Goal: Information Seeking & Learning: Learn about a topic

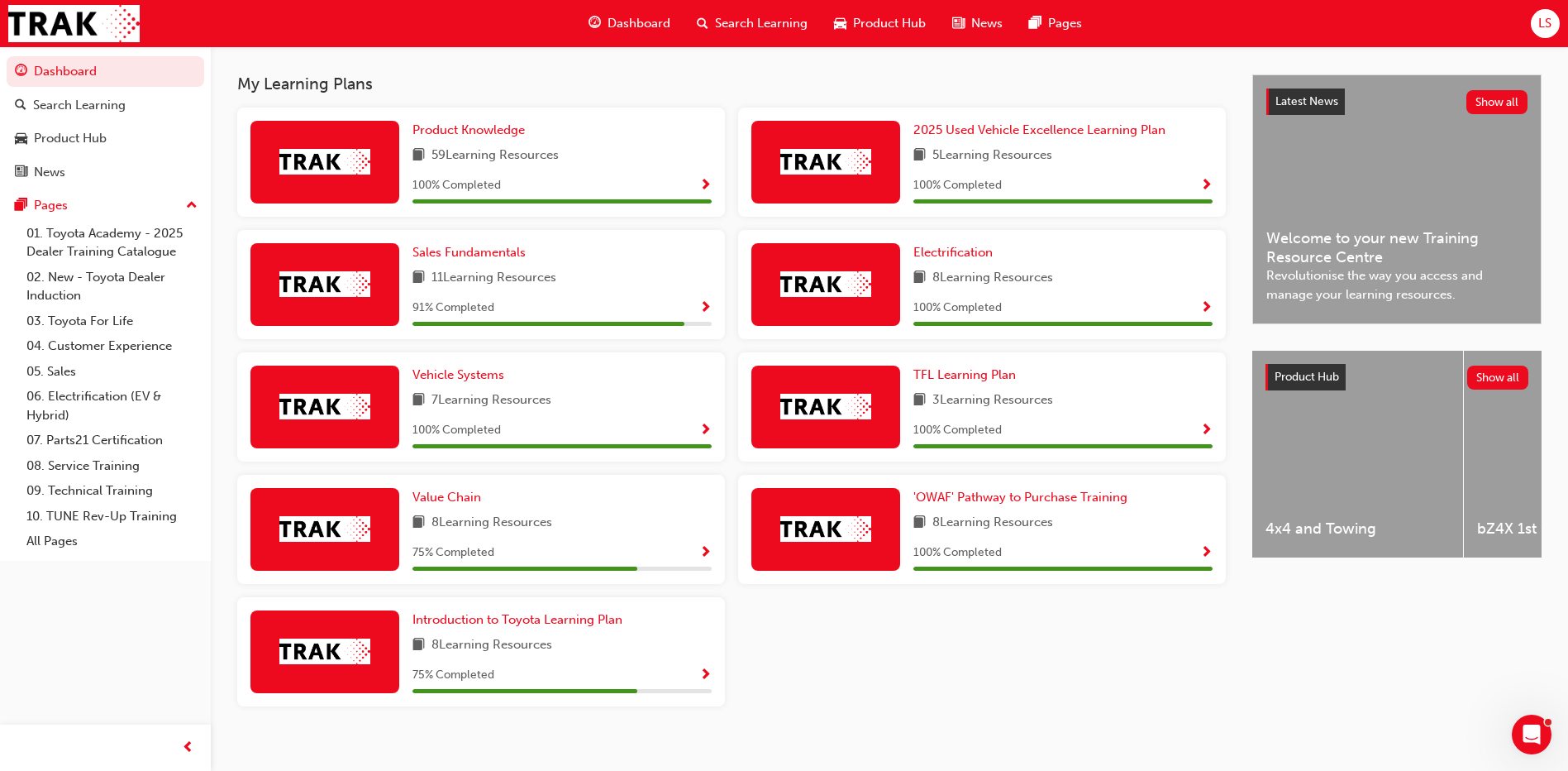
scroll to position [370, 0]
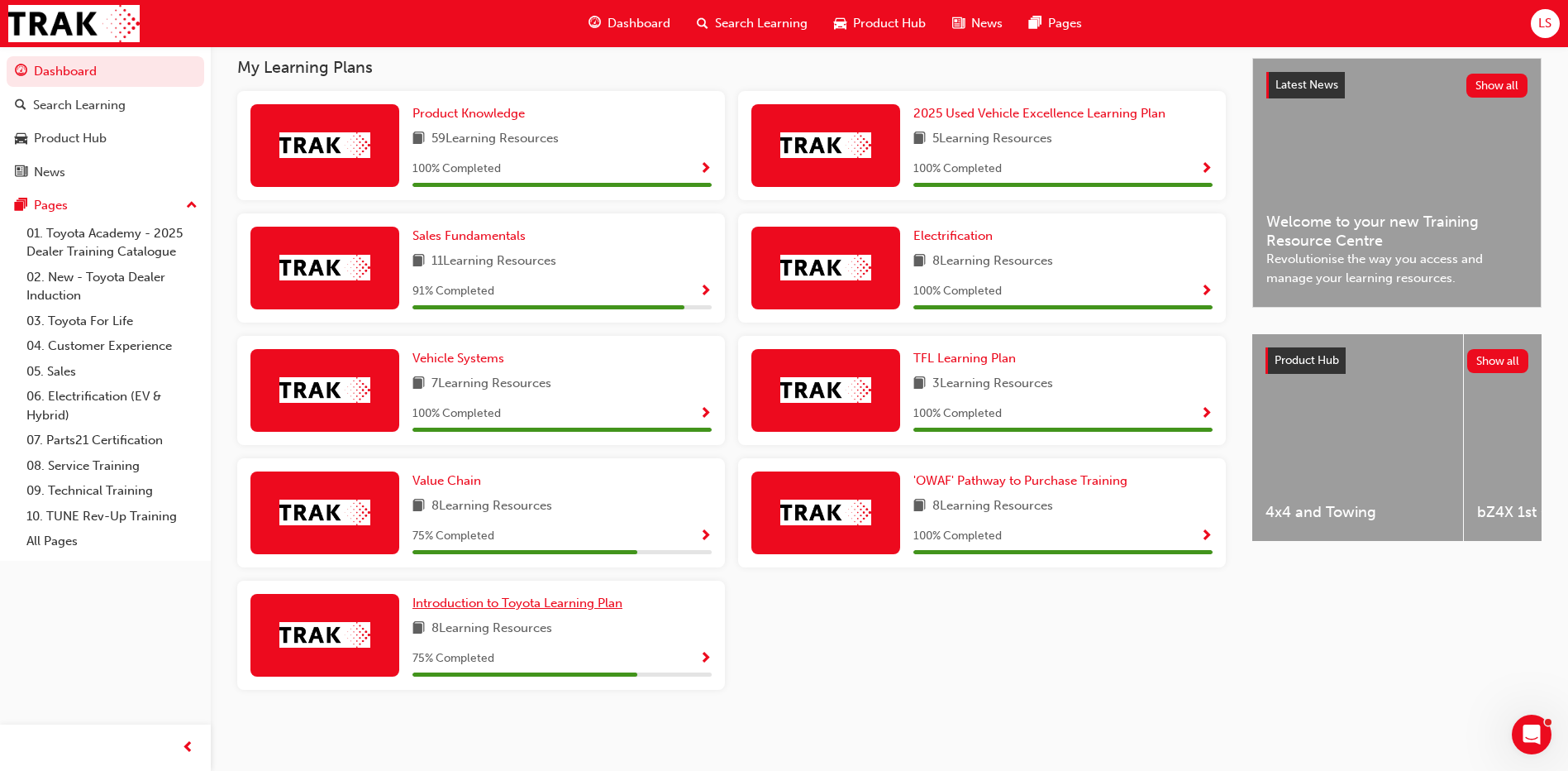
click at [530, 599] on span "Introduction to Toyota Learning Plan" at bounding box center [517, 603] width 210 height 15
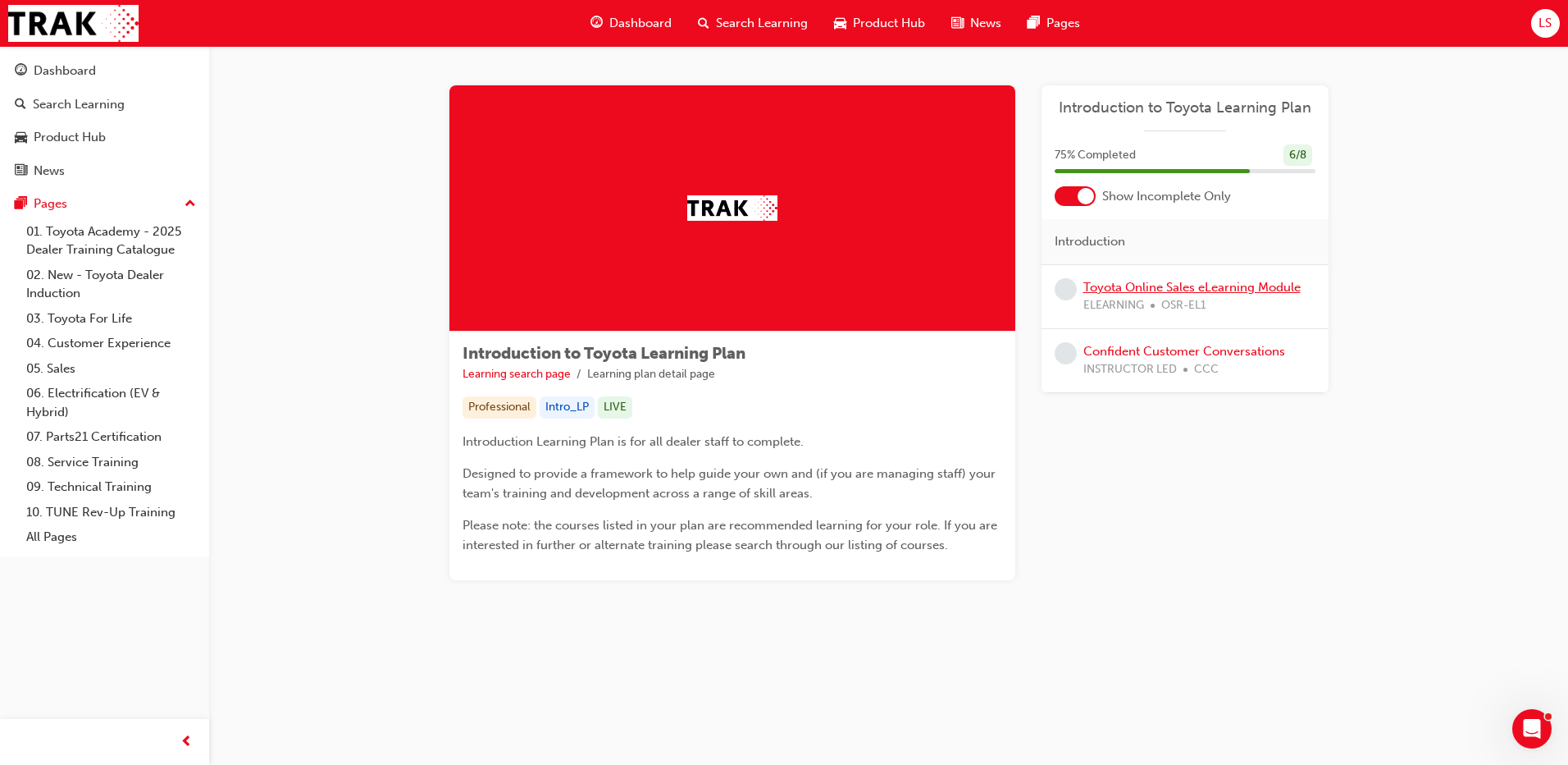
click at [1172, 289] on link "Toyota Online Sales eLearning Module" at bounding box center [1192, 287] width 217 height 15
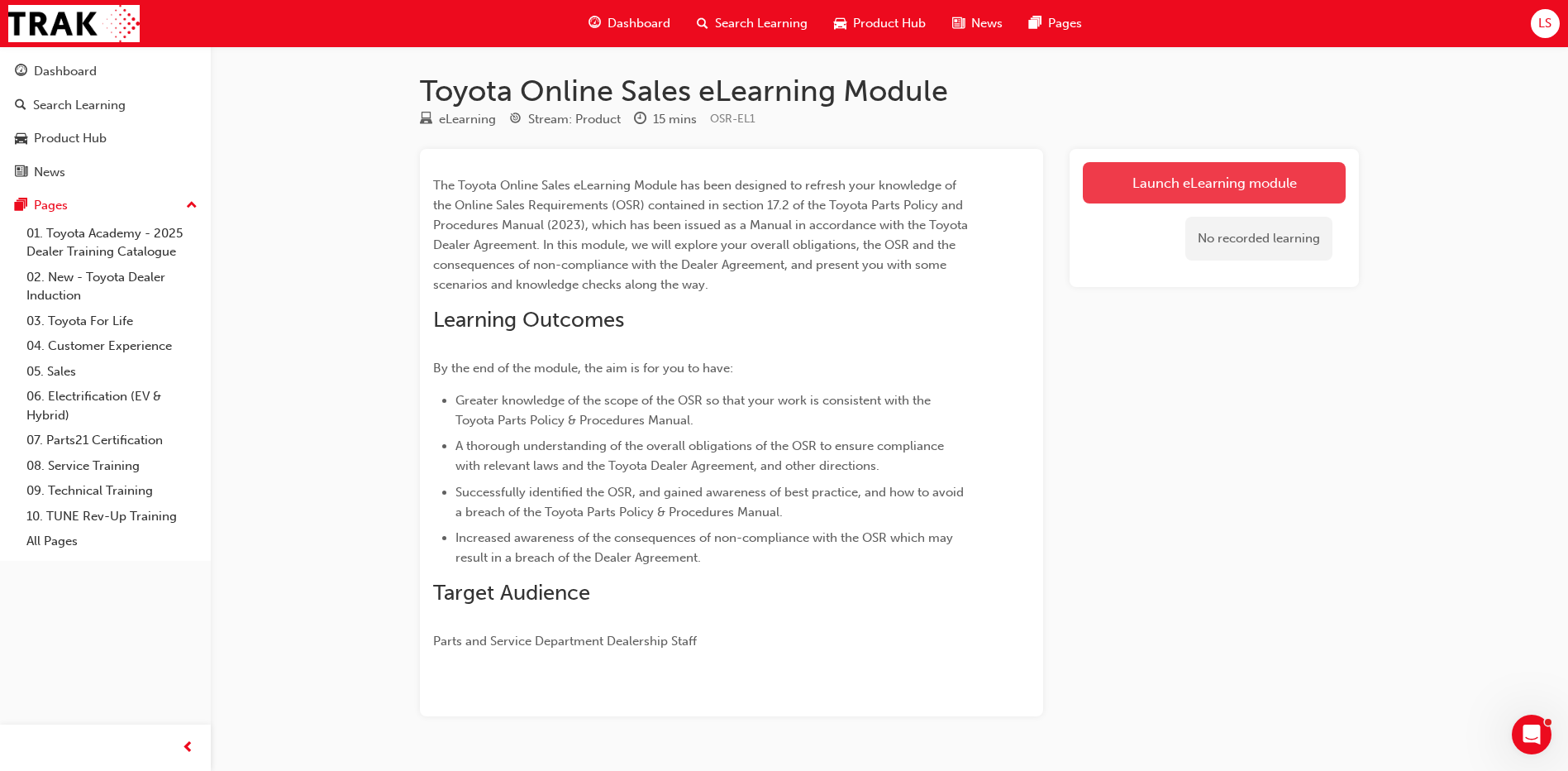
click at [1193, 189] on link "Launch eLearning module" at bounding box center [1214, 183] width 263 height 41
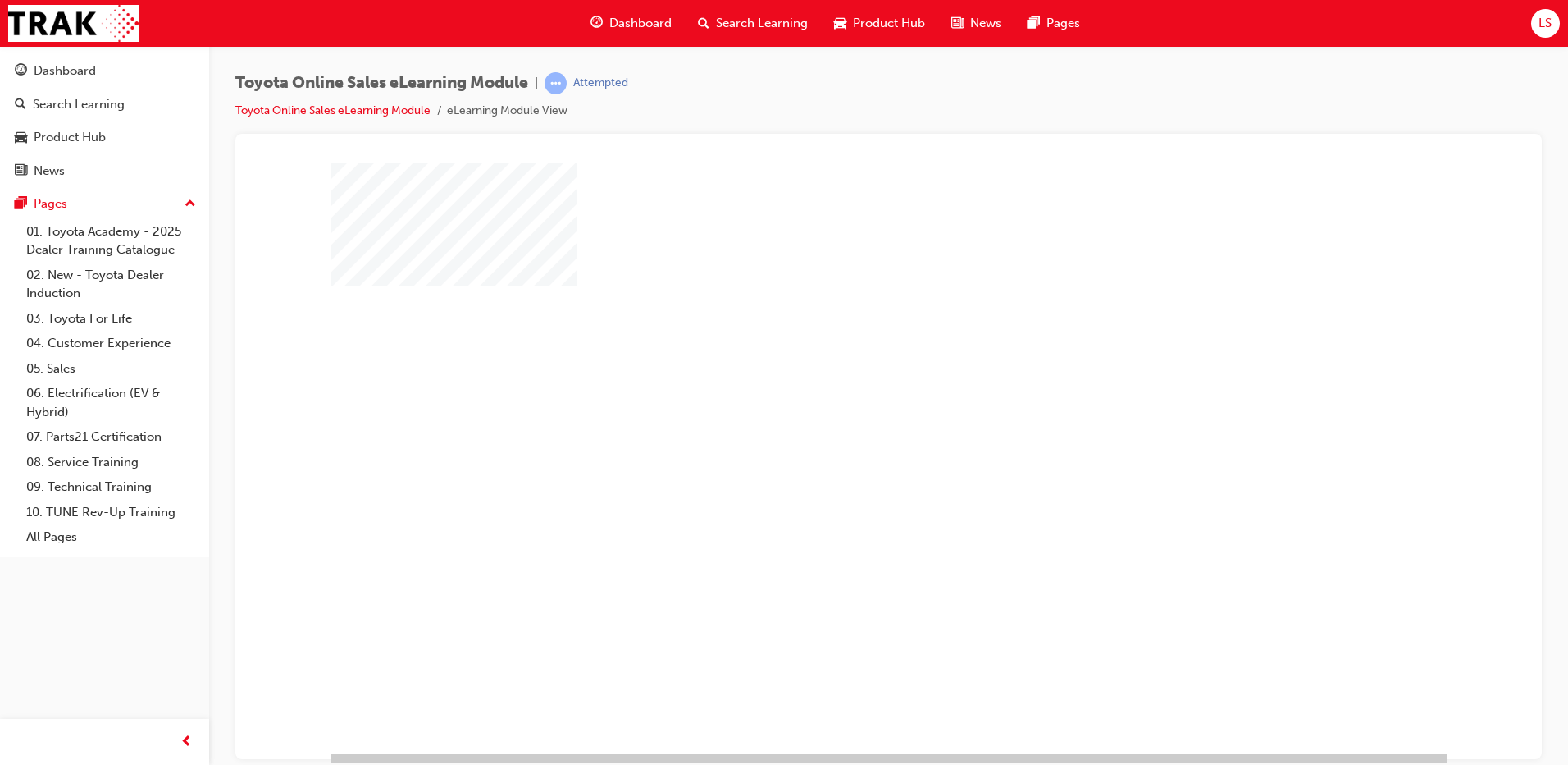
click at [842, 410] on div "play" at bounding box center [842, 410] width 0 height 0
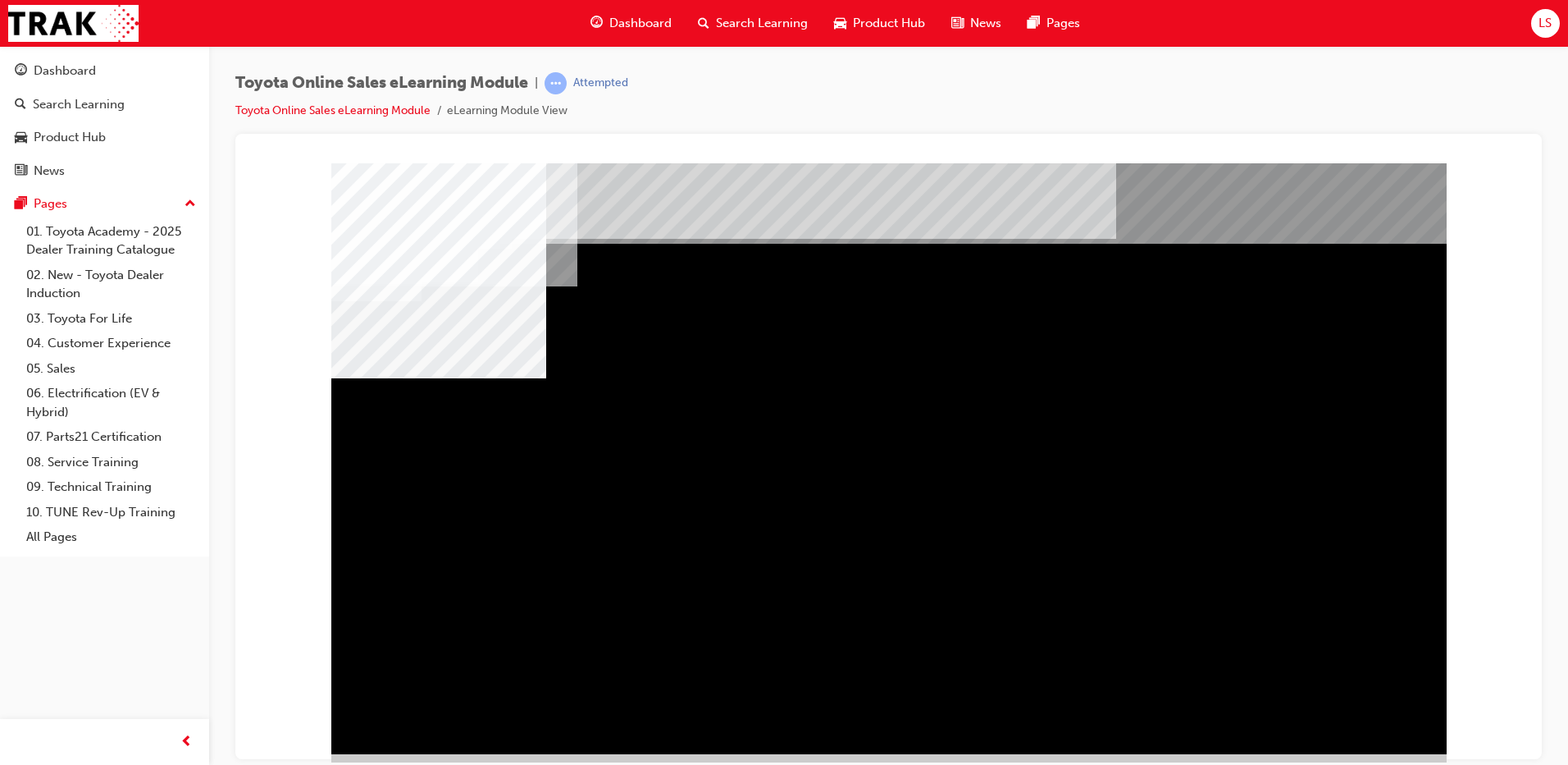
drag, startPoint x: 1006, startPoint y: 523, endPoint x: 1015, endPoint y: 524, distance: 9.1
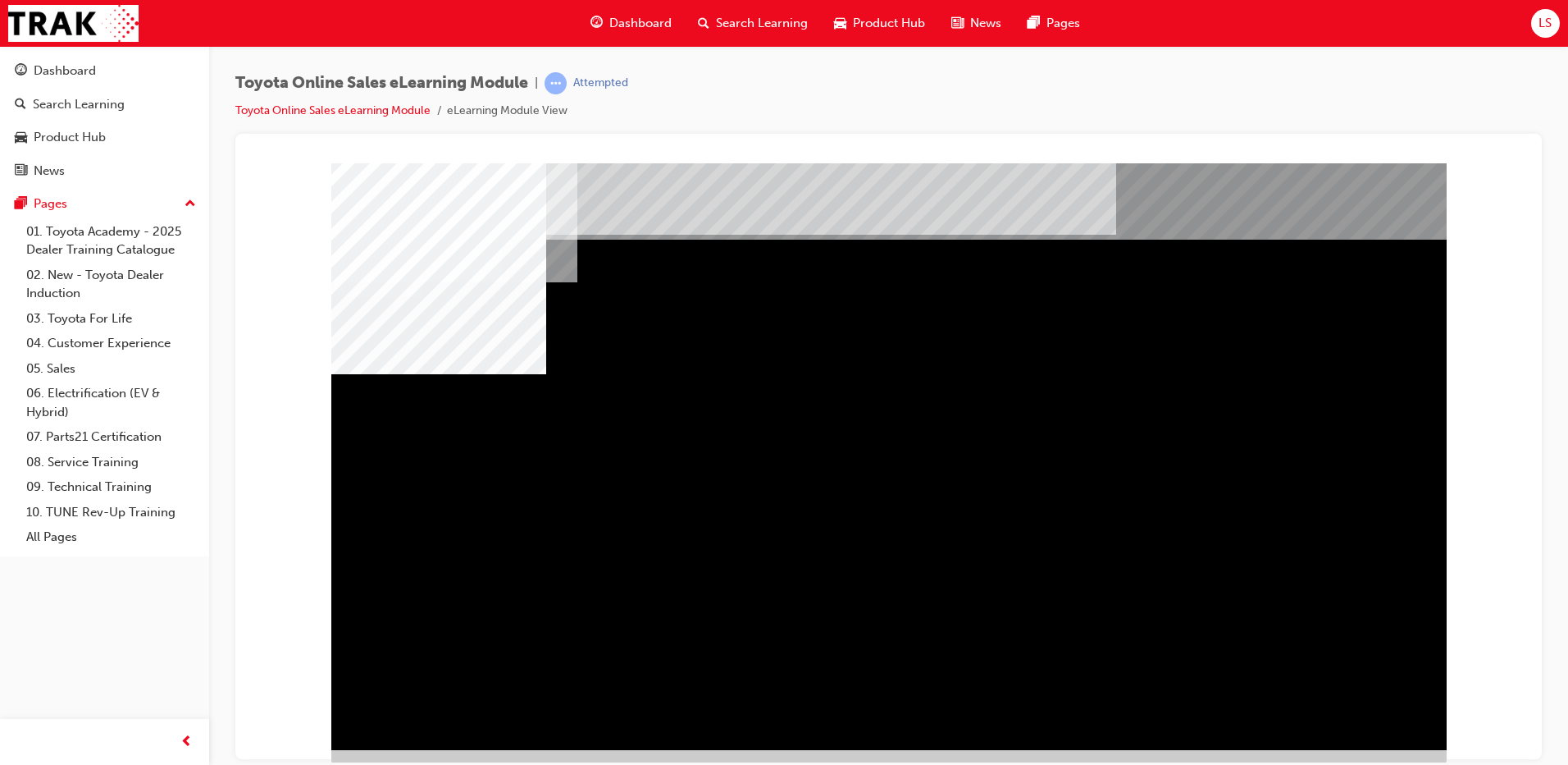
scroll to position [16, 0]
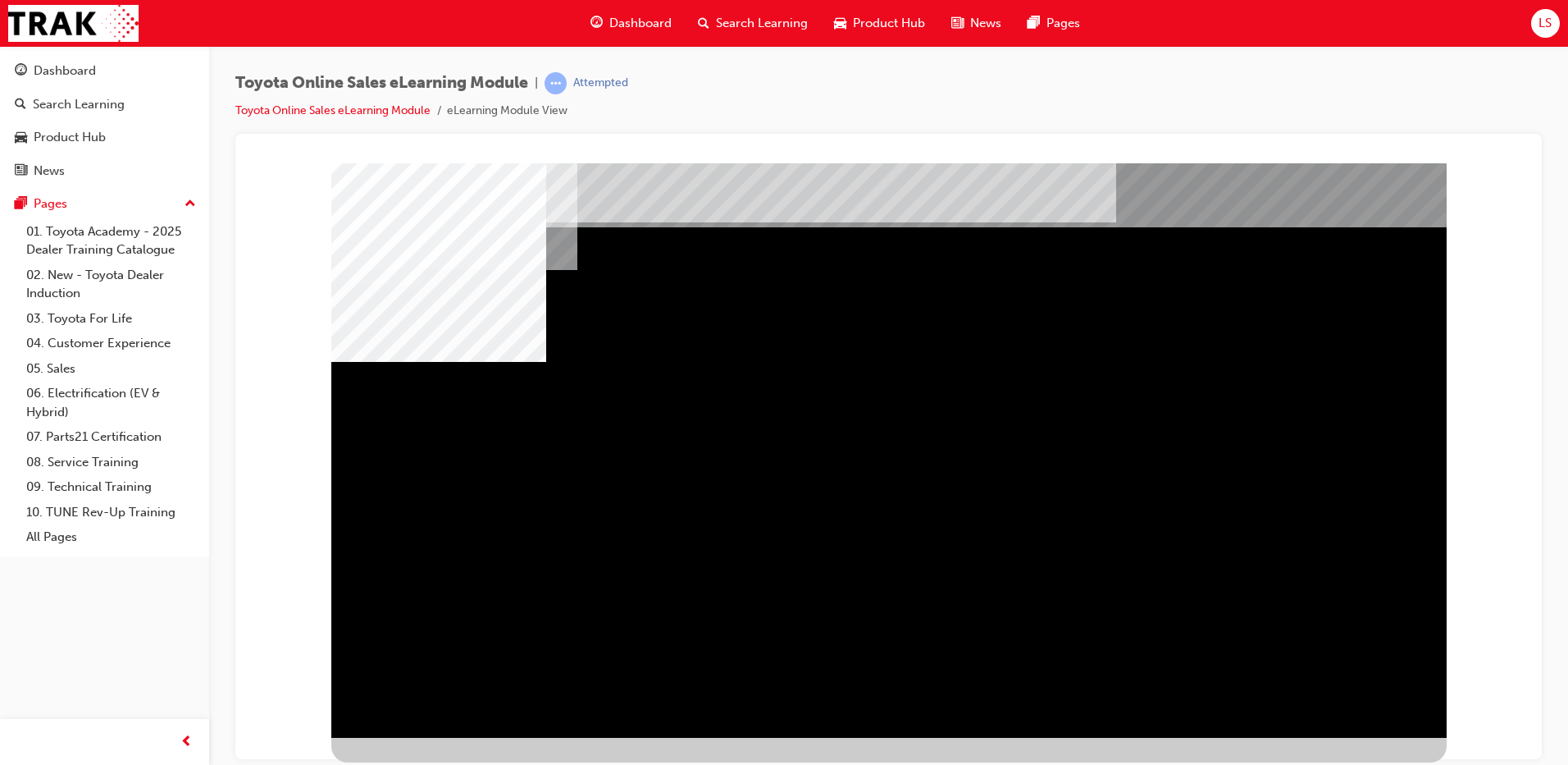
drag, startPoint x: 579, startPoint y: 457, endPoint x: 620, endPoint y: 461, distance: 41.2
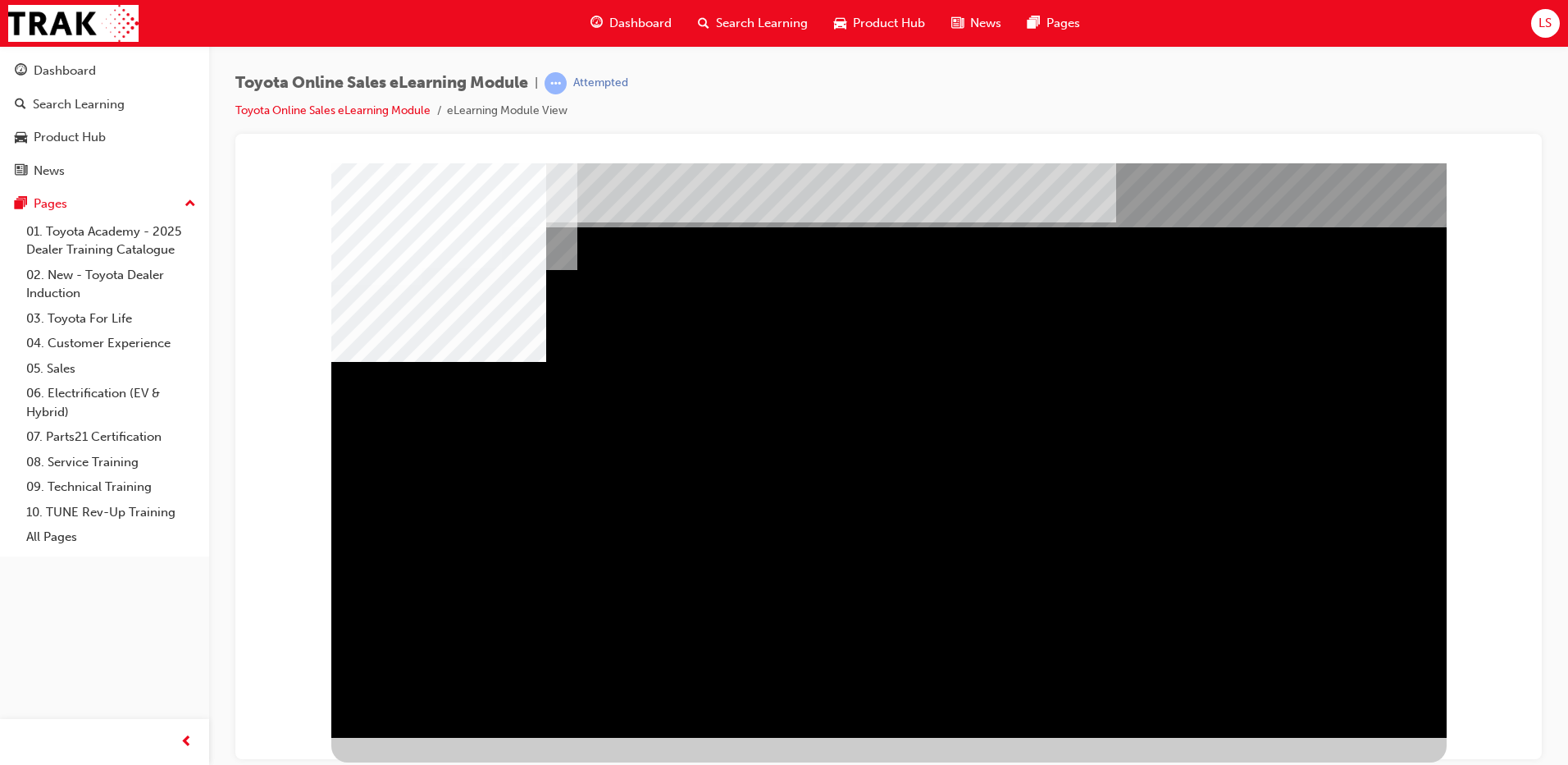
scroll to position [0, 0]
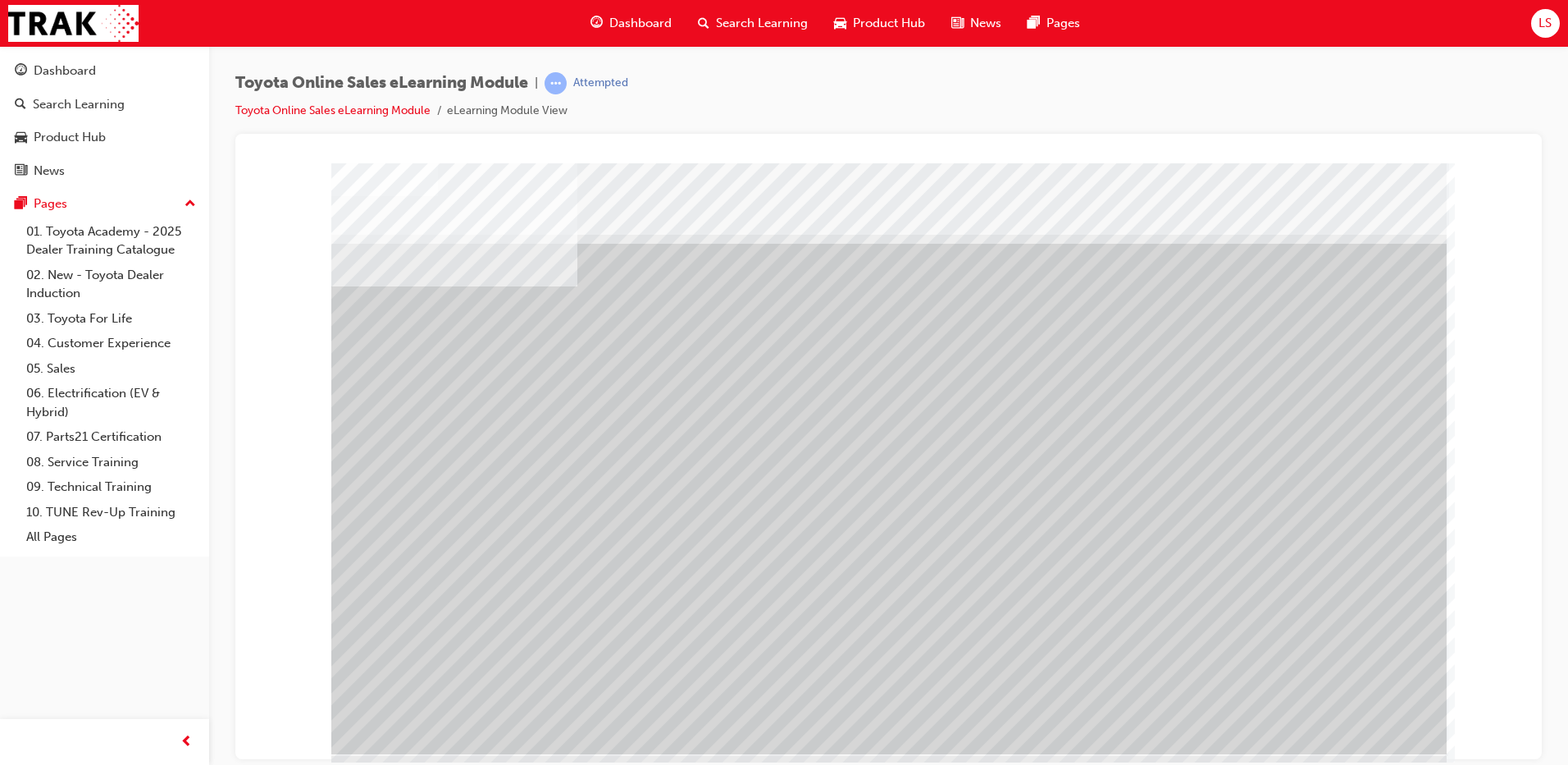
drag, startPoint x: 886, startPoint y: 525, endPoint x: 992, endPoint y: 515, distance: 106.5
drag, startPoint x: 1247, startPoint y: 628, endPoint x: 1351, endPoint y: 745, distance: 156.5
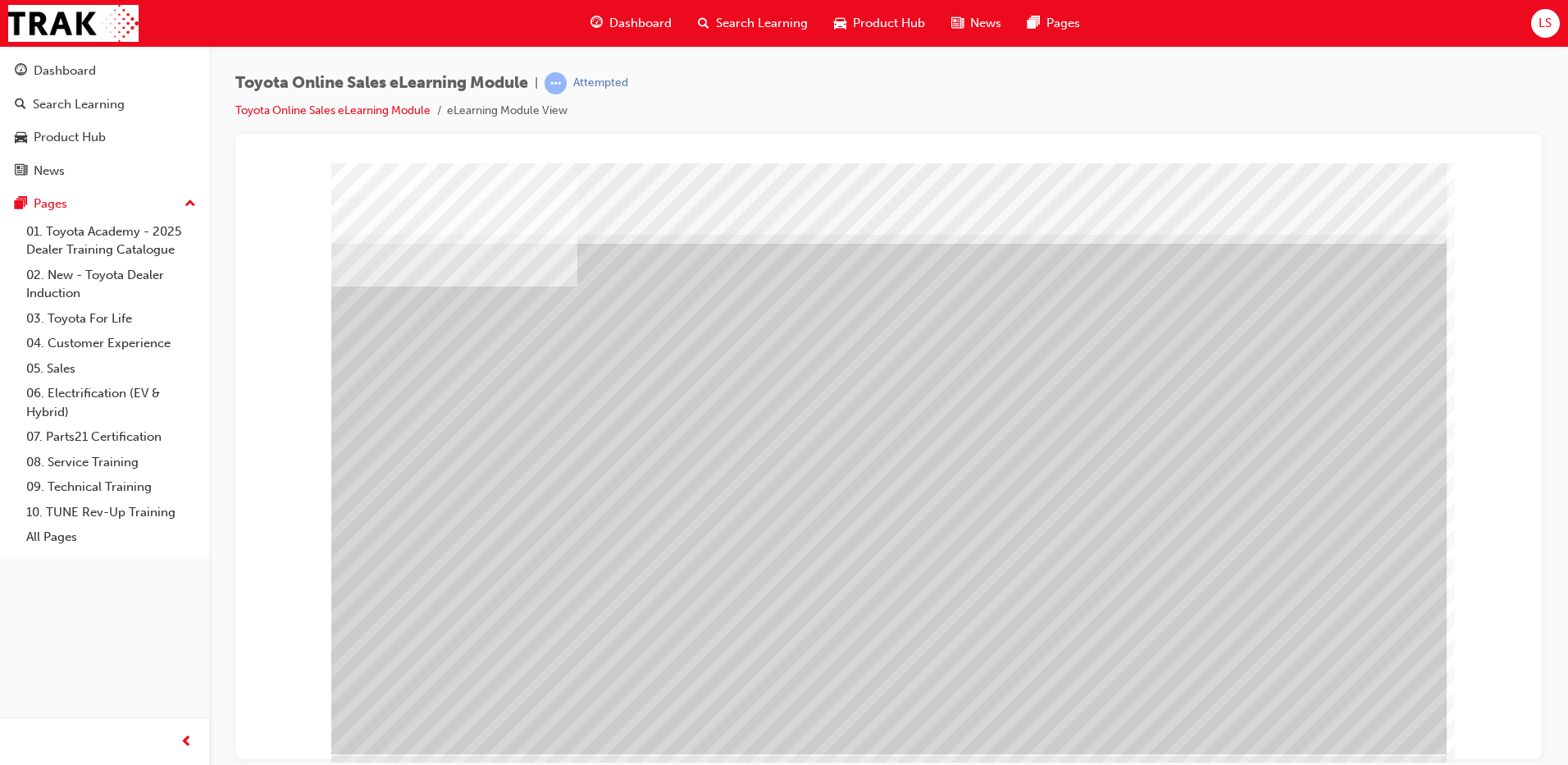
click at [1349, 749] on div at bounding box center [889, 458] width 1116 height 591
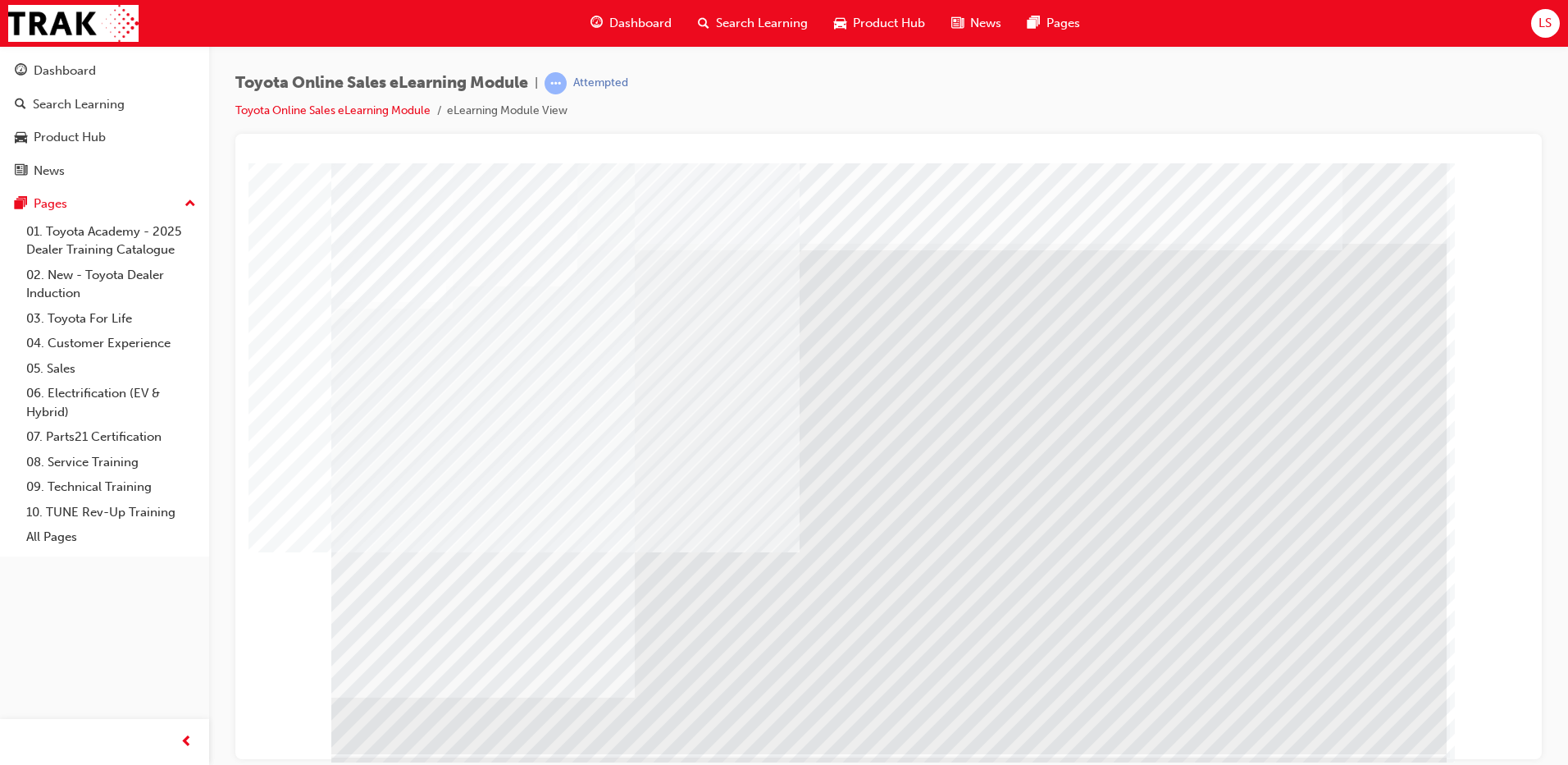
drag, startPoint x: 739, startPoint y: 420, endPoint x: 764, endPoint y: 471, distance: 56.8
drag, startPoint x: 770, startPoint y: 562, endPoint x: 702, endPoint y: 579, distance: 70.1
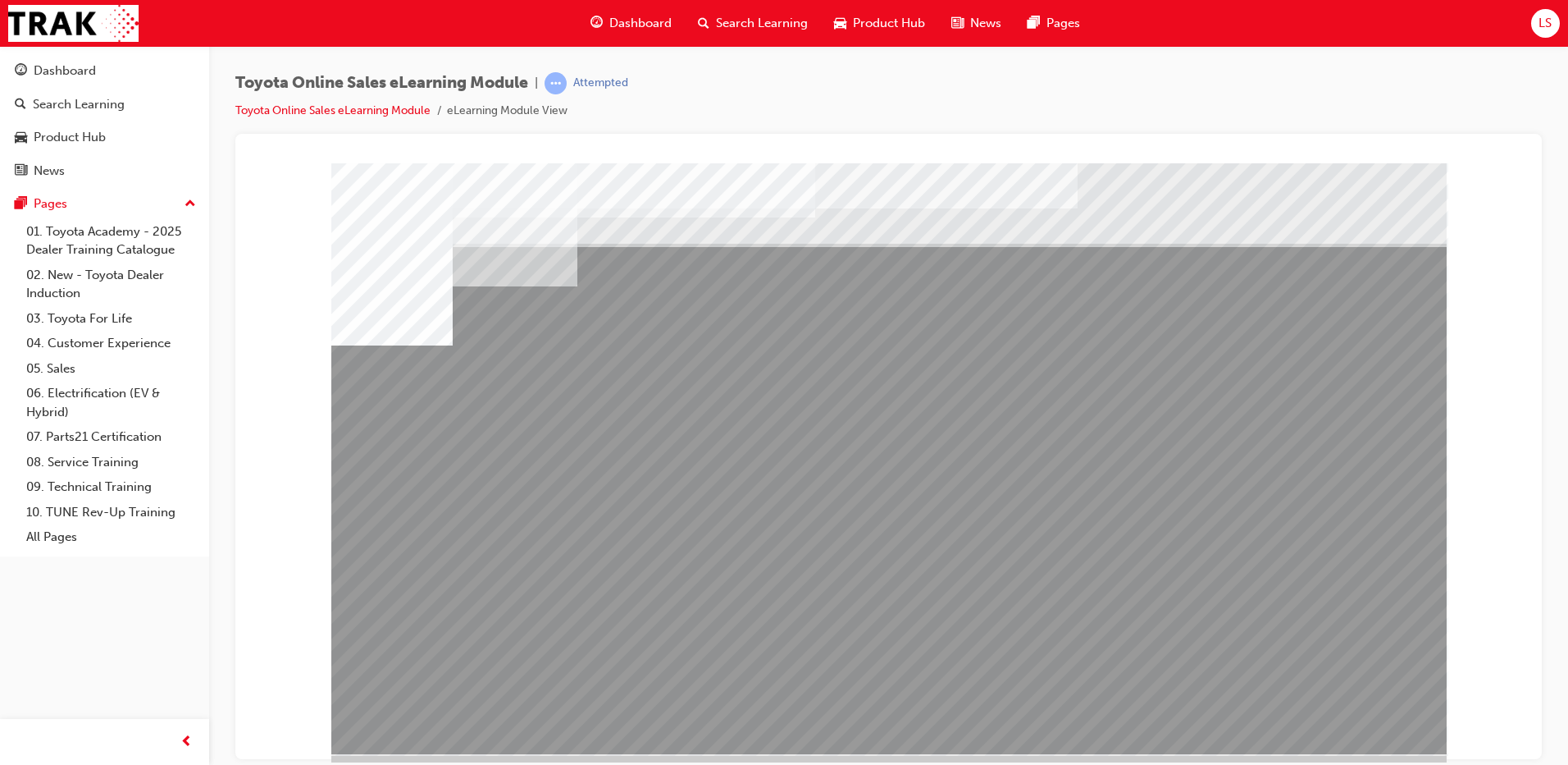
click at [622, 527] on div "multistate" at bounding box center [889, 458] width 1116 height 591
drag, startPoint x: 767, startPoint y: 549, endPoint x: 747, endPoint y: 597, distance: 52.0
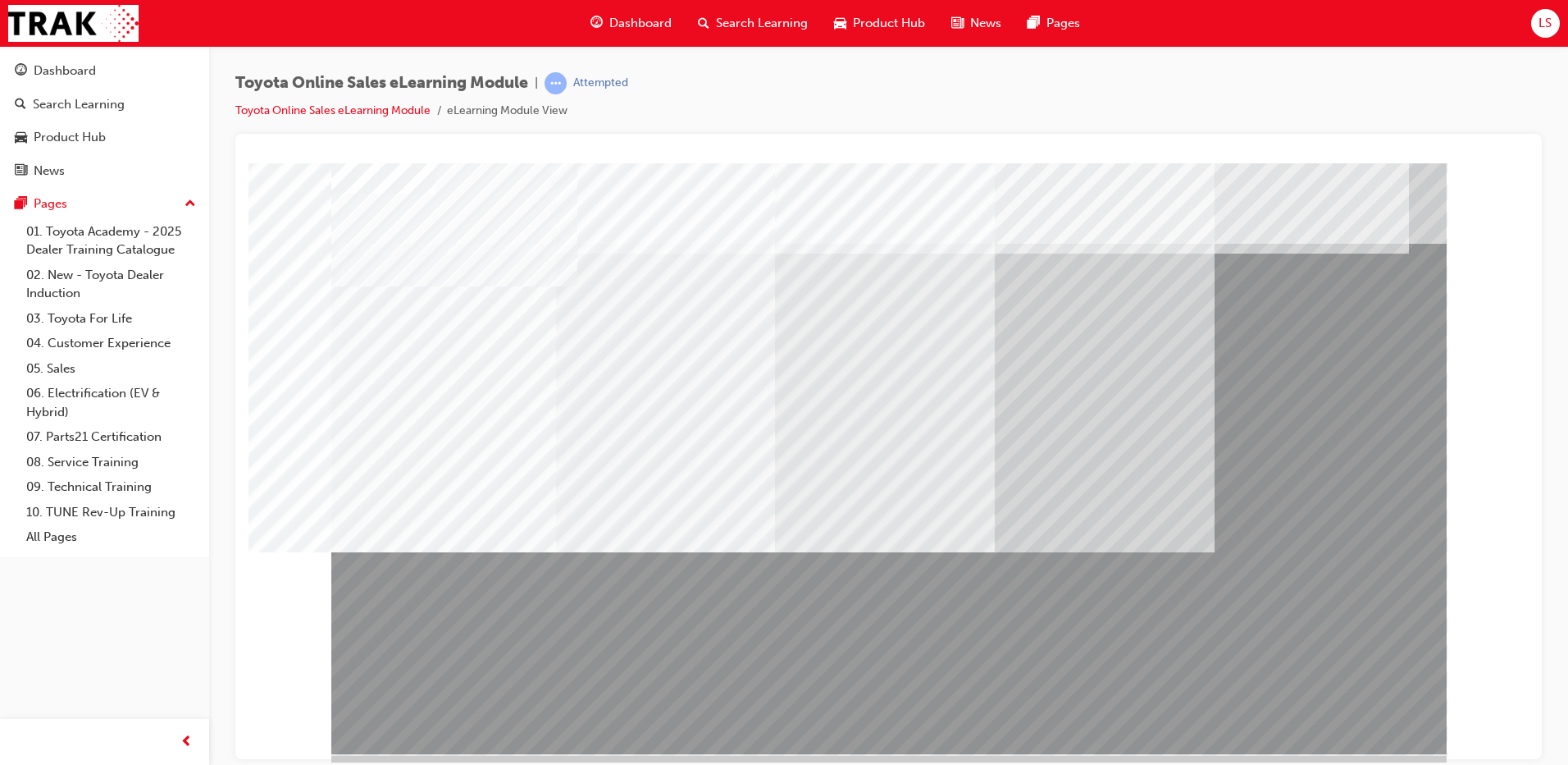
drag, startPoint x: 516, startPoint y: 478, endPoint x: 514, endPoint y: 517, distance: 39.1
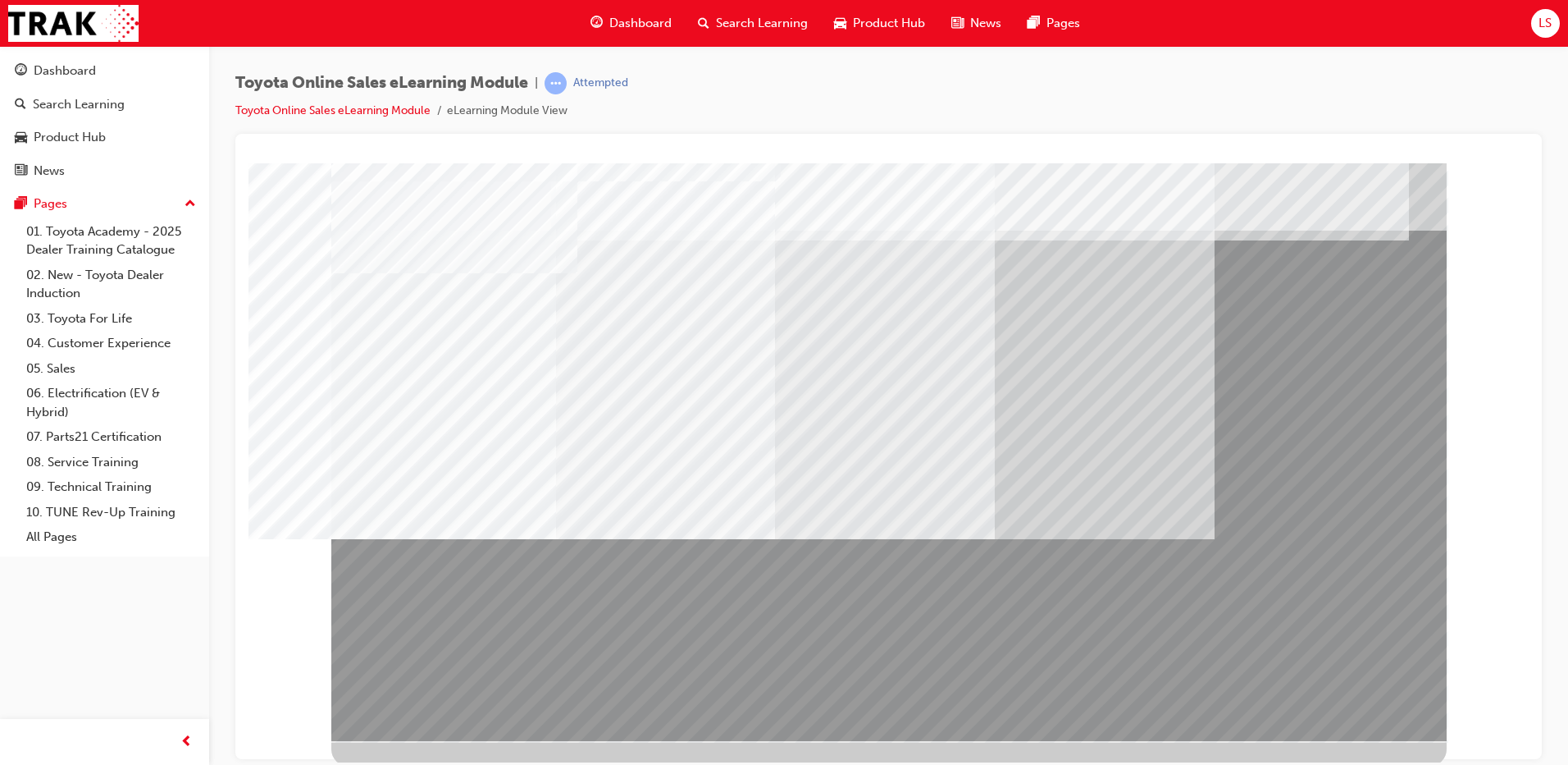
scroll to position [16, 0]
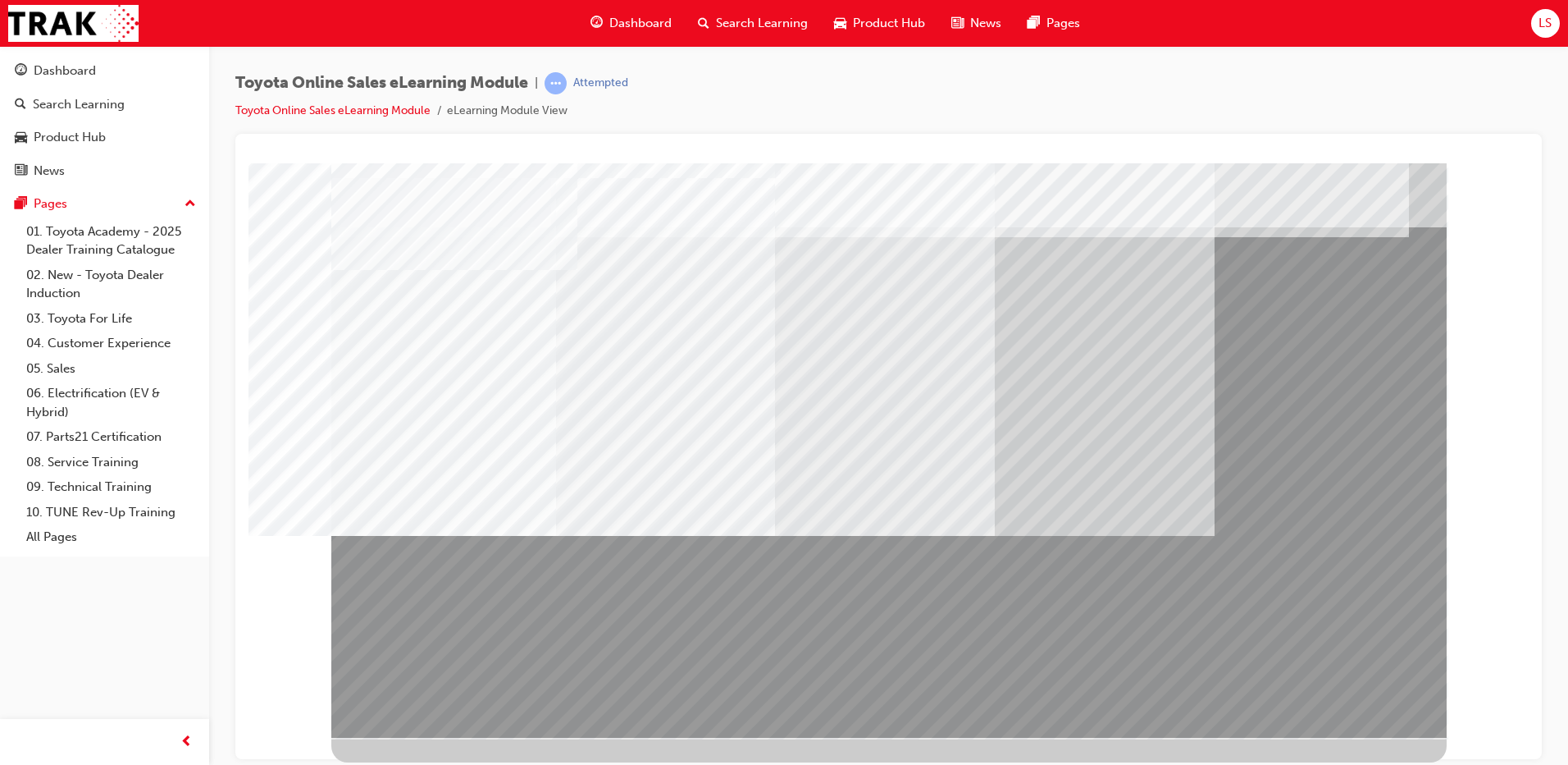
drag, startPoint x: 428, startPoint y: 382, endPoint x: 553, endPoint y: 438, distance: 137.0
drag, startPoint x: 548, startPoint y: 484, endPoint x: 618, endPoint y: 495, distance: 70.9
click at [615, 494] on div at bounding box center [889, 442] width 1116 height 591
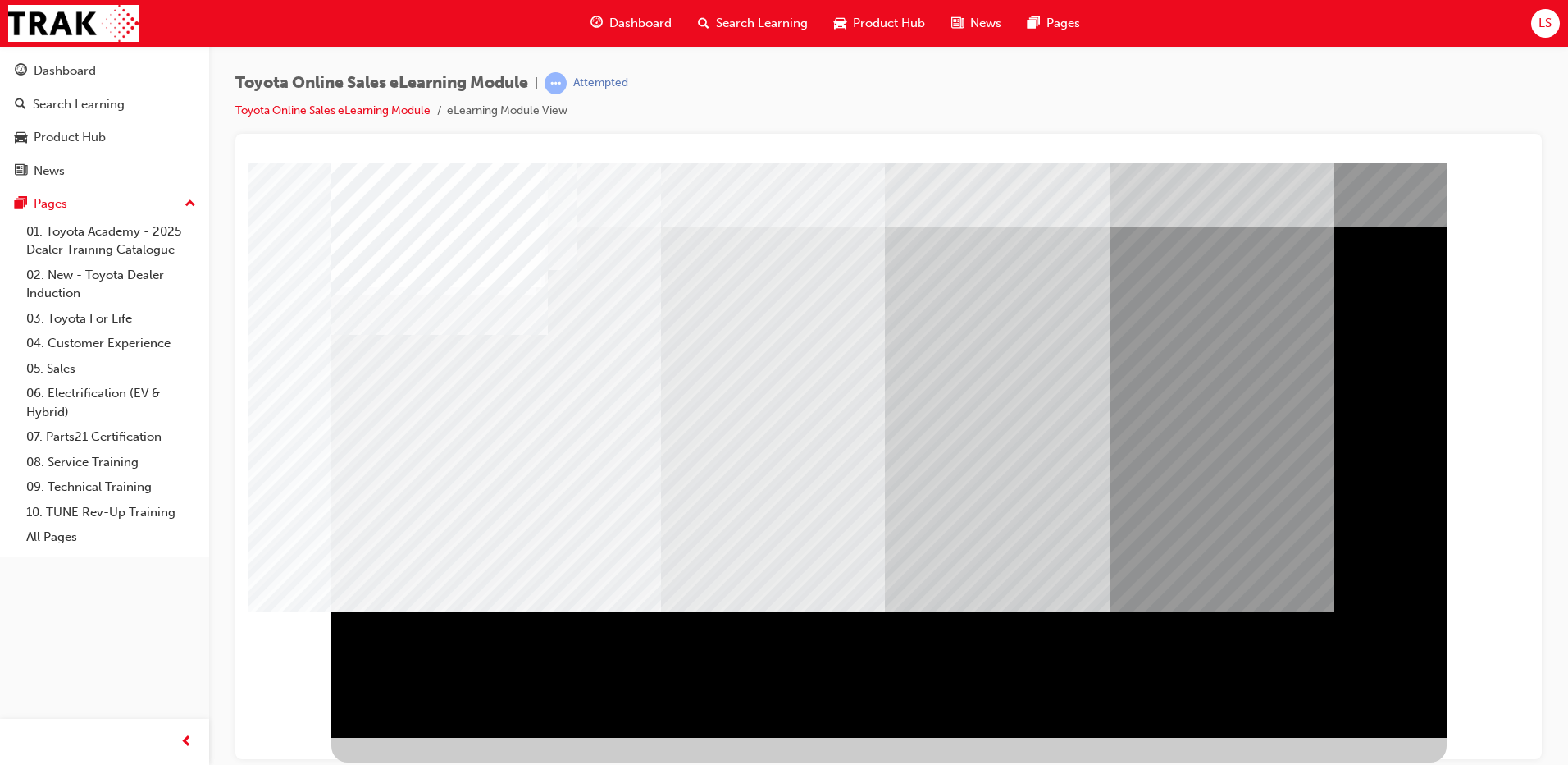
scroll to position [0, 0]
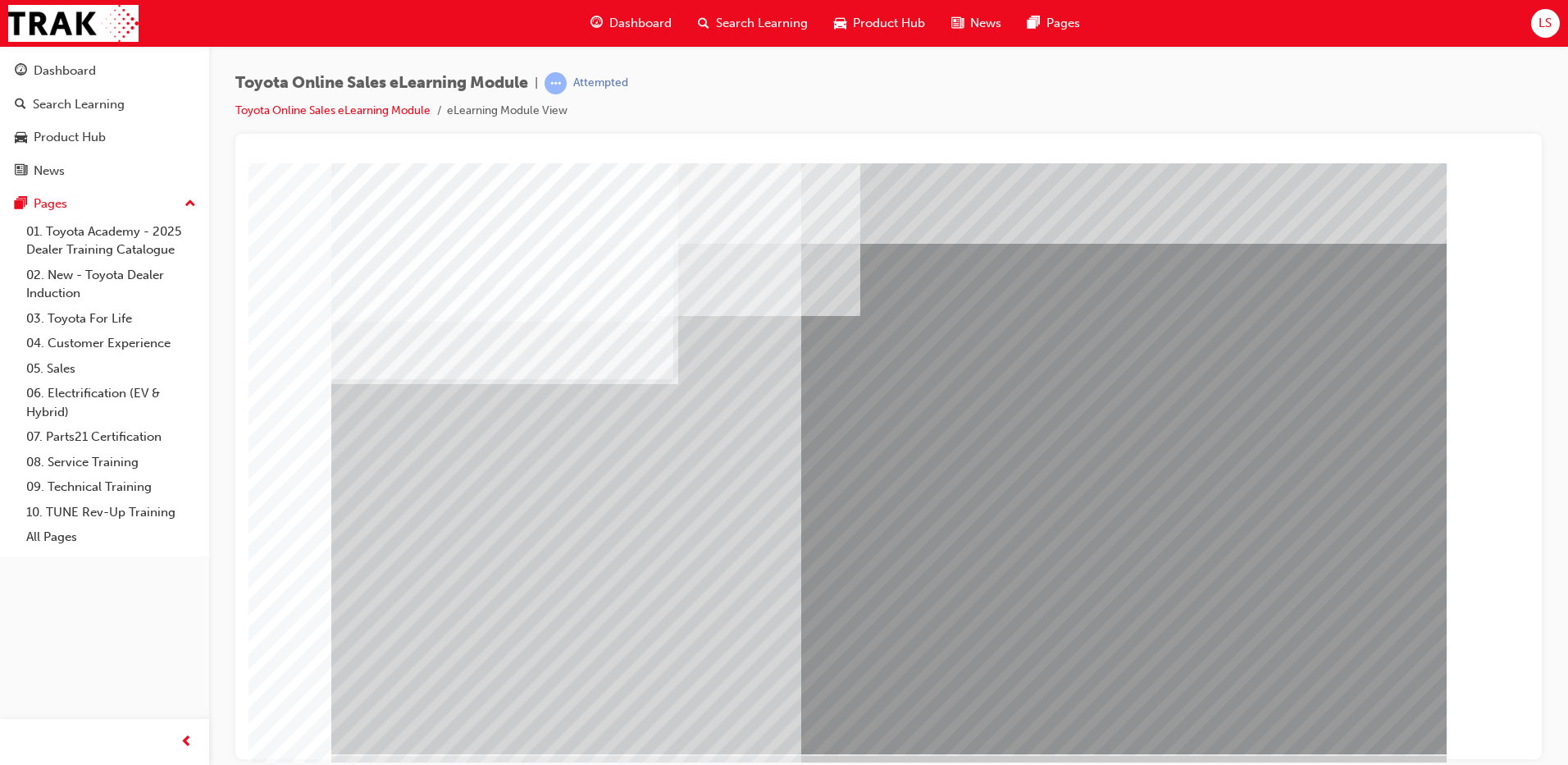
drag, startPoint x: 466, startPoint y: 540, endPoint x: 479, endPoint y: 540, distance: 13.0
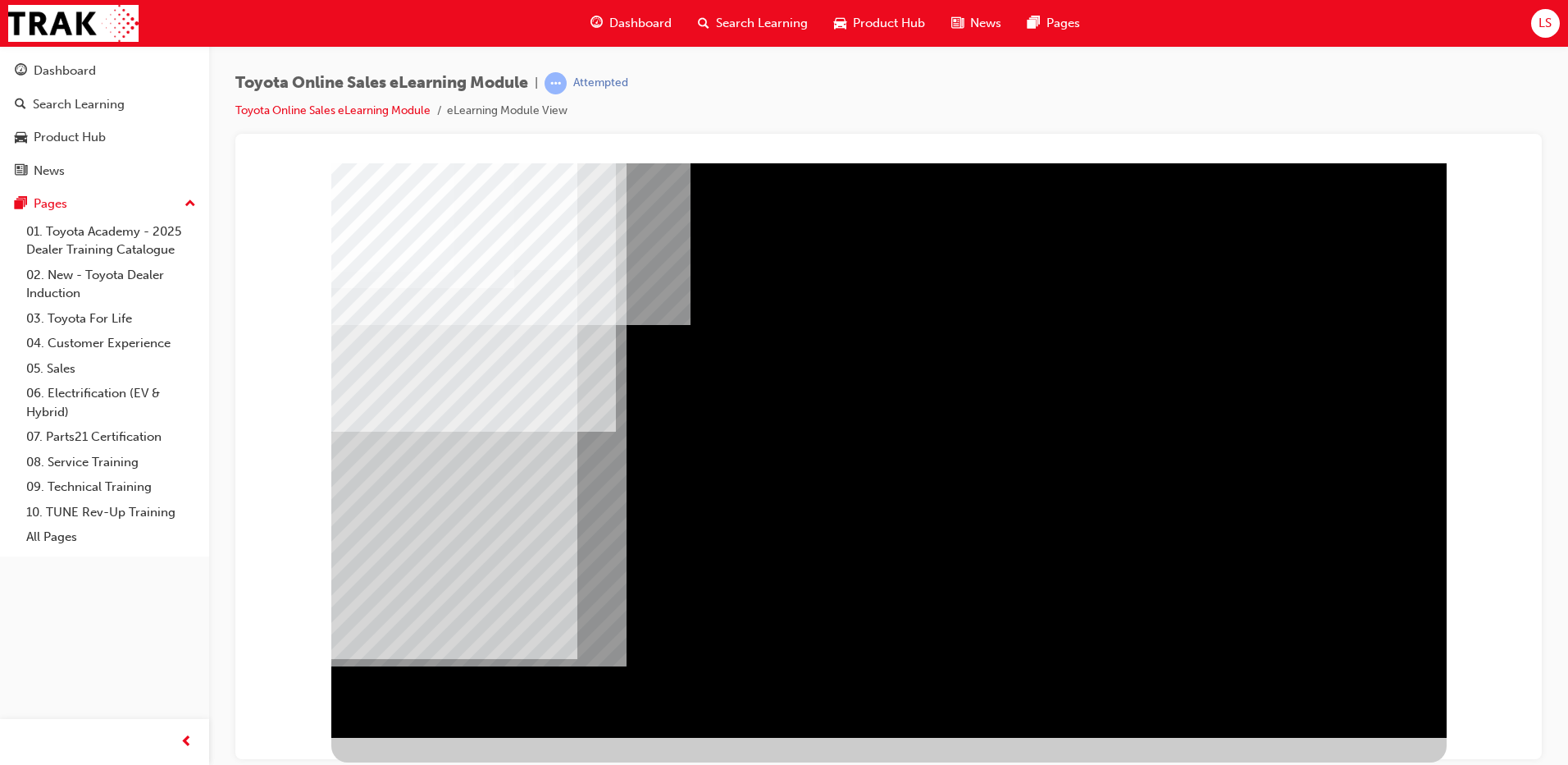
scroll to position [0, 0]
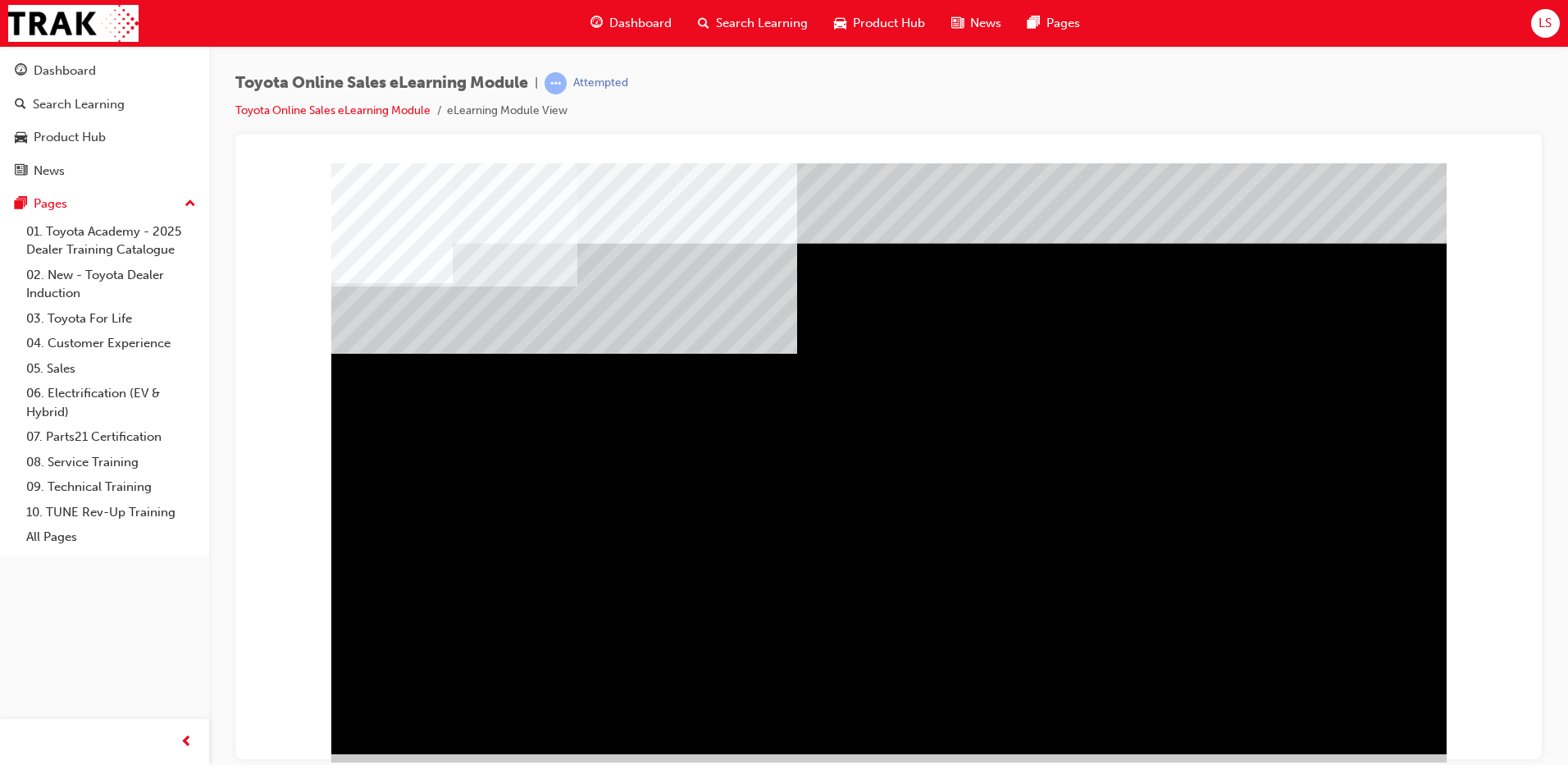
drag, startPoint x: 437, startPoint y: 420, endPoint x: 527, endPoint y: 536, distance: 146.8
click at [515, 531] on div "multistate" at bounding box center [889, 458] width 1116 height 591
drag, startPoint x: 612, startPoint y: 610, endPoint x: 762, endPoint y: 653, distance: 156.0
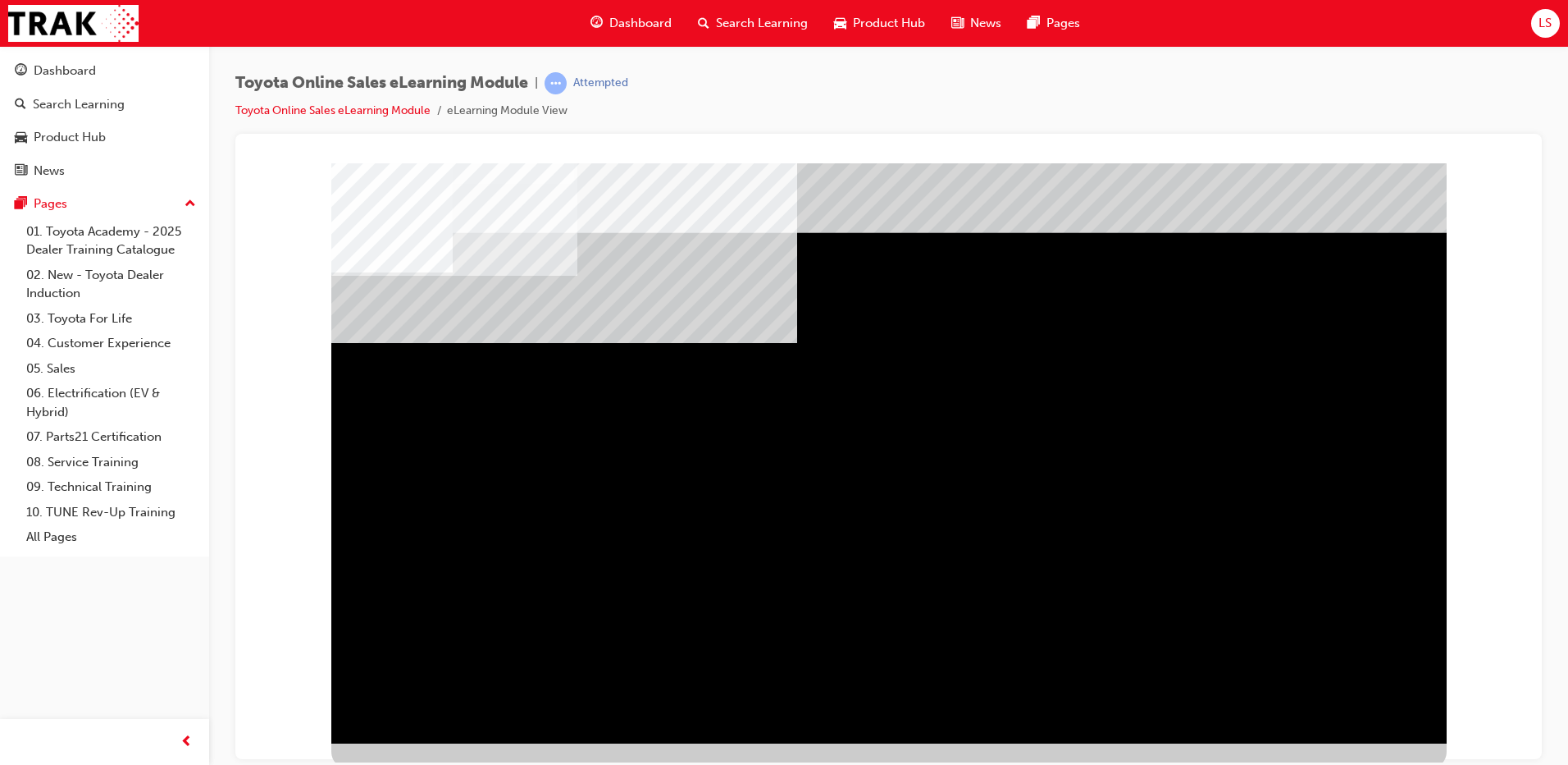
scroll to position [16, 0]
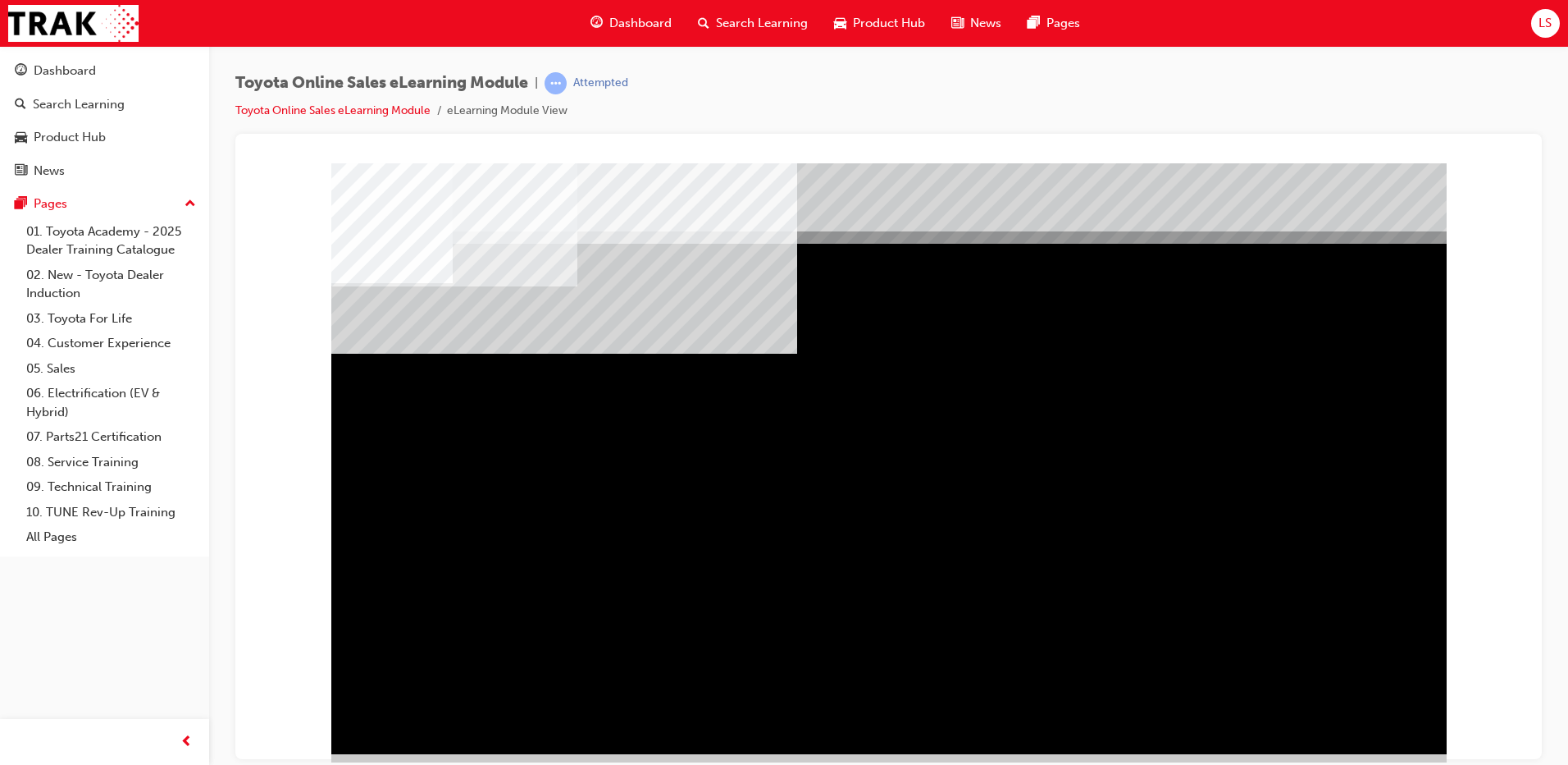
click at [1146, 381] on div "" at bounding box center [889, 458] width 1116 height 591
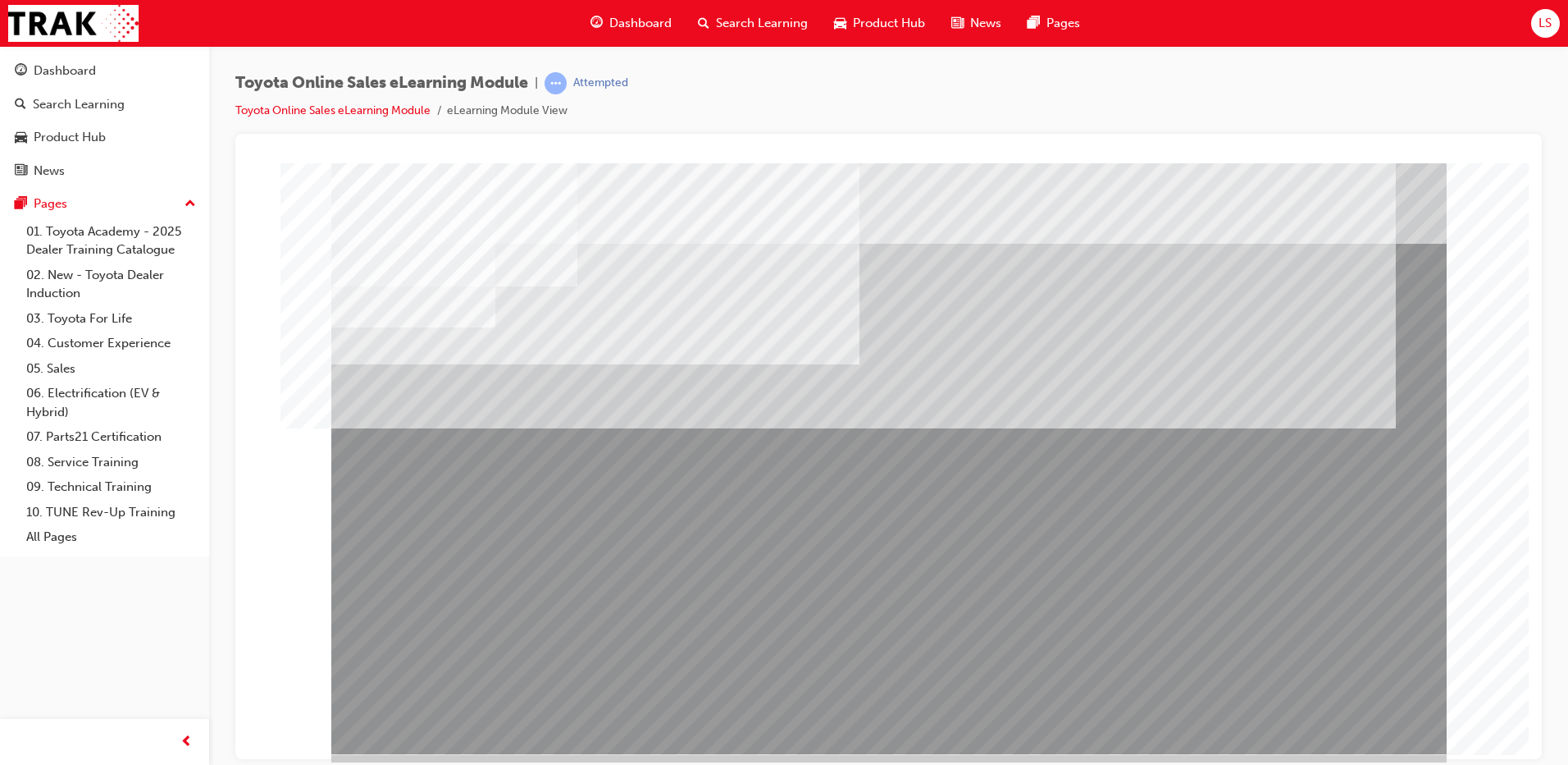
drag, startPoint x: 691, startPoint y: 596, endPoint x: 682, endPoint y: 596, distance: 9.0
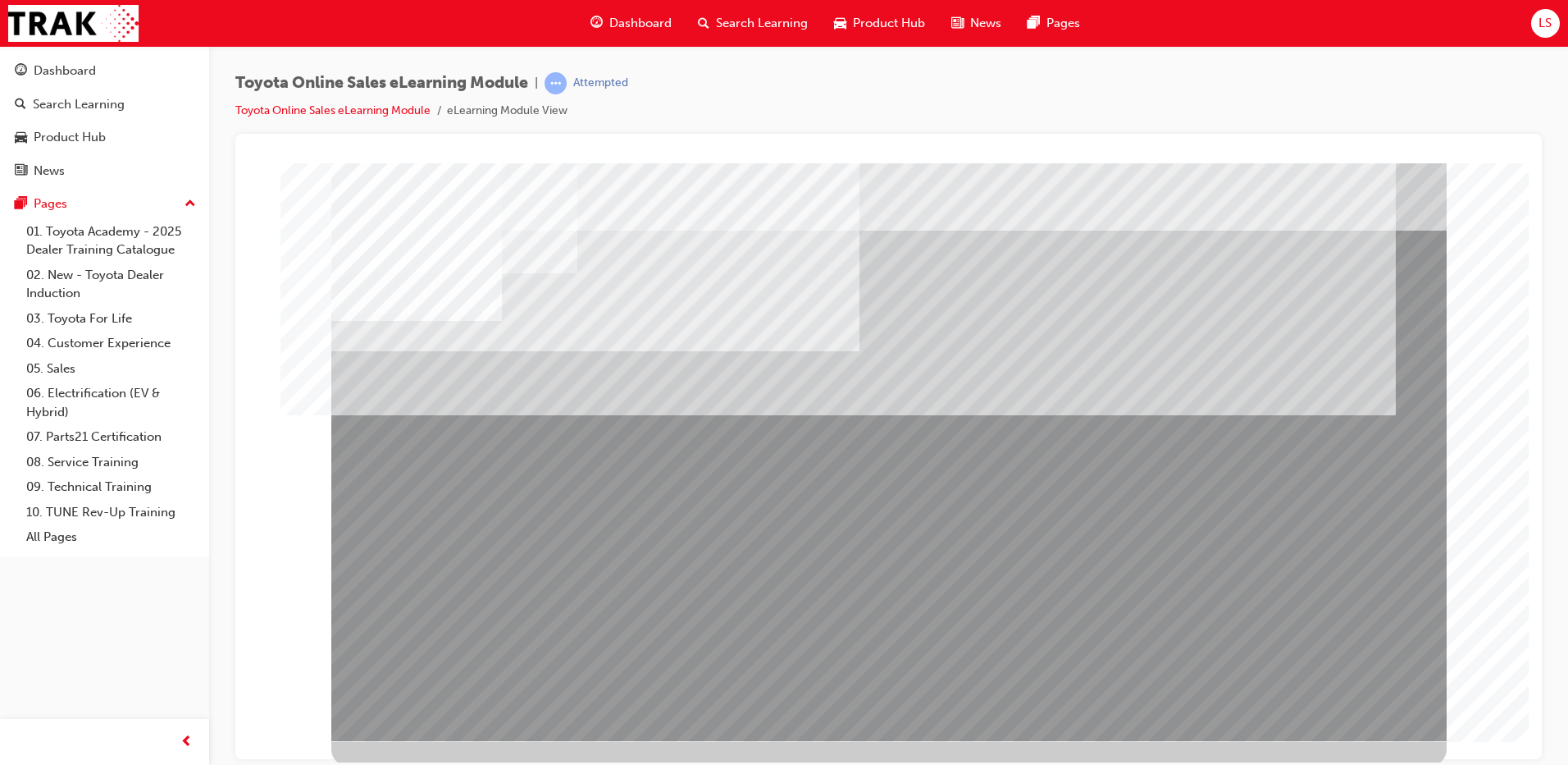
scroll to position [16, 0]
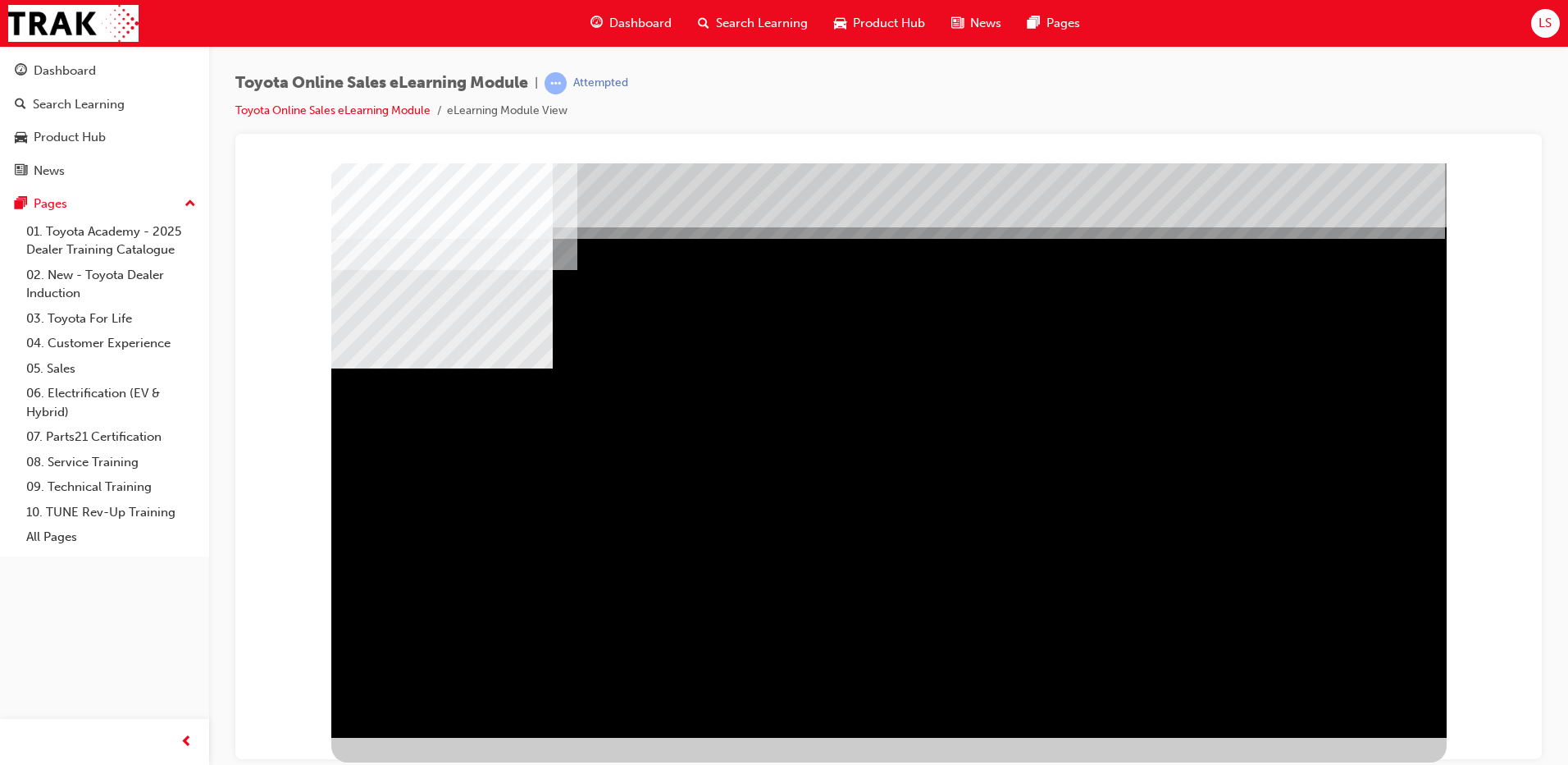
scroll to position [0, 0]
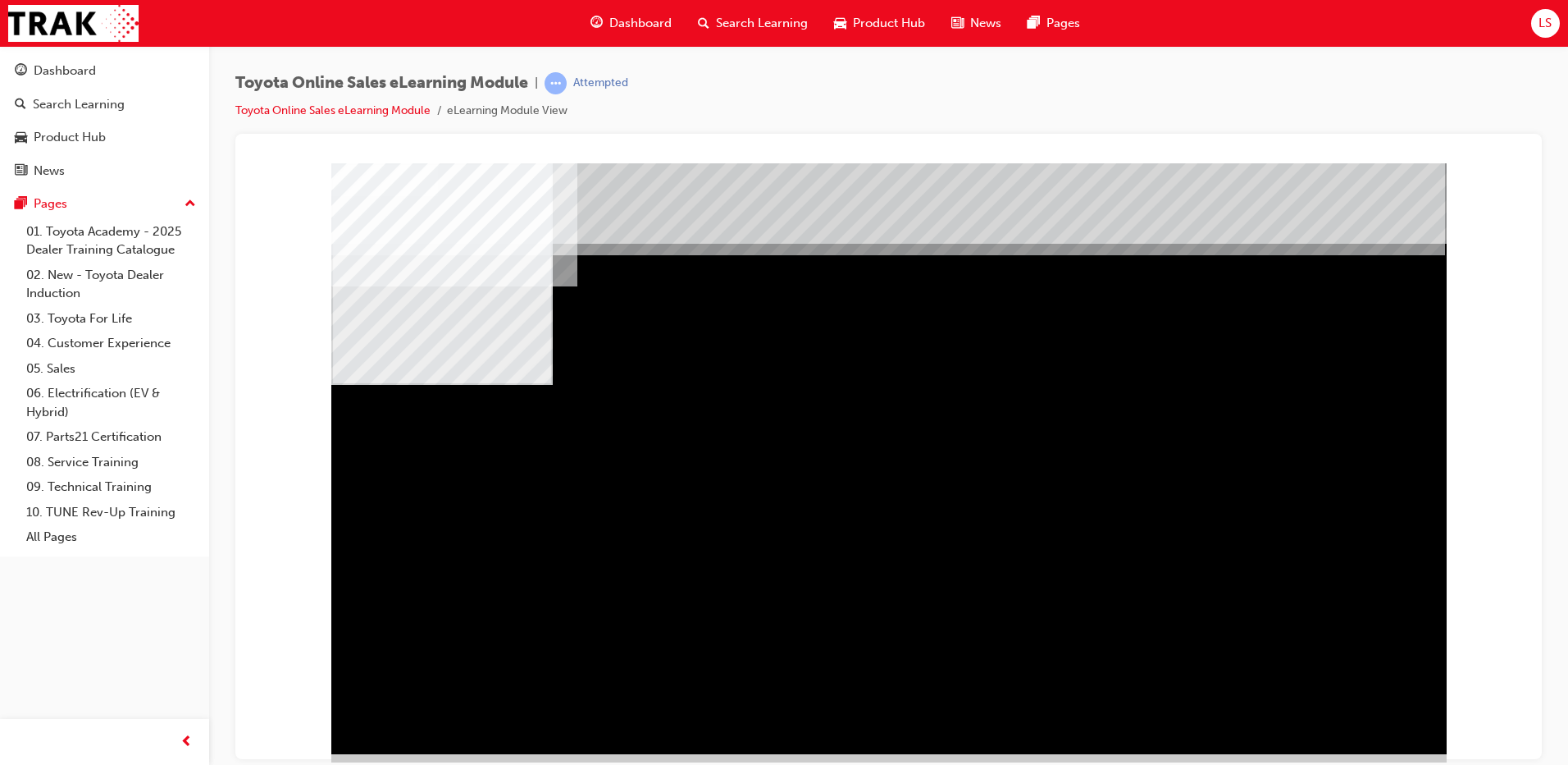
drag, startPoint x: 909, startPoint y: 549, endPoint x: 935, endPoint y: 551, distance: 26.1
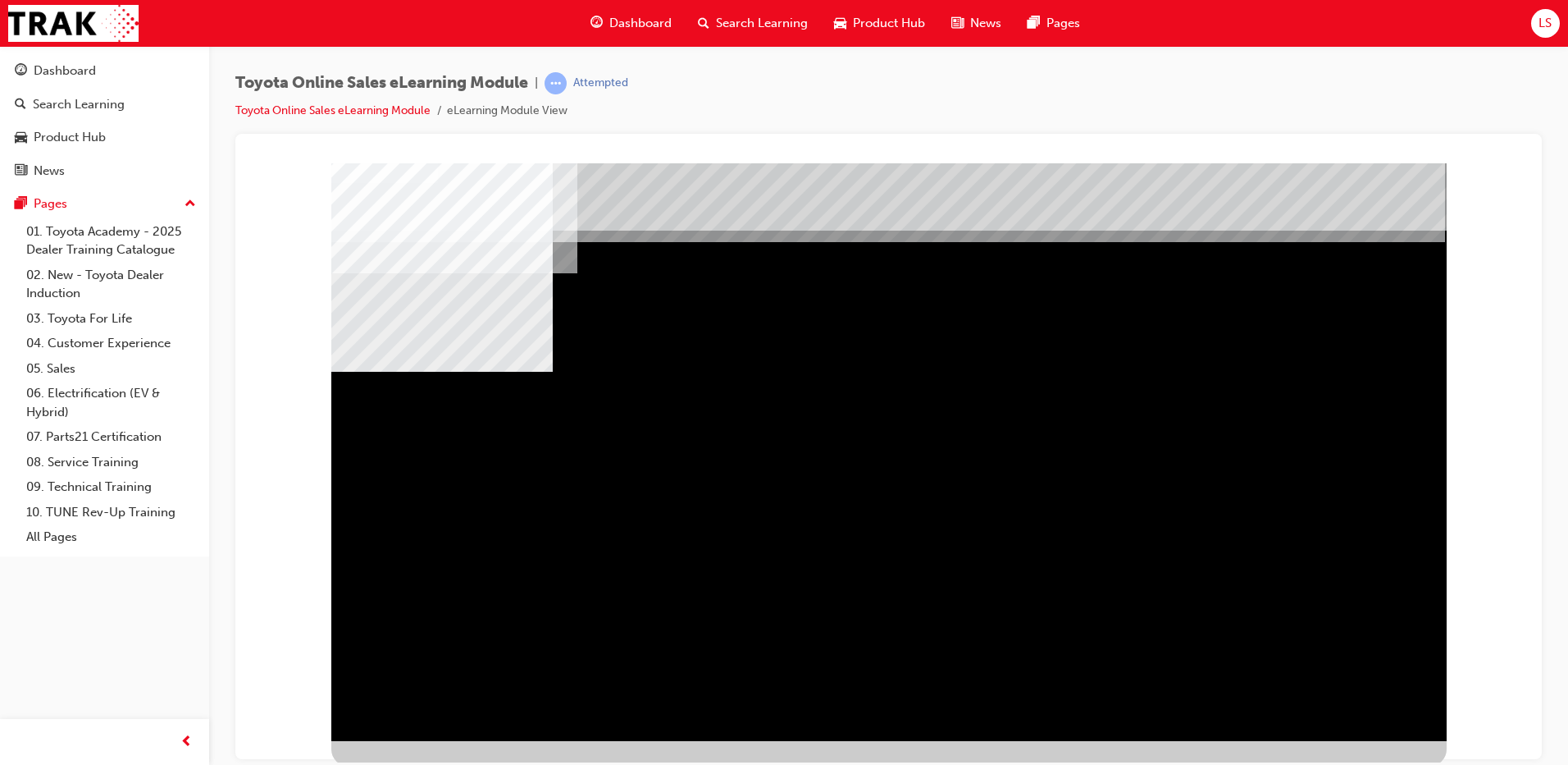
scroll to position [16, 0]
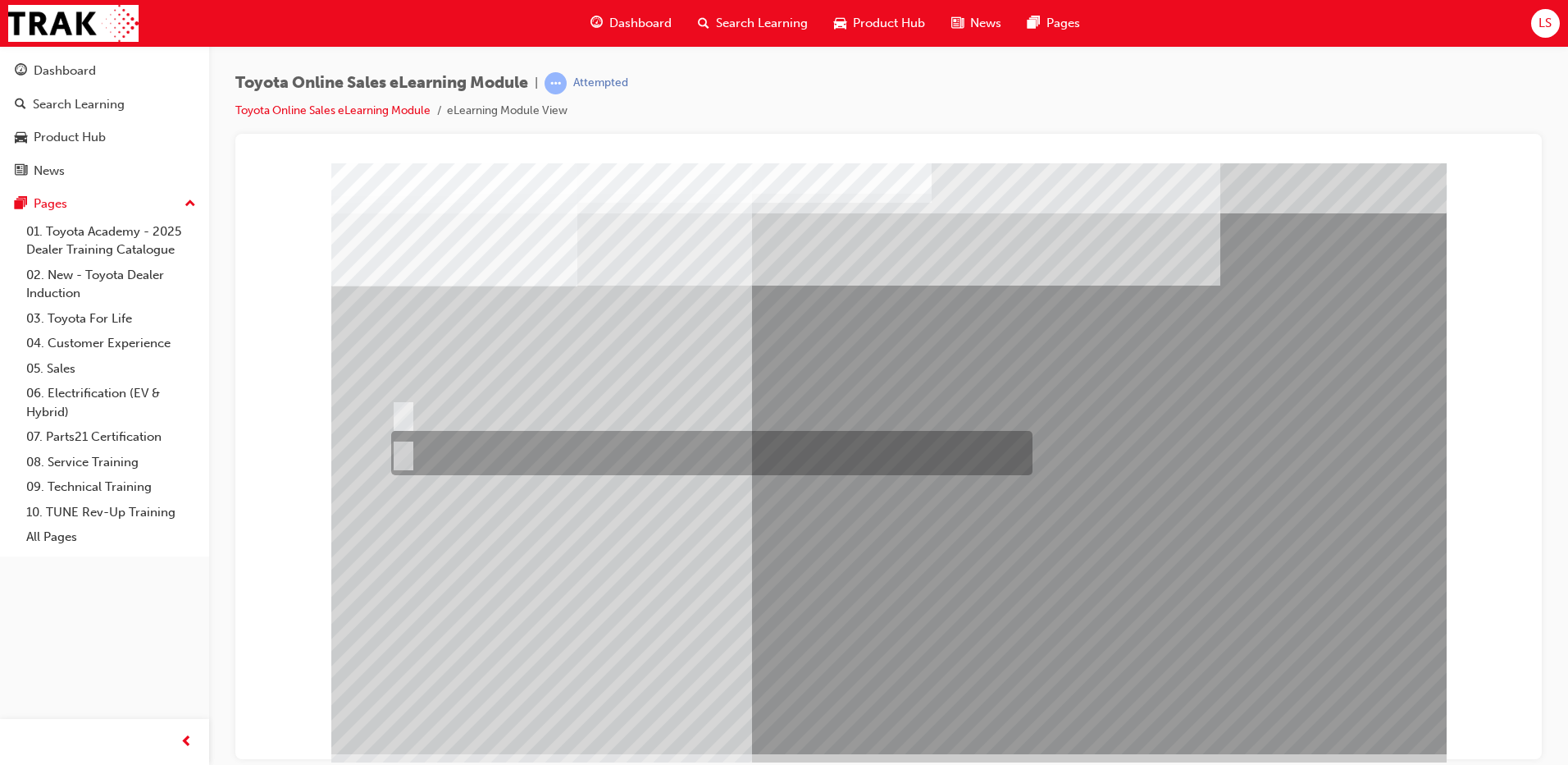
click at [416, 453] on div at bounding box center [708, 453] width 641 height 44
radio input "true"
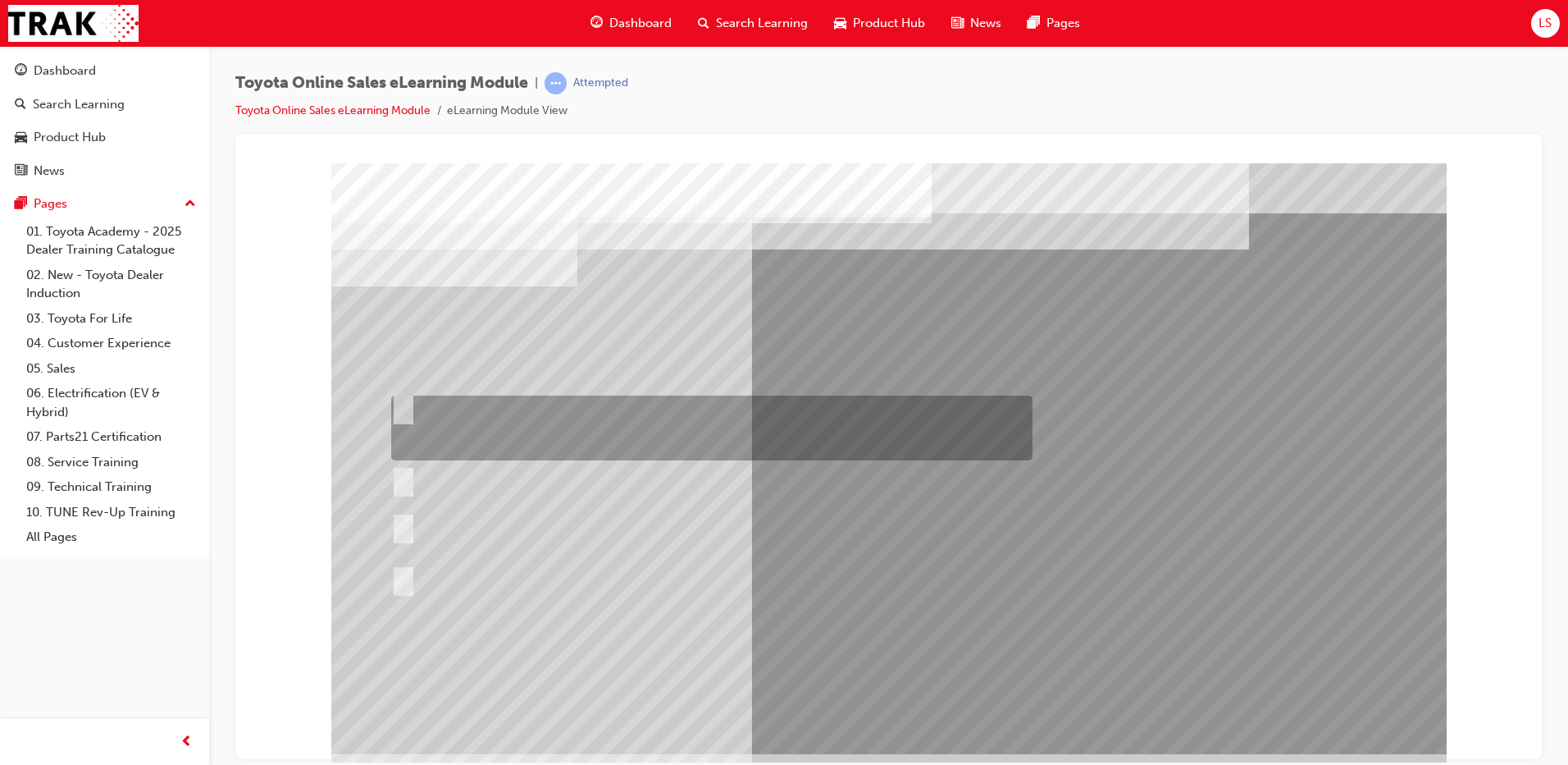
click at [732, 424] on div at bounding box center [708, 428] width 641 height 65
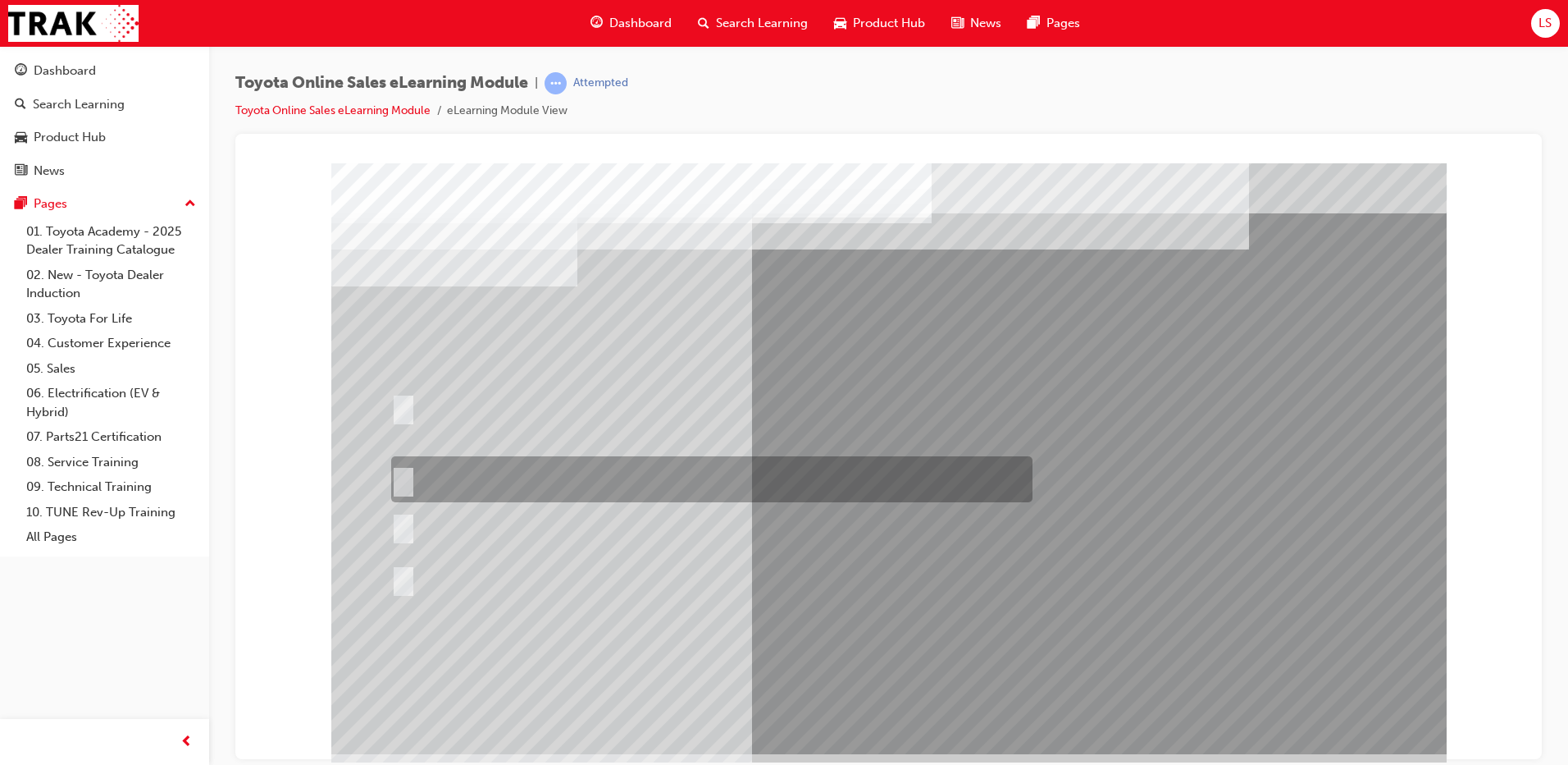
click at [678, 481] on div at bounding box center [708, 480] width 641 height 46
radio input "false"
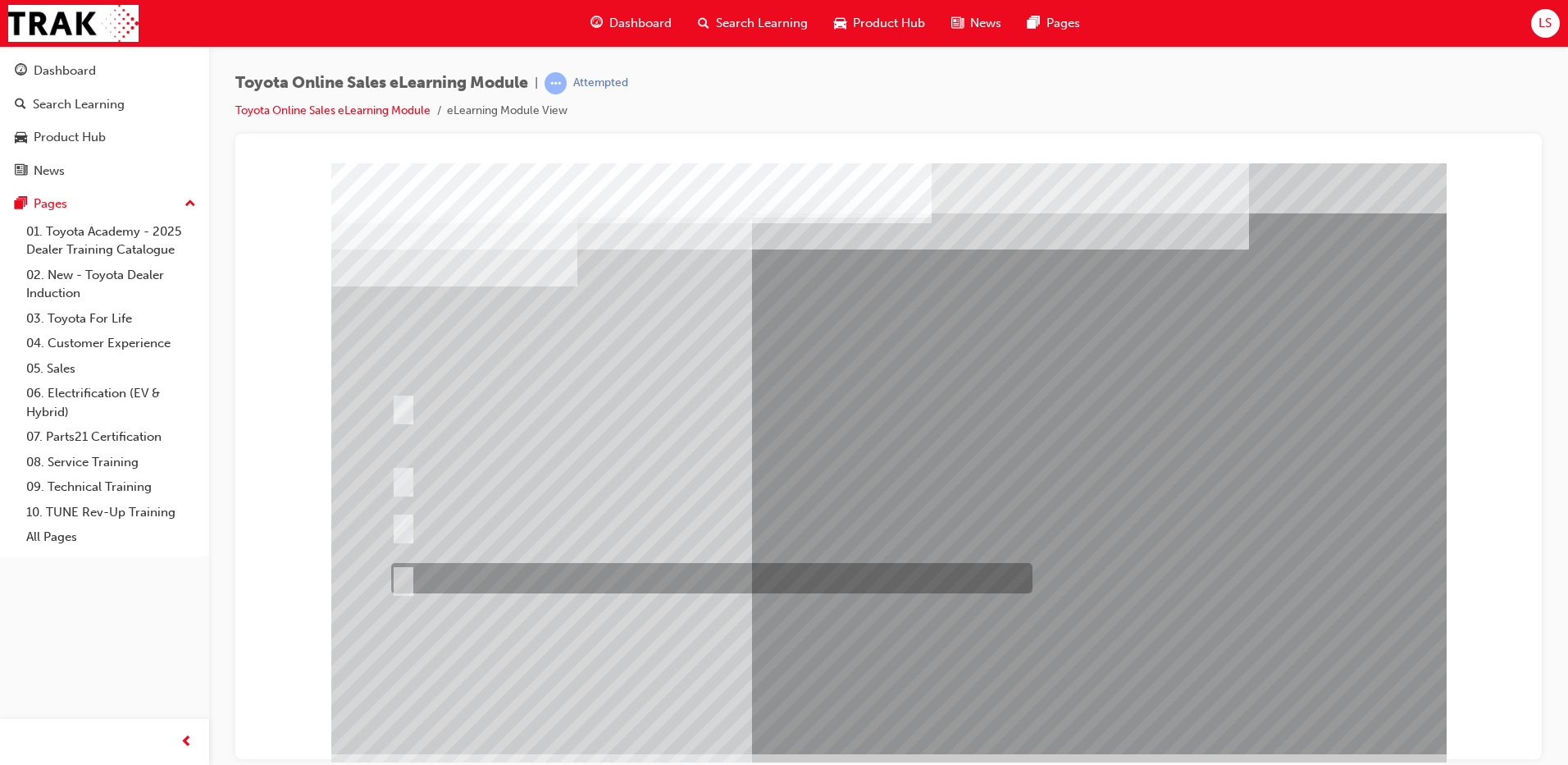
click at [816, 582] on div at bounding box center [708, 577] width 641 height 30
radio input "false"
radio input "true"
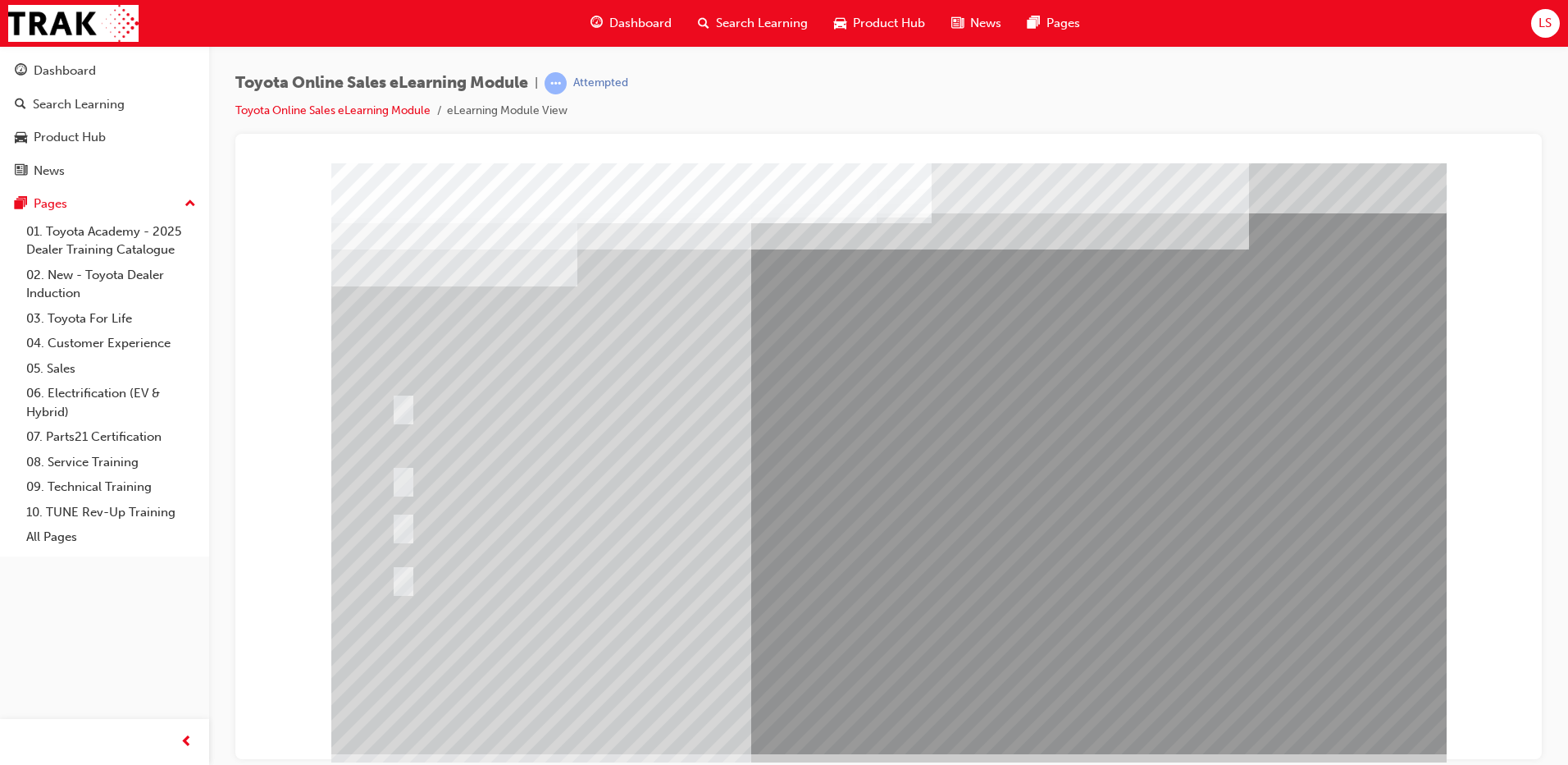
click at [705, 568] on div at bounding box center [708, 577] width 641 height 30
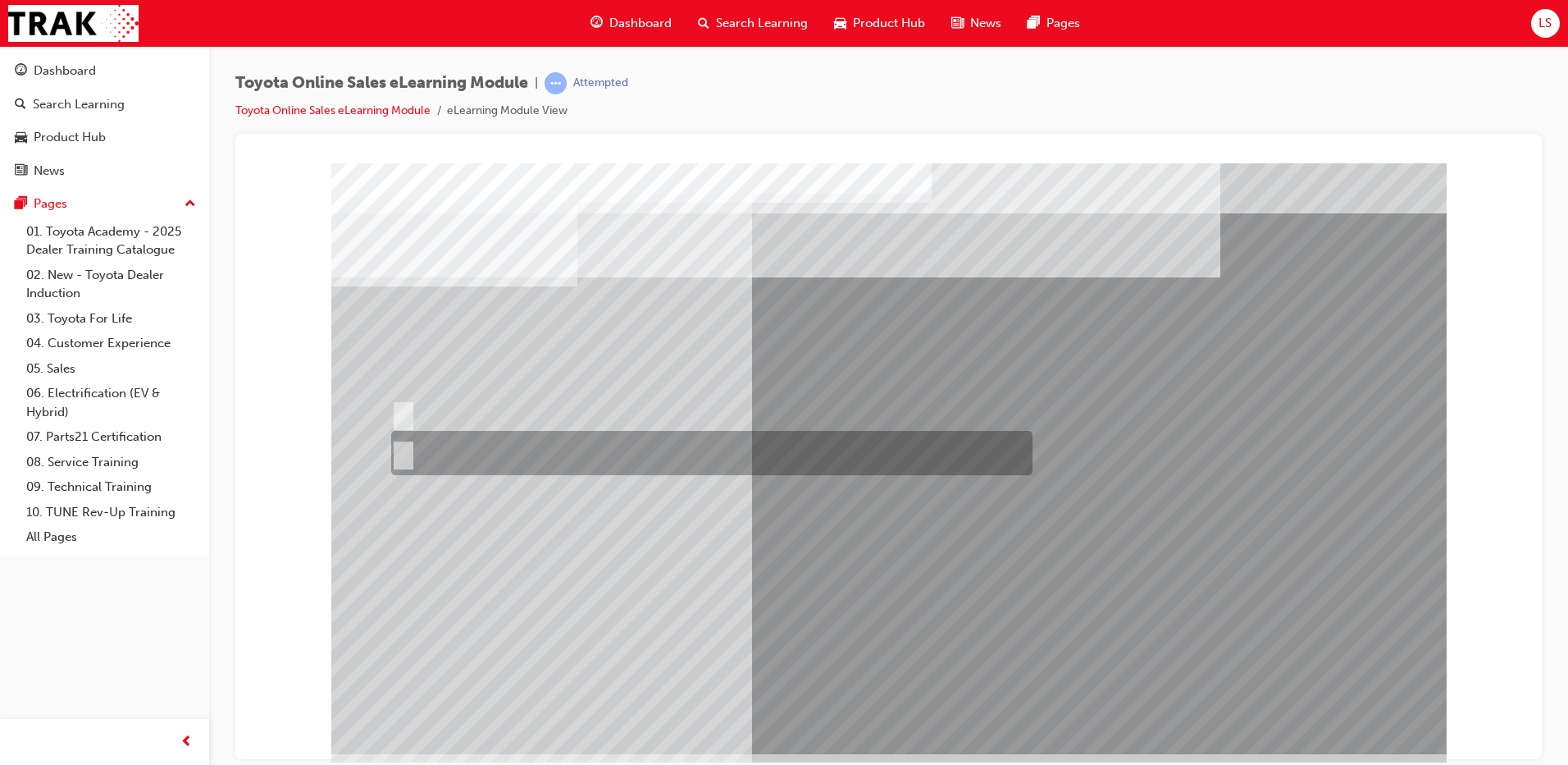
click at [470, 439] on div at bounding box center [708, 453] width 641 height 44
radio input "true"
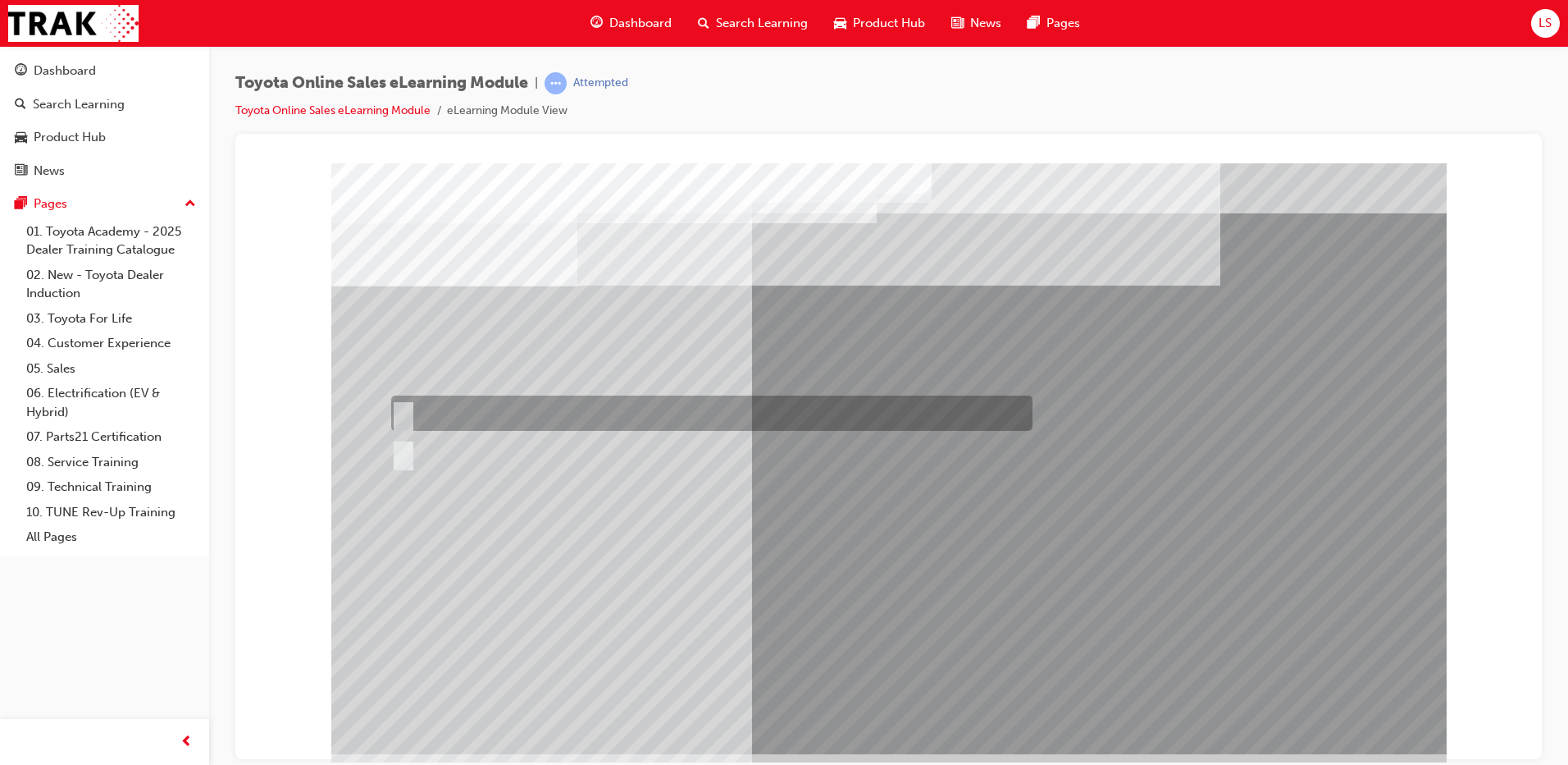
click at [432, 401] on div at bounding box center [708, 413] width 641 height 35
radio input "true"
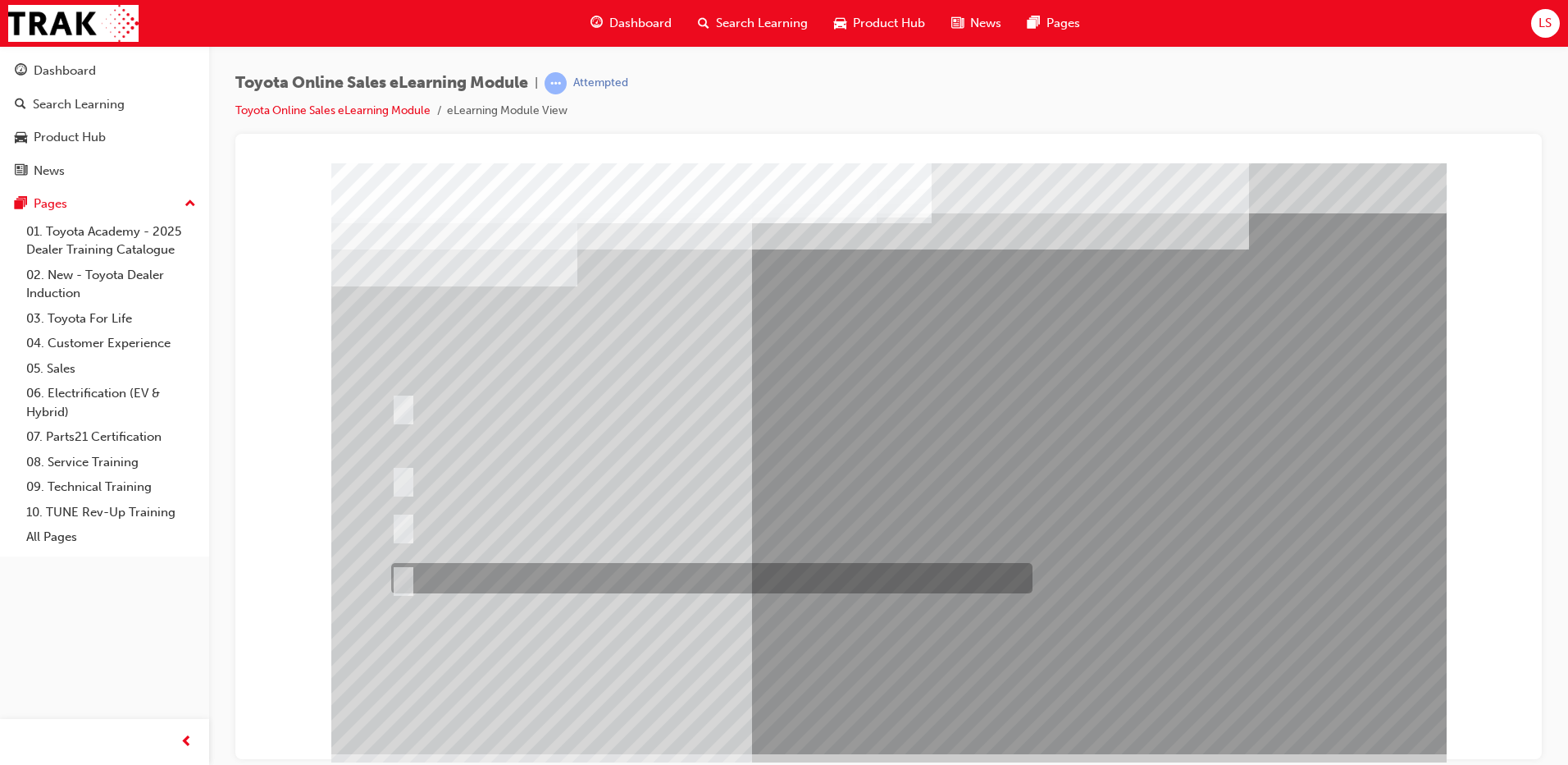
click at [631, 566] on div at bounding box center [708, 577] width 641 height 30
radio input "true"
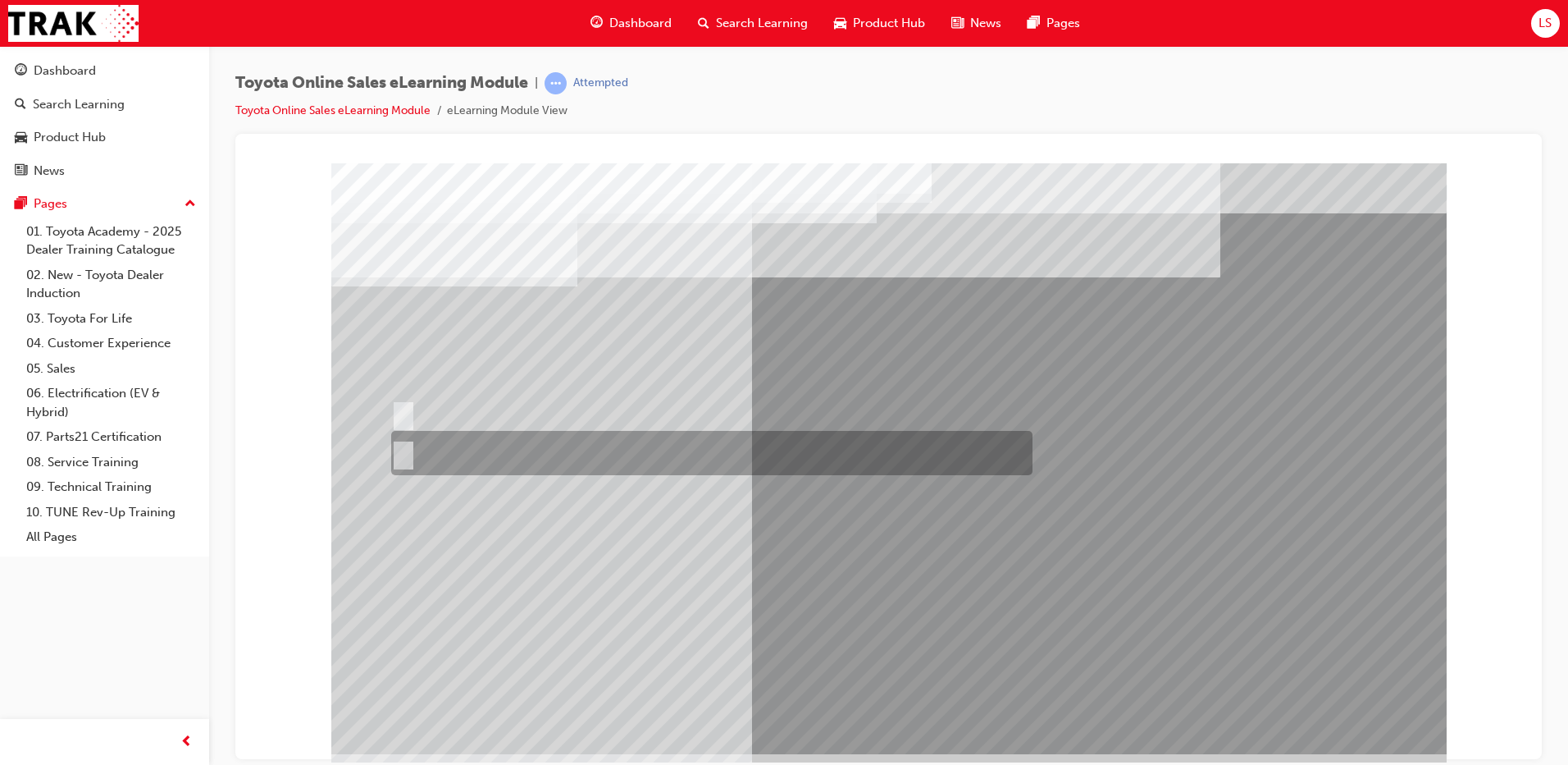
click at [461, 456] on div at bounding box center [708, 453] width 641 height 44
radio input "true"
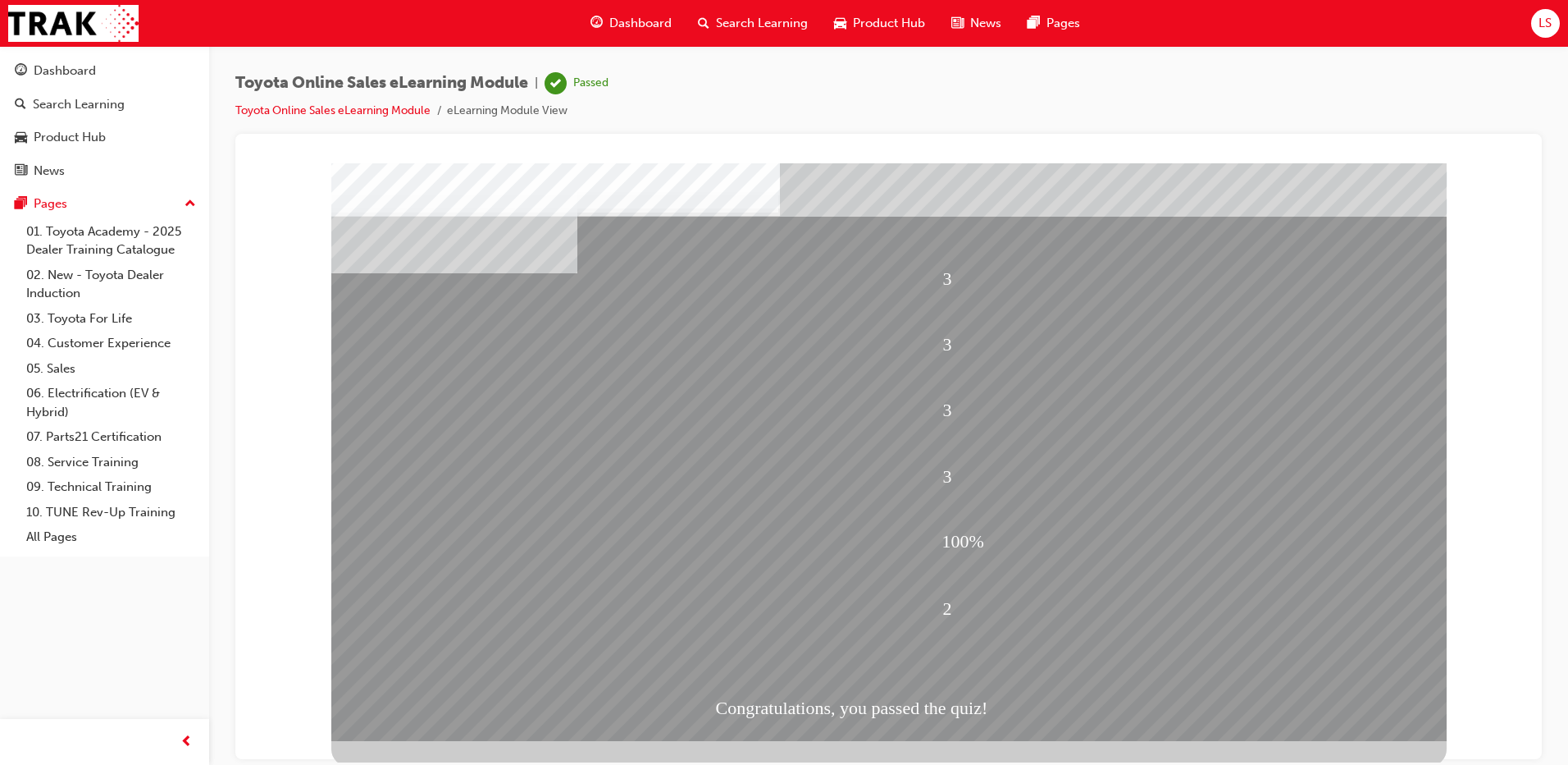
scroll to position [16, 0]
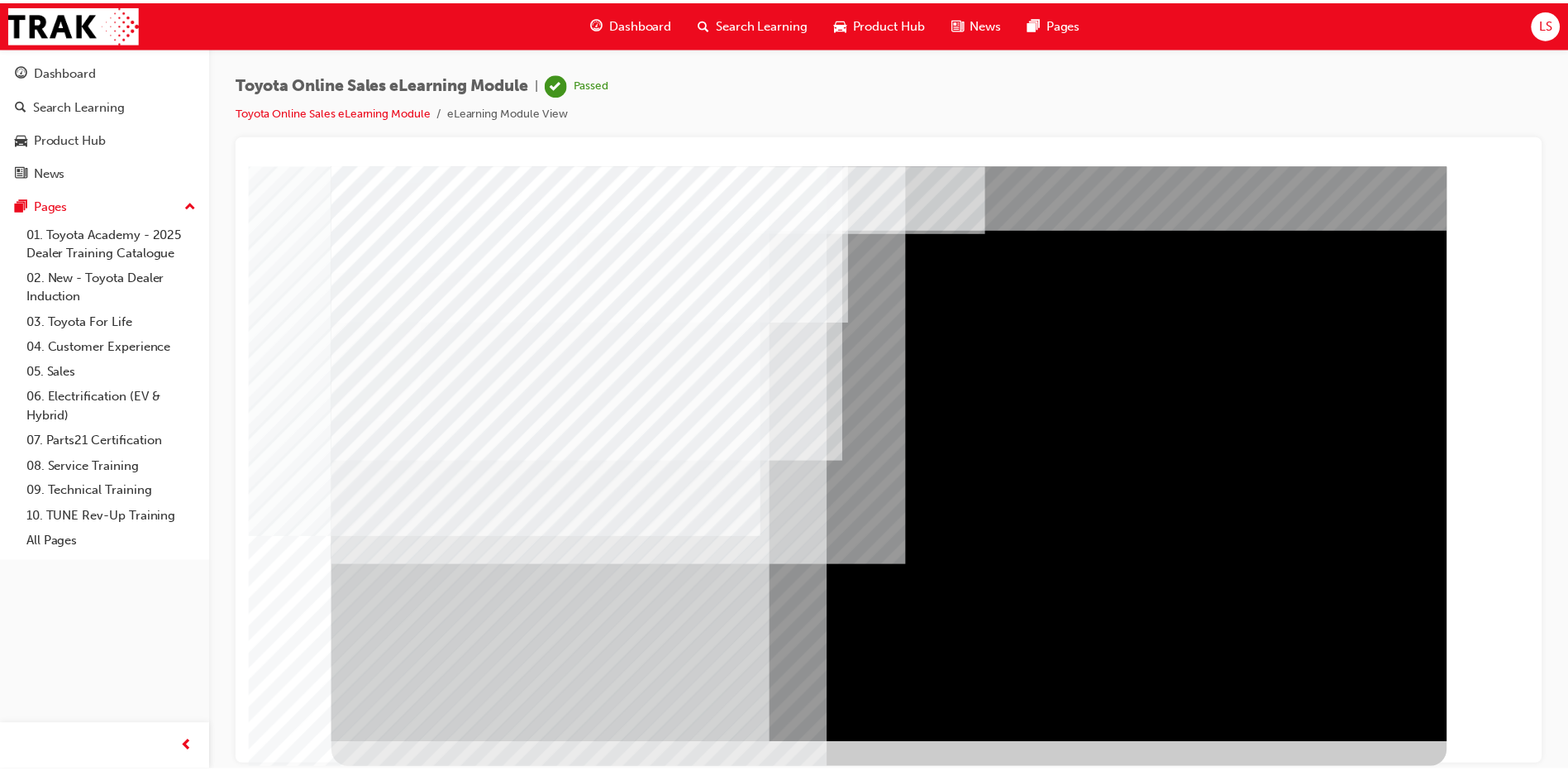
scroll to position [0, 0]
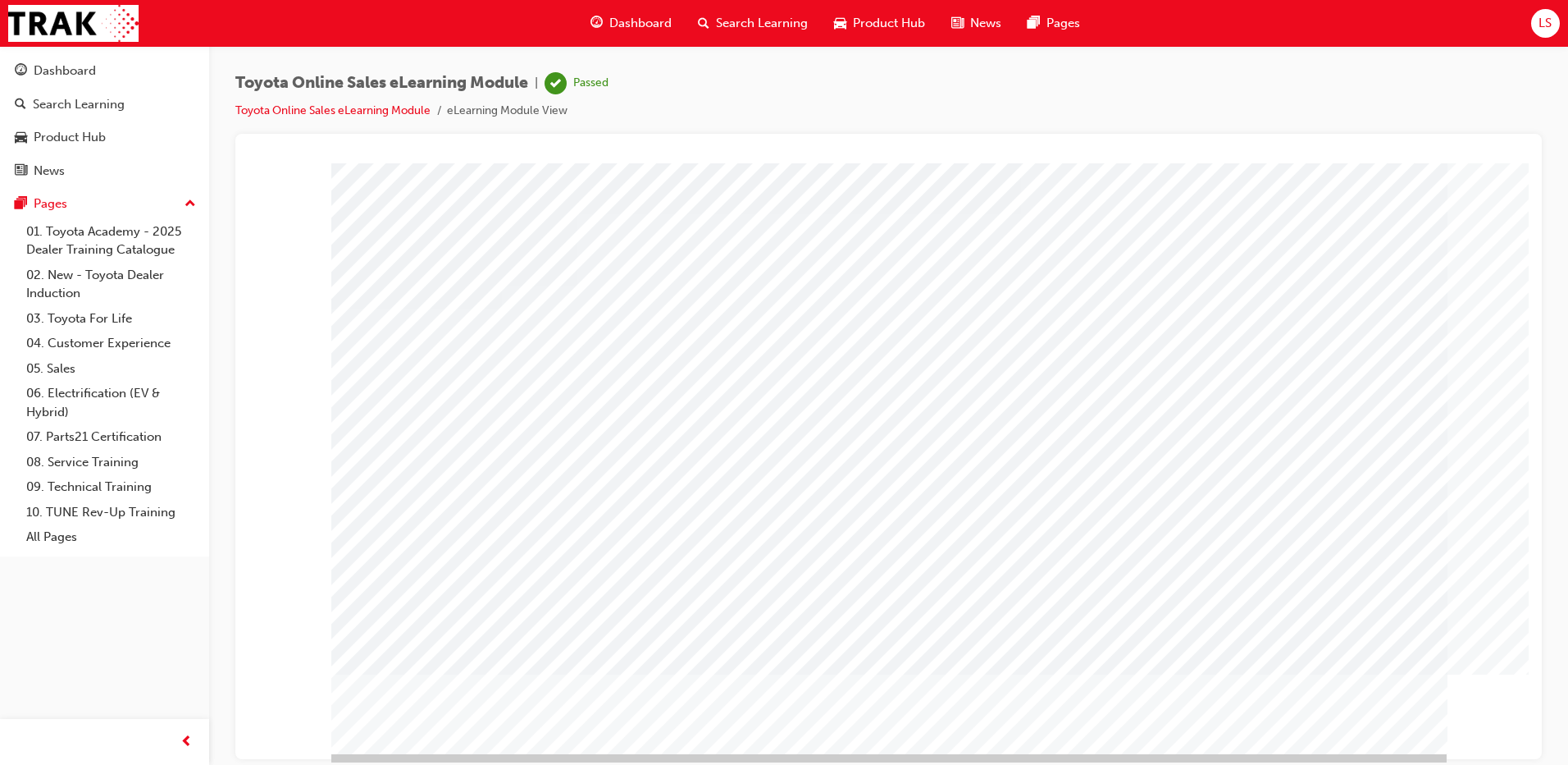
click at [632, 33] on div "Dashboard" at bounding box center [631, 23] width 108 height 34
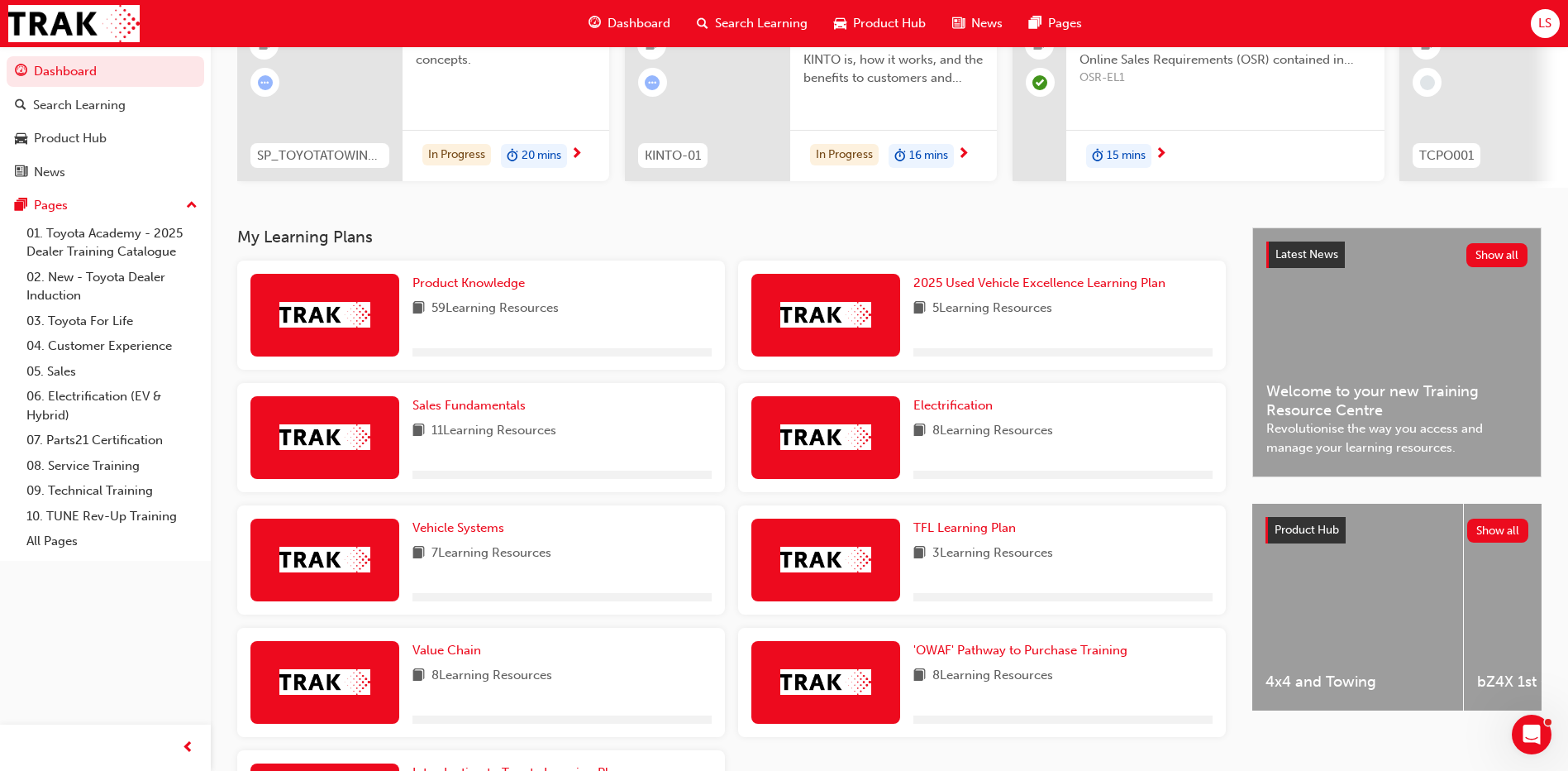
scroll to position [370, 0]
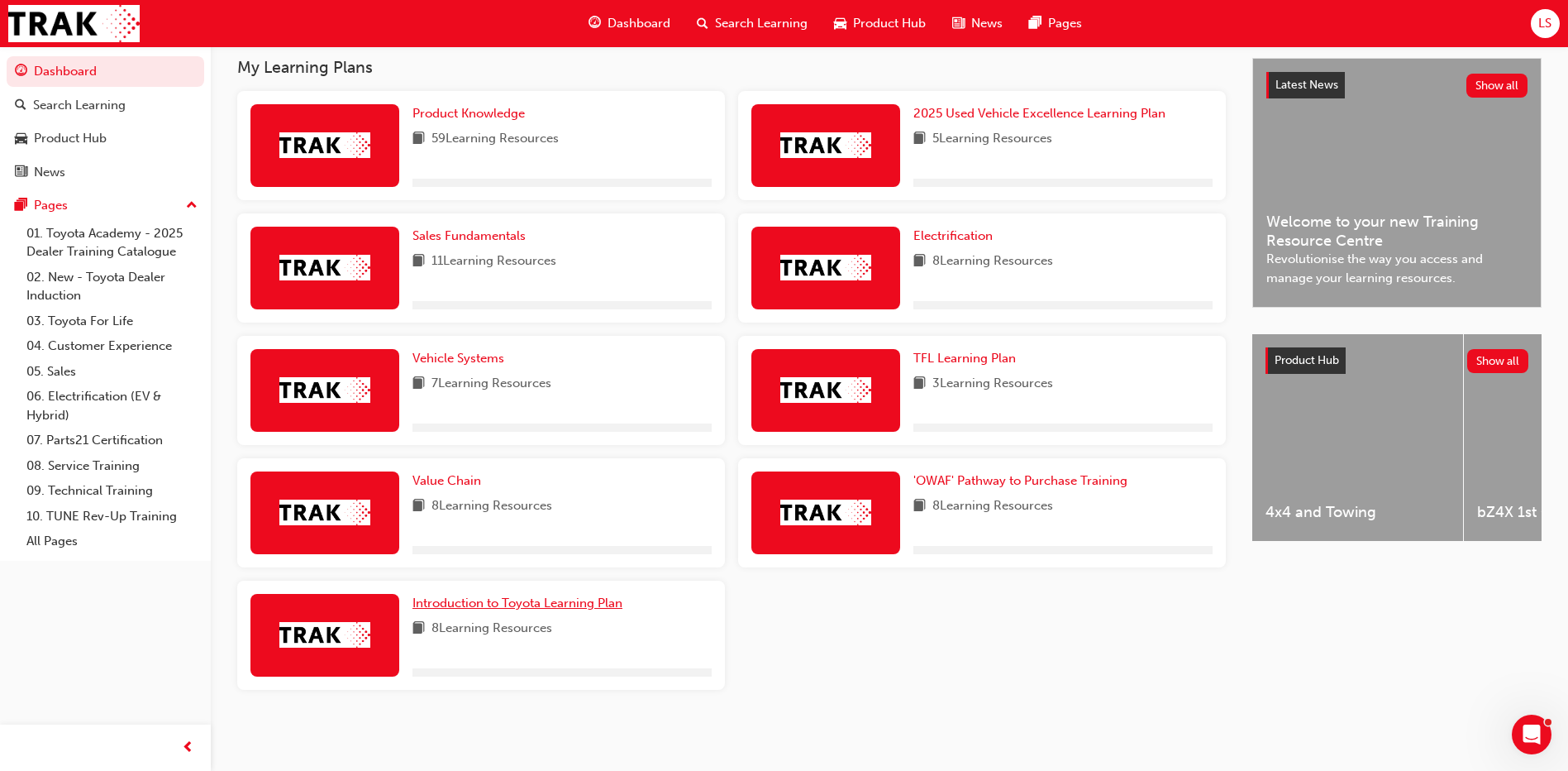
click at [544, 598] on span "Introduction to Toyota Learning Plan" at bounding box center [517, 603] width 210 height 15
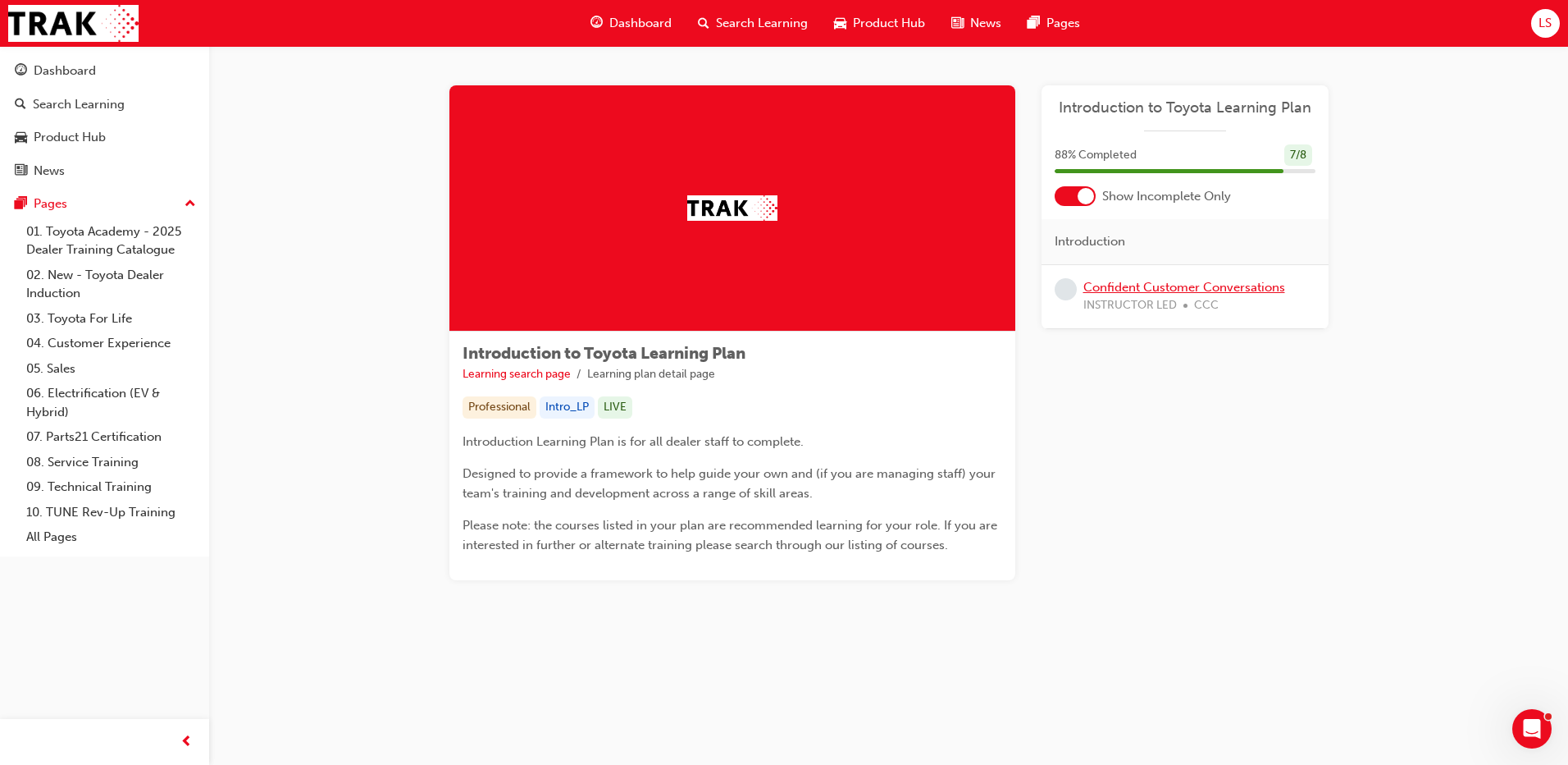
click at [1129, 287] on link "Confident Customer Conversations" at bounding box center [1184, 287] width 201 height 15
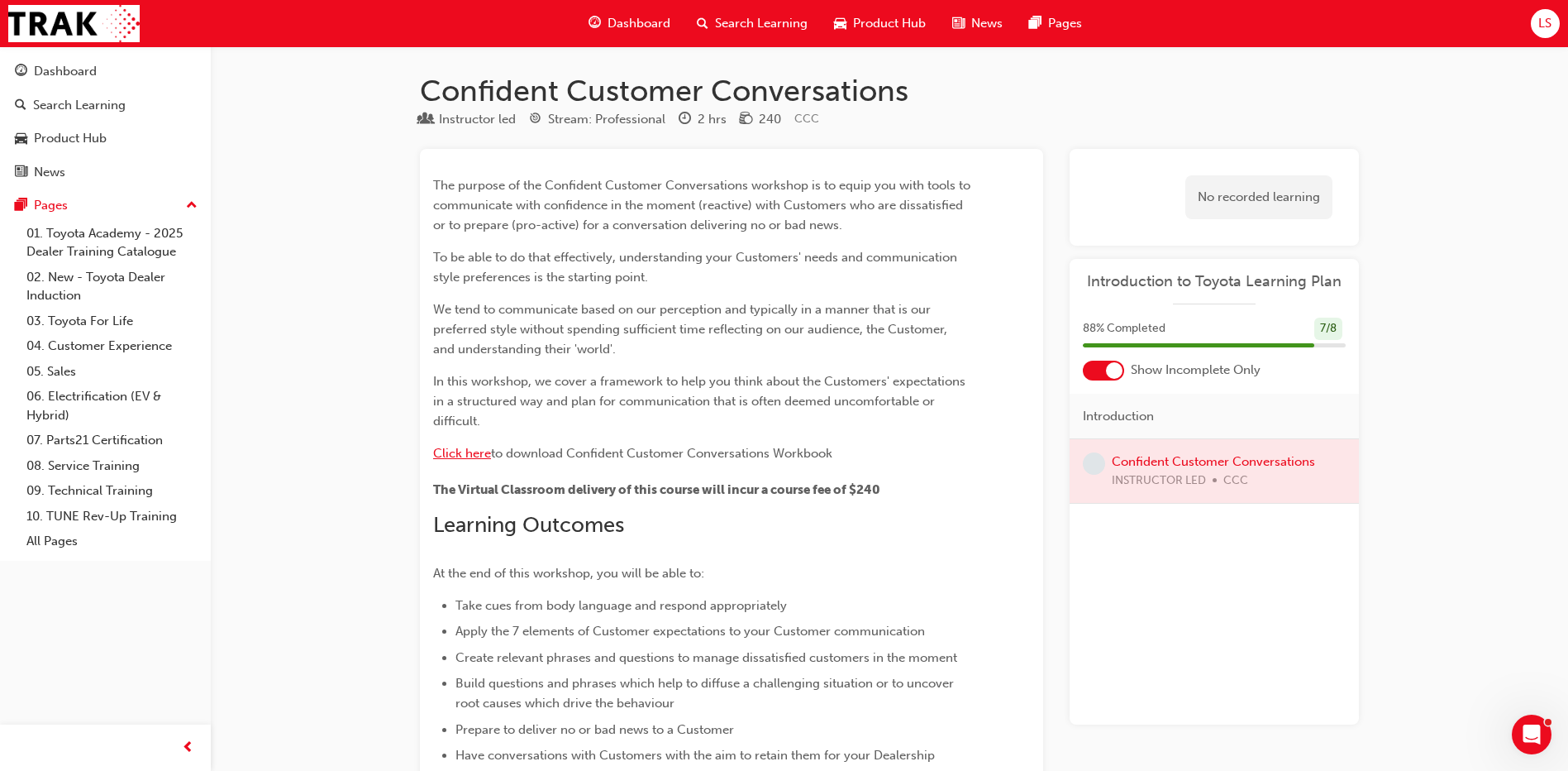
click at [473, 449] on span "Click here" at bounding box center [462, 453] width 58 height 15
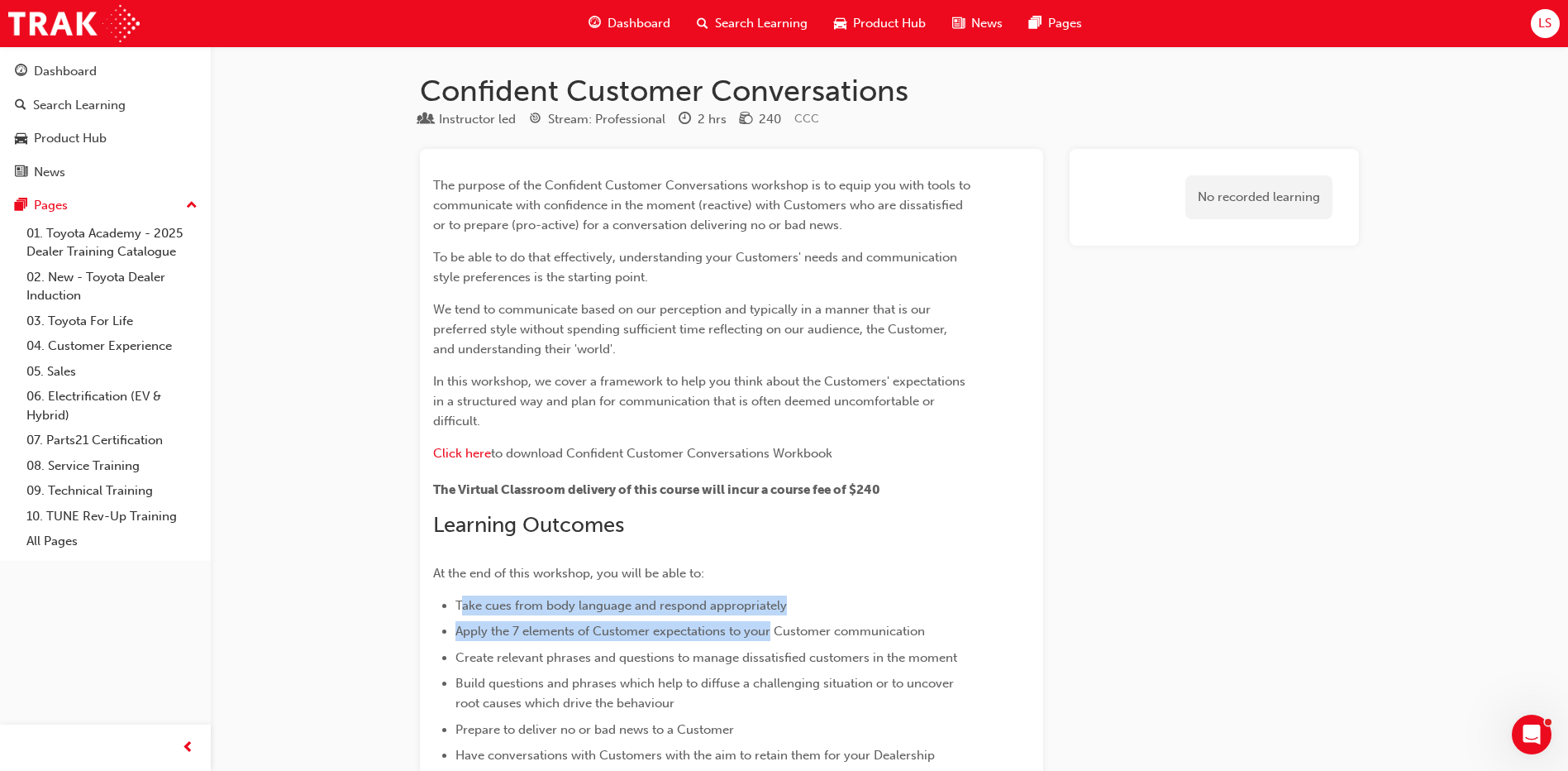
drag, startPoint x: 465, startPoint y: 599, endPoint x: 774, endPoint y: 636, distance: 311.2
click at [774, 636] on ul "Take cues from body language and respond appropriately Apply the 7 elements of …" at bounding box center [702, 681] width 537 height 171
click at [640, 22] on span "Dashboard" at bounding box center [639, 23] width 63 height 19
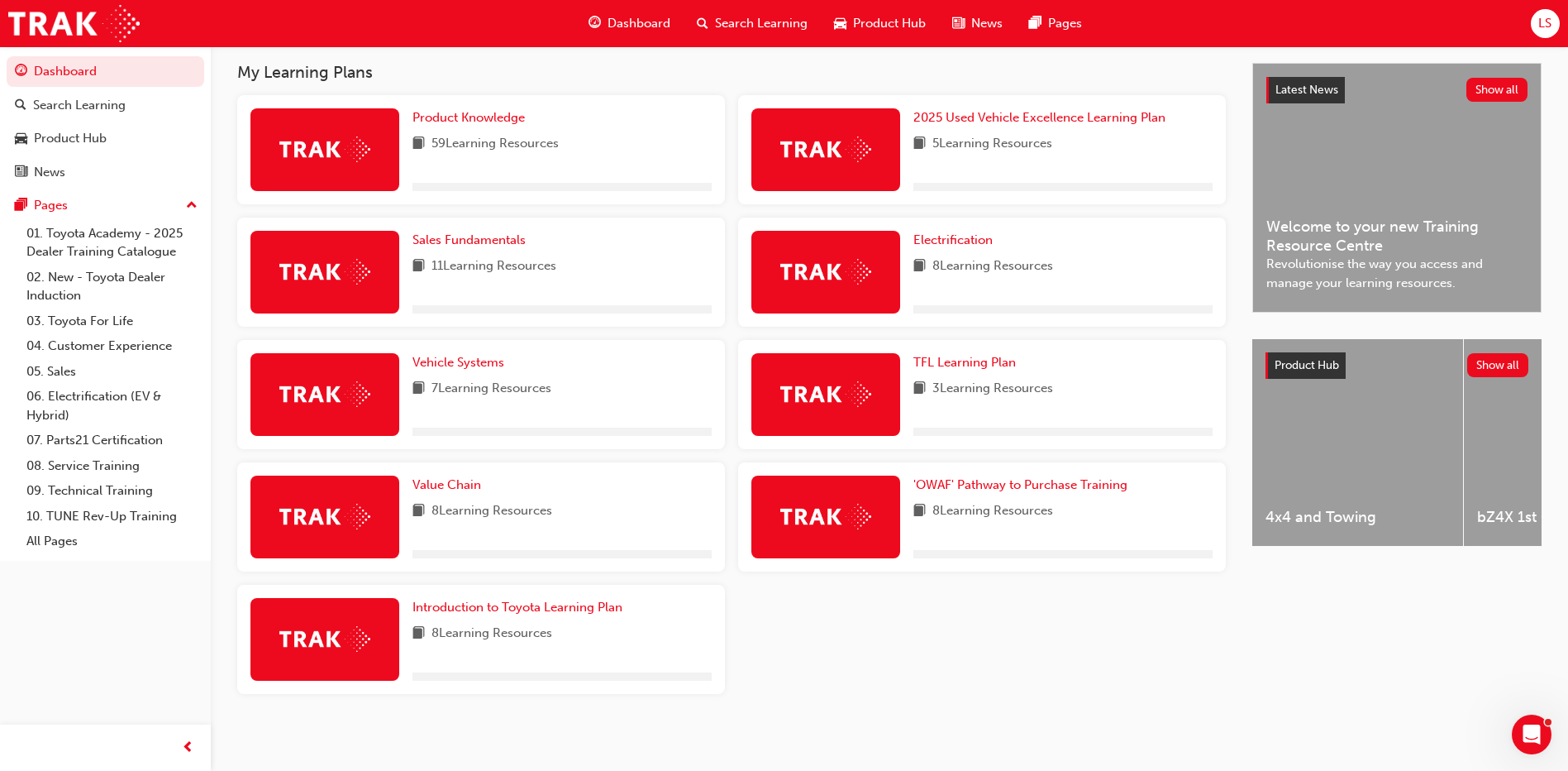
scroll to position [303, 0]
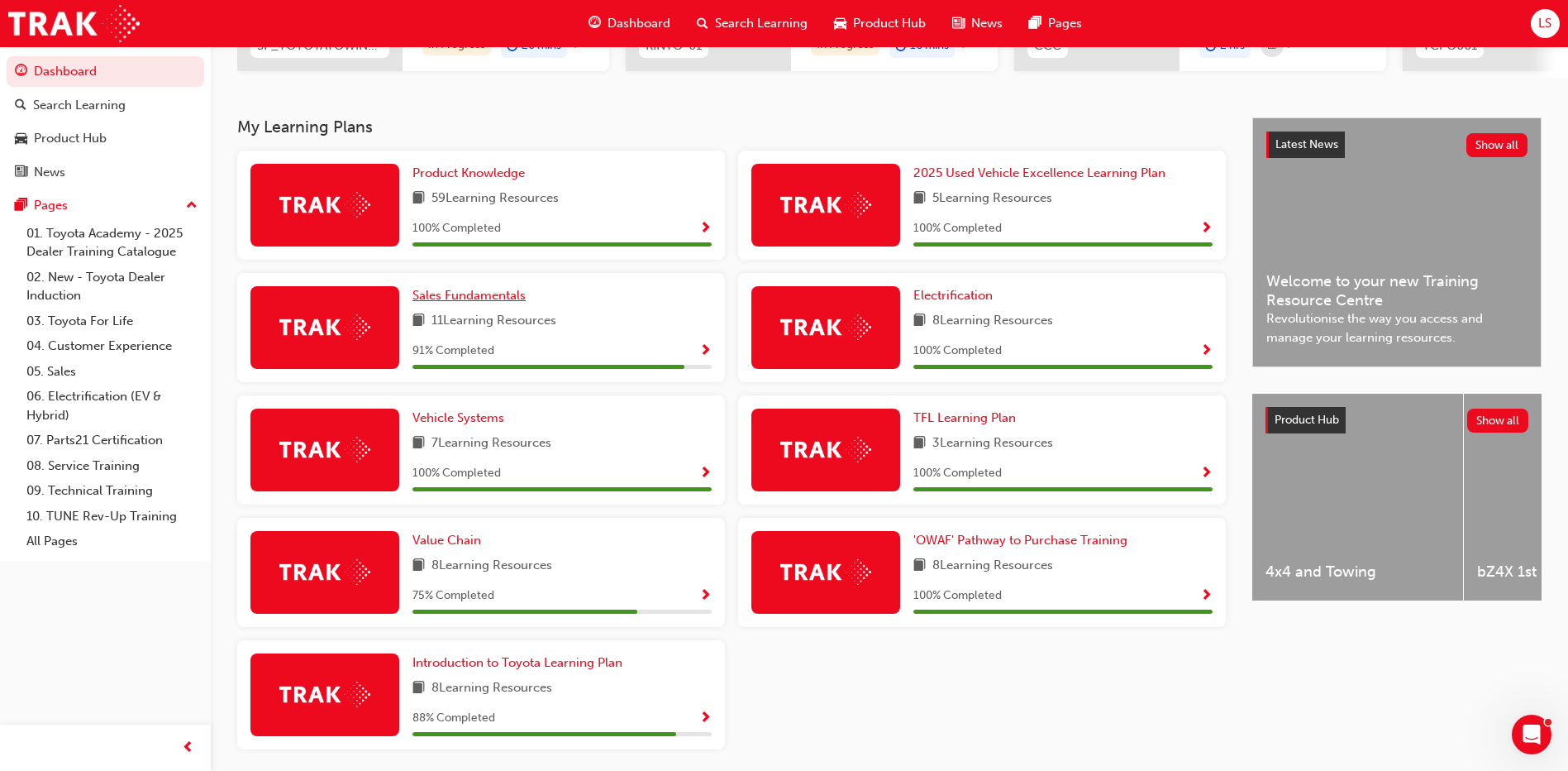
click at [478, 302] on span "Sales Fundamentals" at bounding box center [469, 295] width 114 height 15
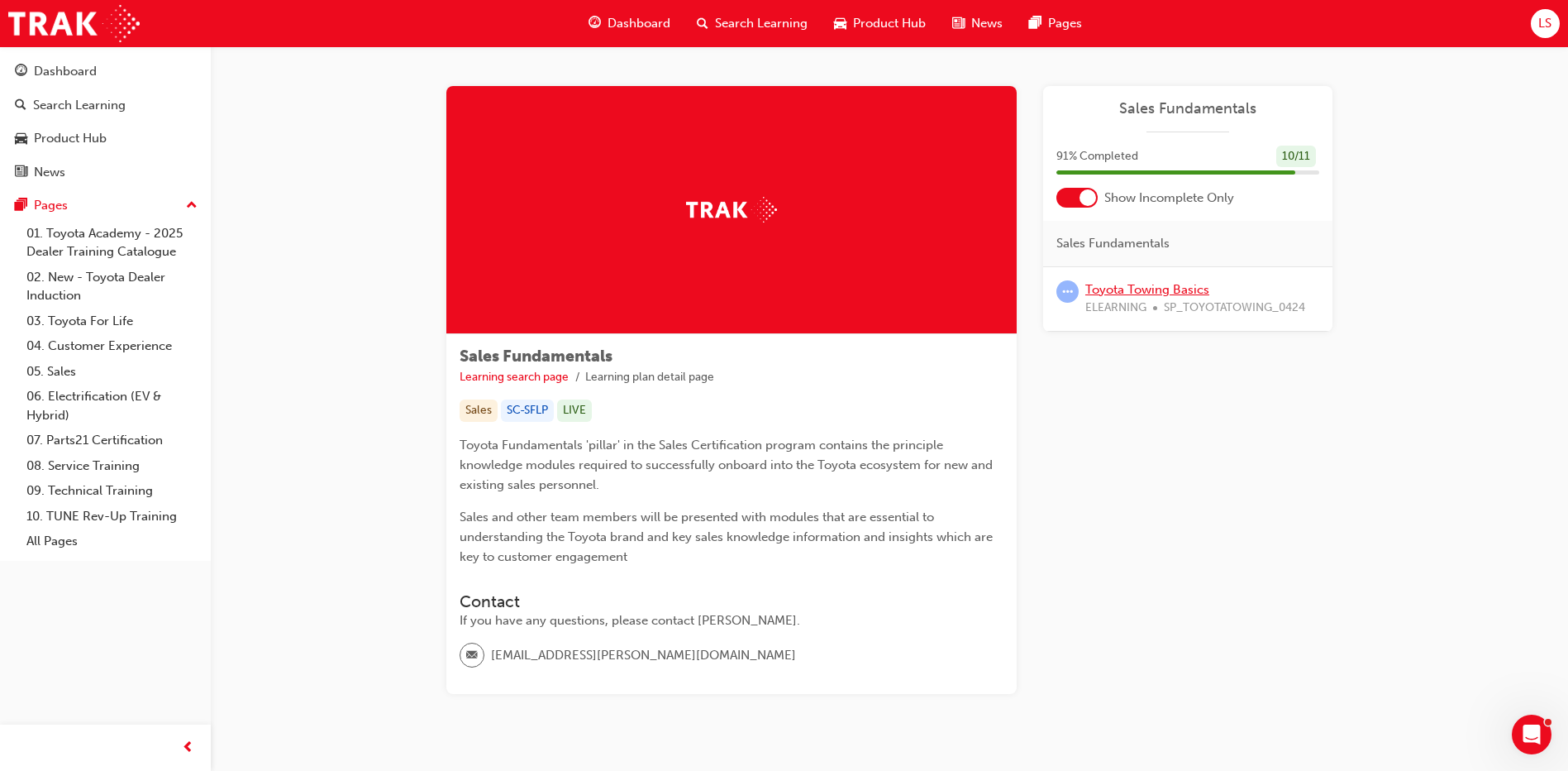
click at [1193, 291] on link "Toyota Towing Basics" at bounding box center [1148, 289] width 124 height 15
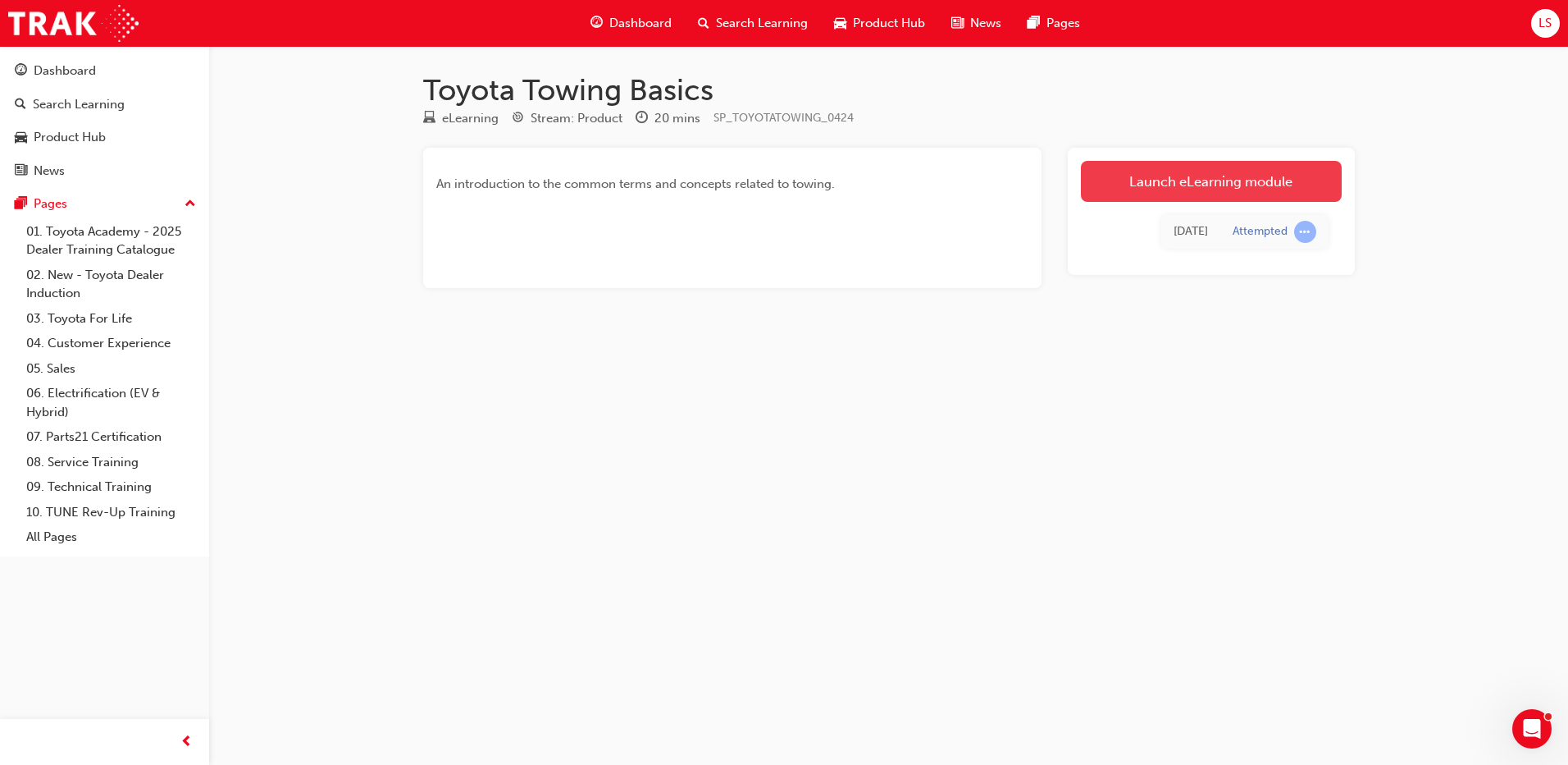
click at [1181, 183] on link "Launch eLearning module" at bounding box center [1211, 182] width 261 height 41
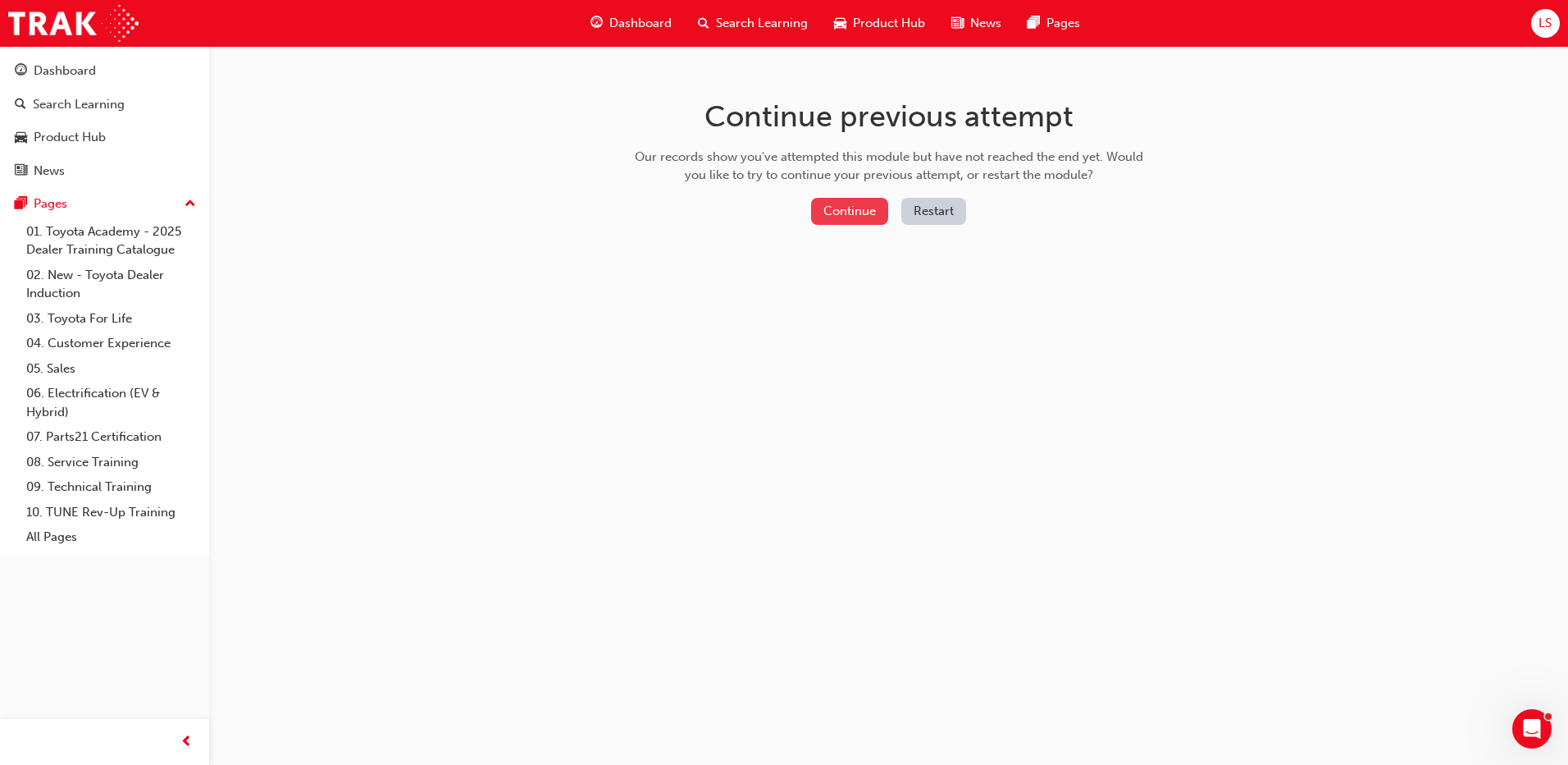
click at [834, 206] on button "Continue" at bounding box center [850, 211] width 77 height 27
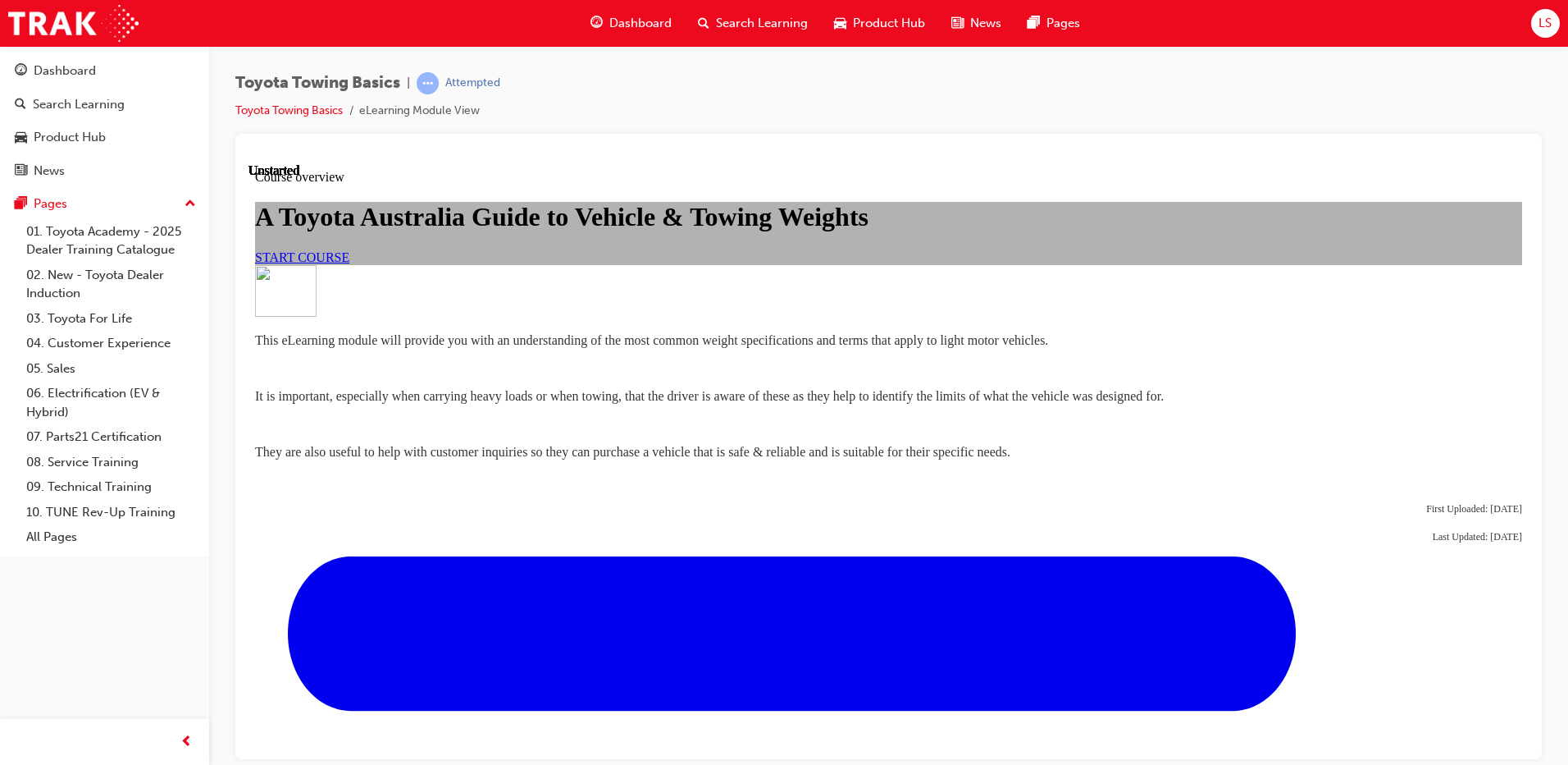
scroll to position [441, 0]
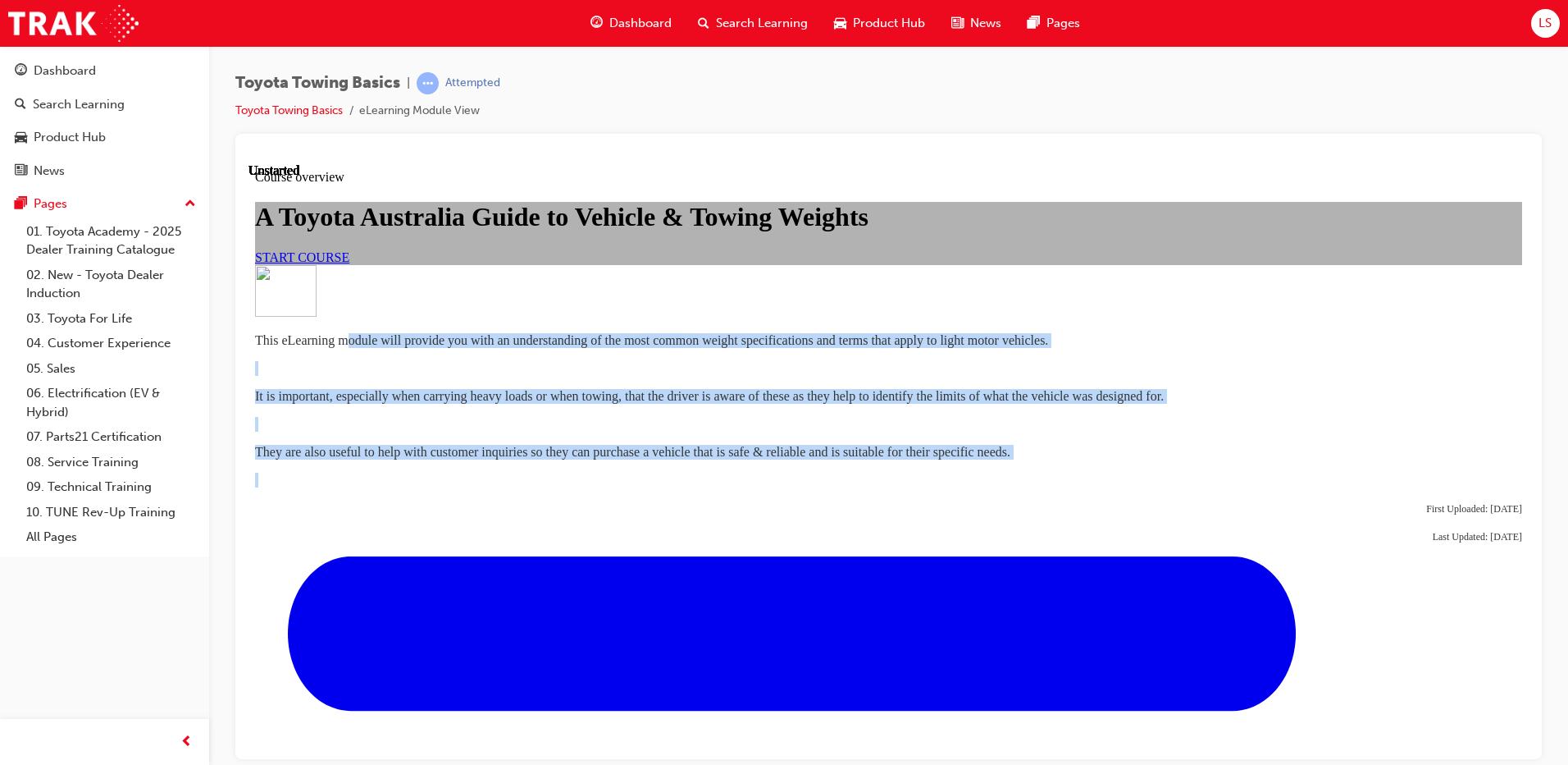
drag, startPoint x: 704, startPoint y: 322, endPoint x: 1030, endPoint y: 536, distance: 390.0
click at [1030, 536] on div "This eLearning module will provide you with an understanding of the most common…" at bounding box center [888, 437] width 1267 height 210
drag, startPoint x: 1030, startPoint y: 536, endPoint x: 1009, endPoint y: 542, distance: 21.8
click at [1009, 487] on p at bounding box center [888, 480] width 1267 height 15
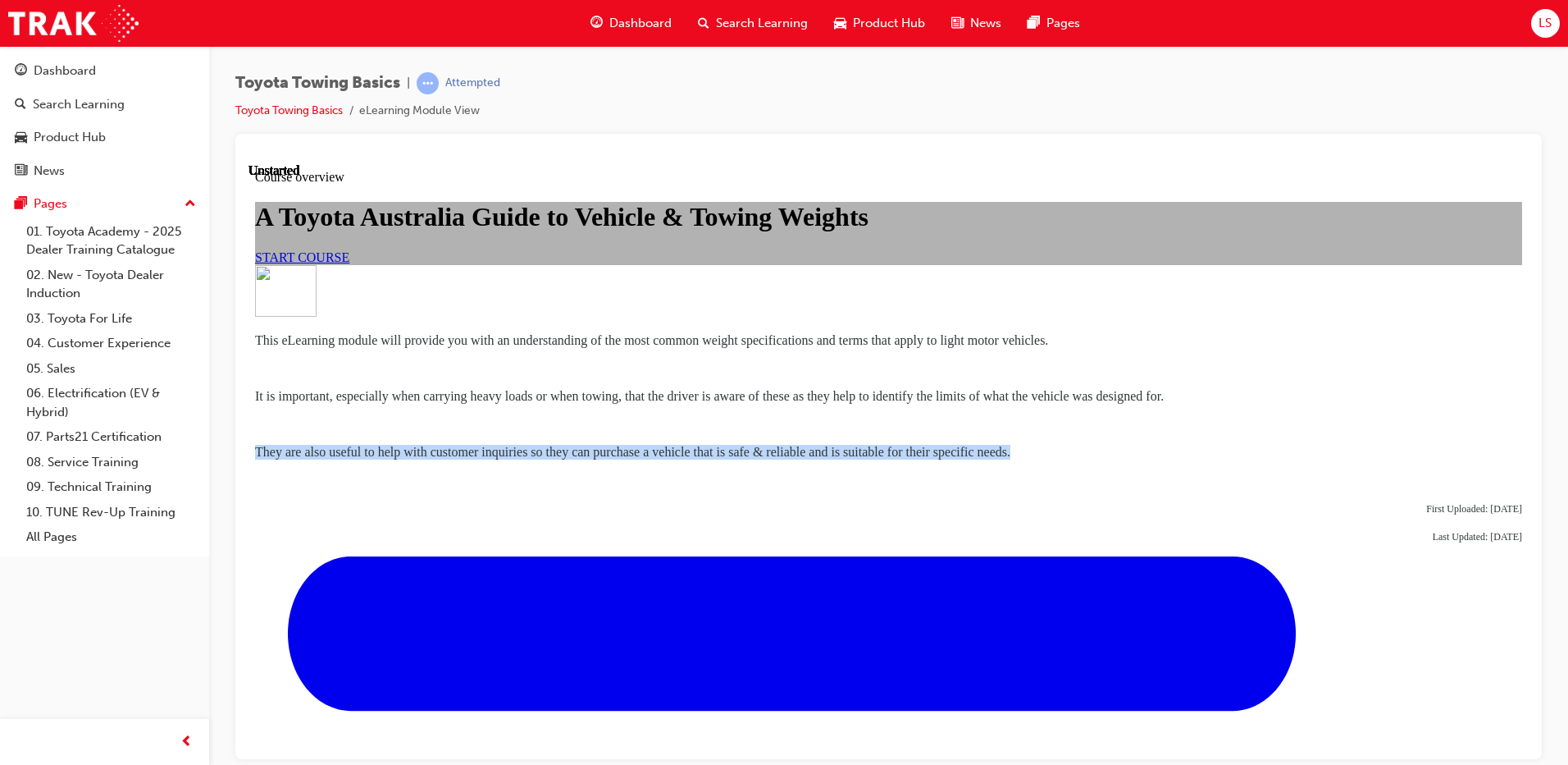
drag, startPoint x: 968, startPoint y: 520, endPoint x: 515, endPoint y: 494, distance: 453.7
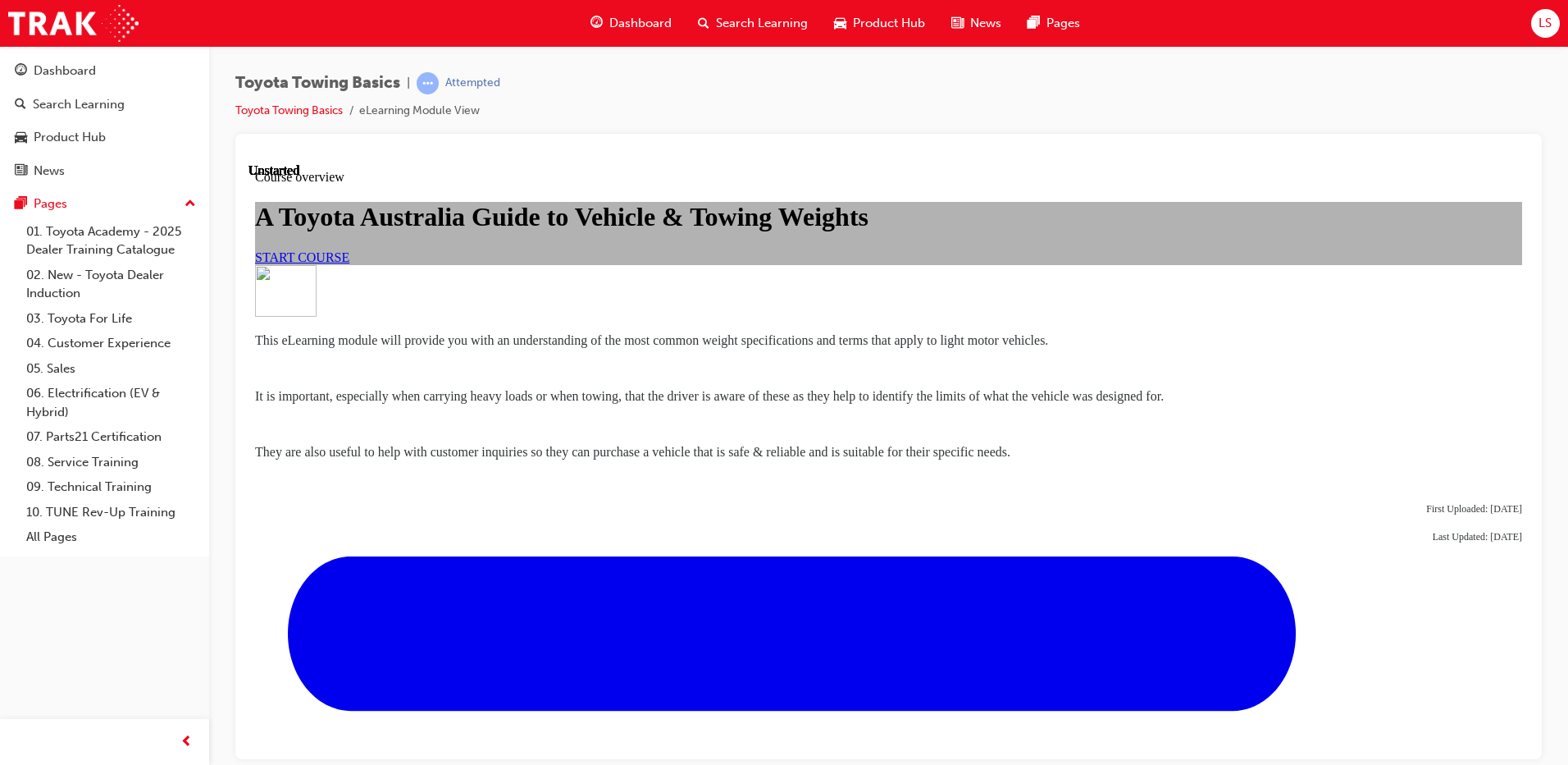
drag, startPoint x: 1019, startPoint y: 568, endPoint x: 1003, endPoint y: 563, distance: 16.8
click at [1015, 515] on p "First Uploaded: [DATE]" at bounding box center [888, 508] width 1267 height 15
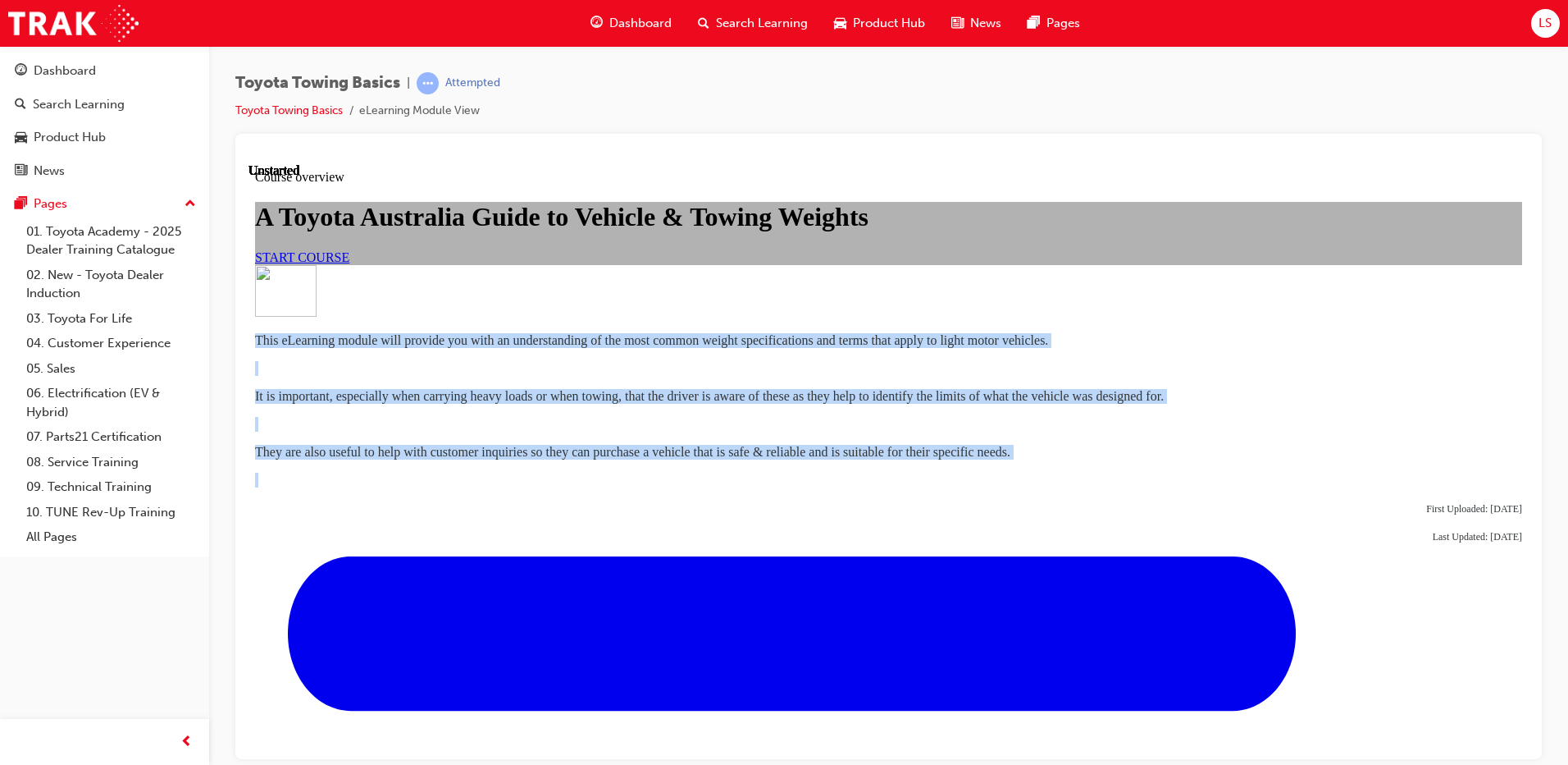
drag, startPoint x: 933, startPoint y: 527, endPoint x: 531, endPoint y: 309, distance: 457.3
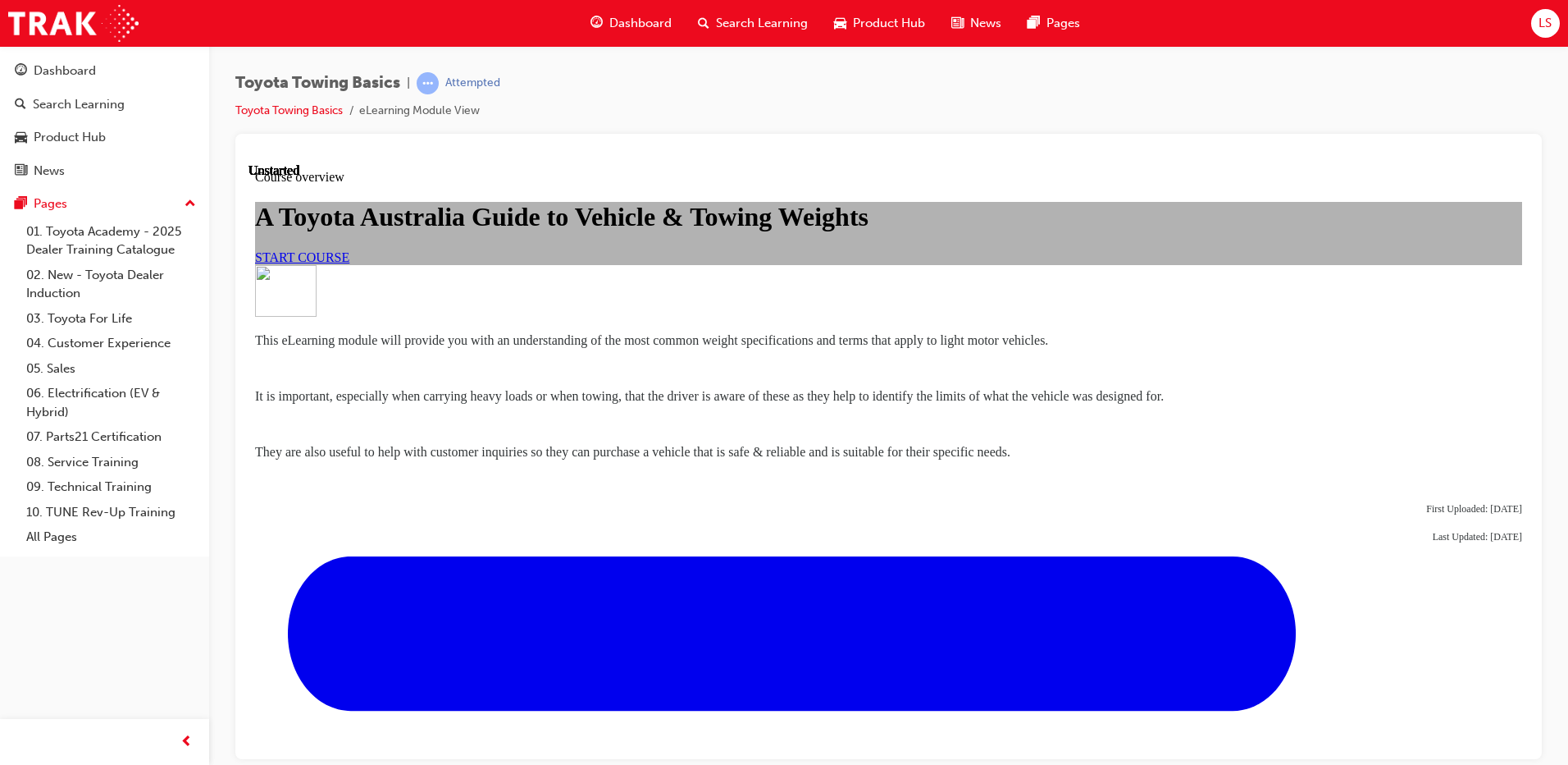
click at [1427, 514] on span "First Uploaded: [DATE]" at bounding box center [1474, 508] width 96 height 12
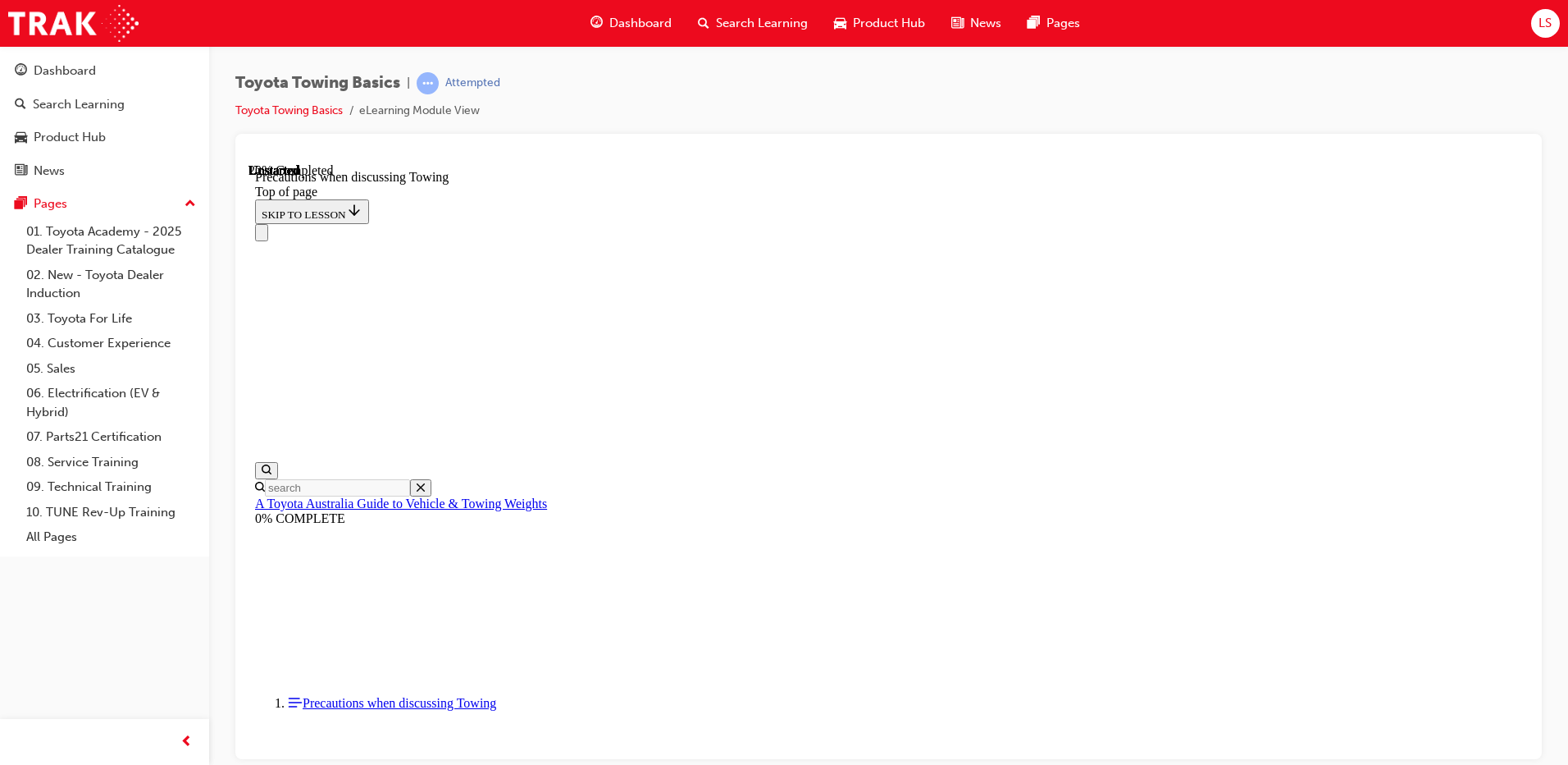
scroll to position [51, 0]
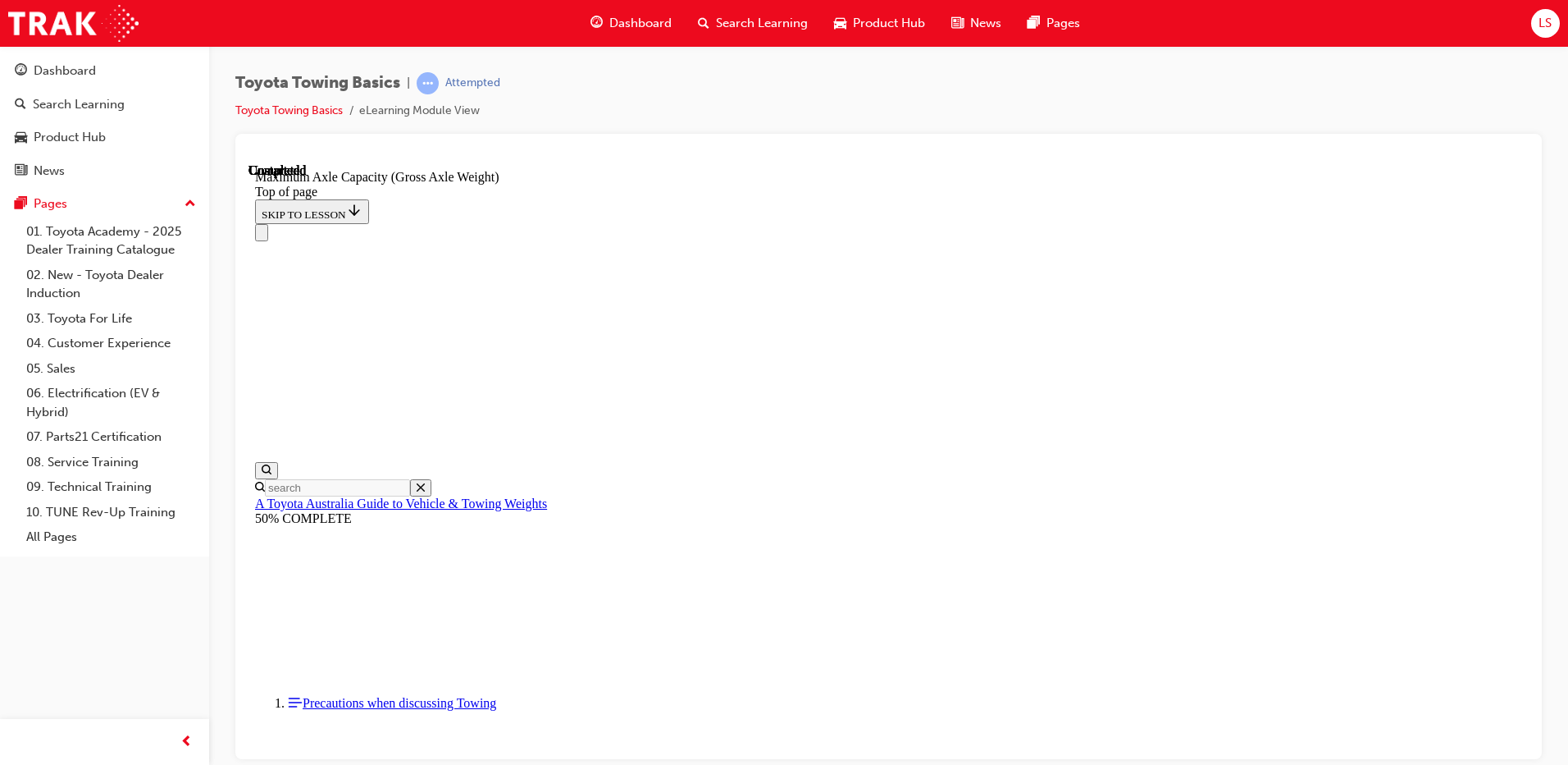
scroll to position [1416, 0]
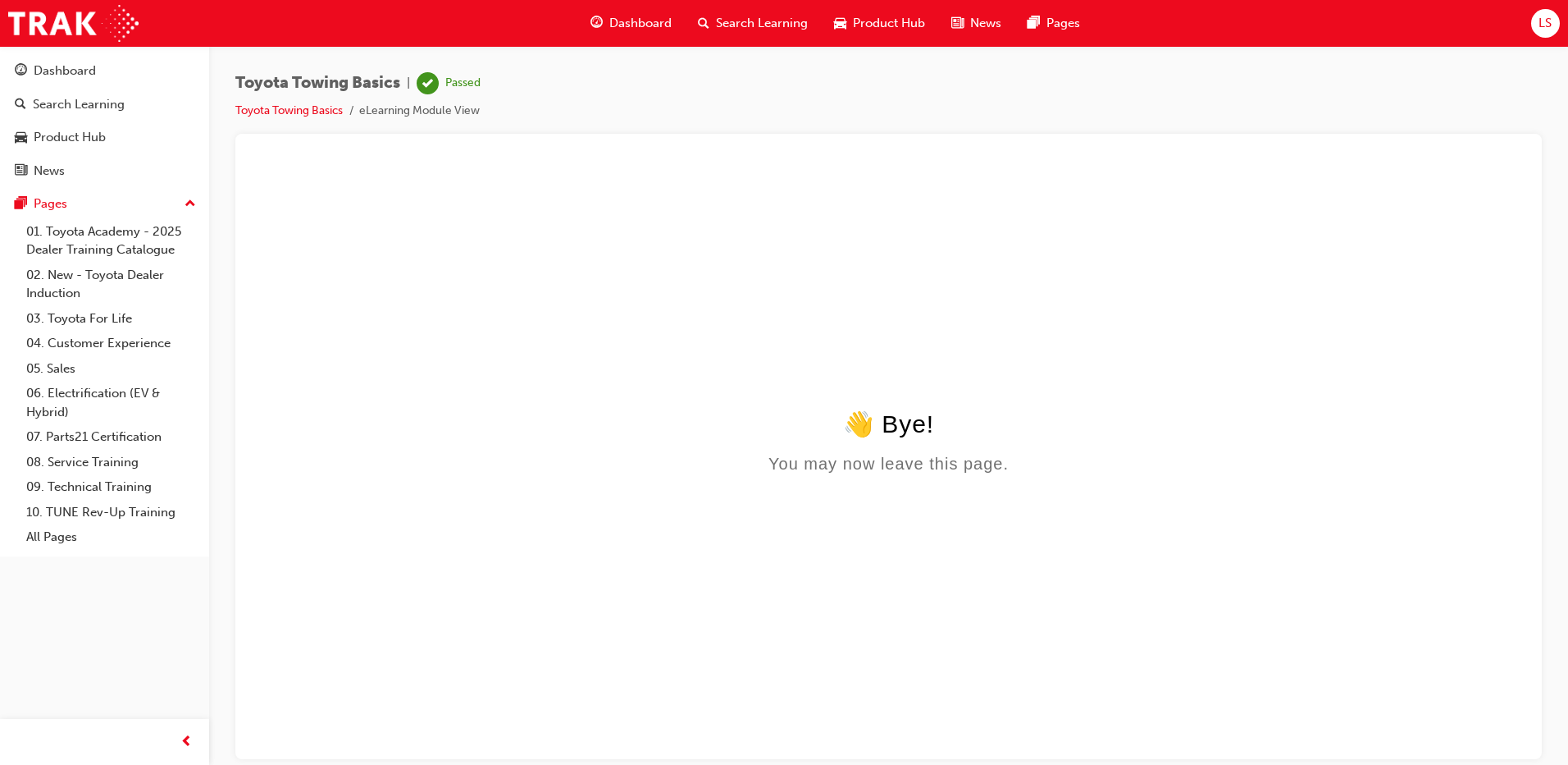
click at [627, 27] on span "Dashboard" at bounding box center [641, 23] width 62 height 19
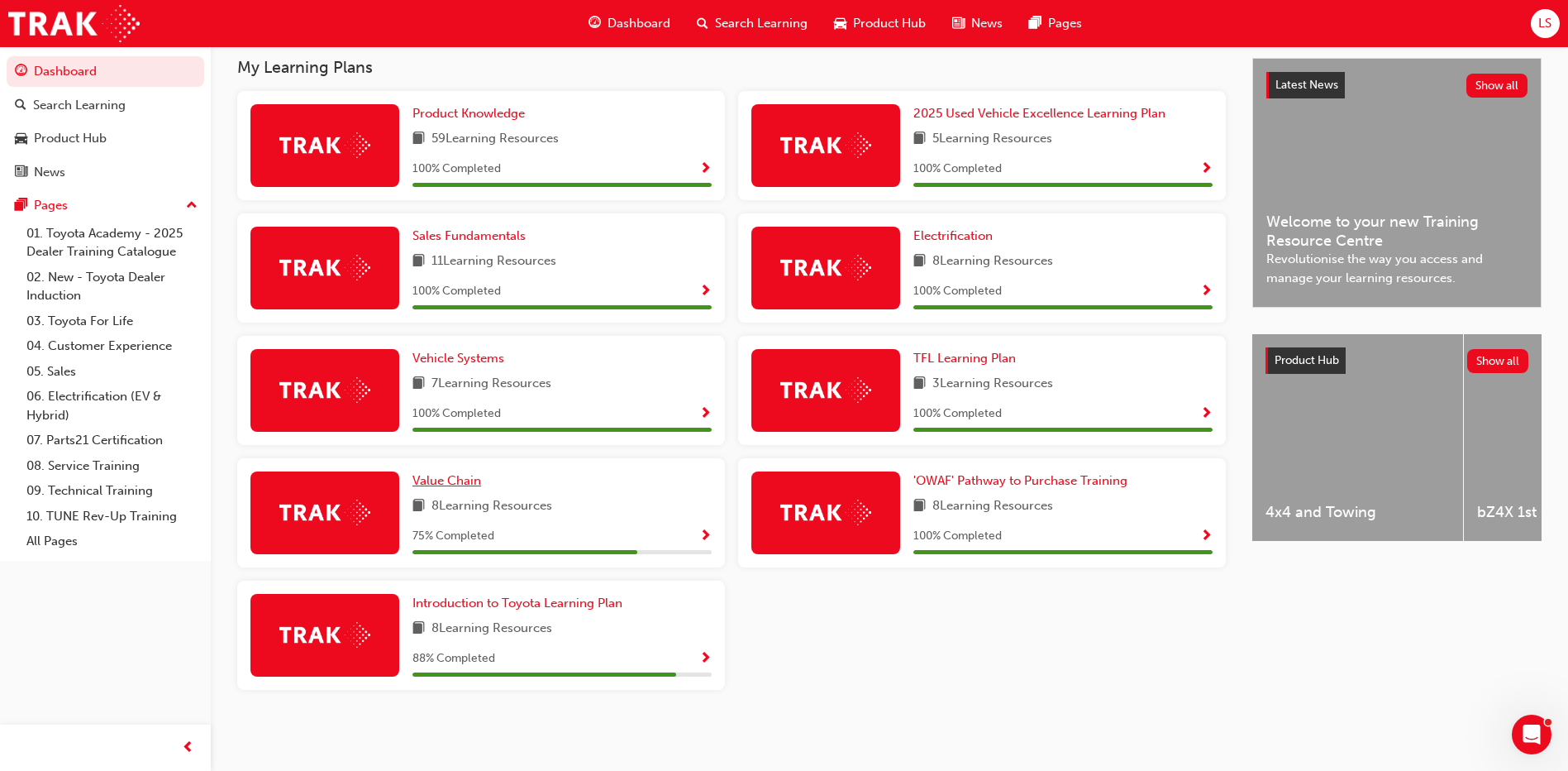
click at [461, 487] on span "Value Chain" at bounding box center [447, 481] width 69 height 15
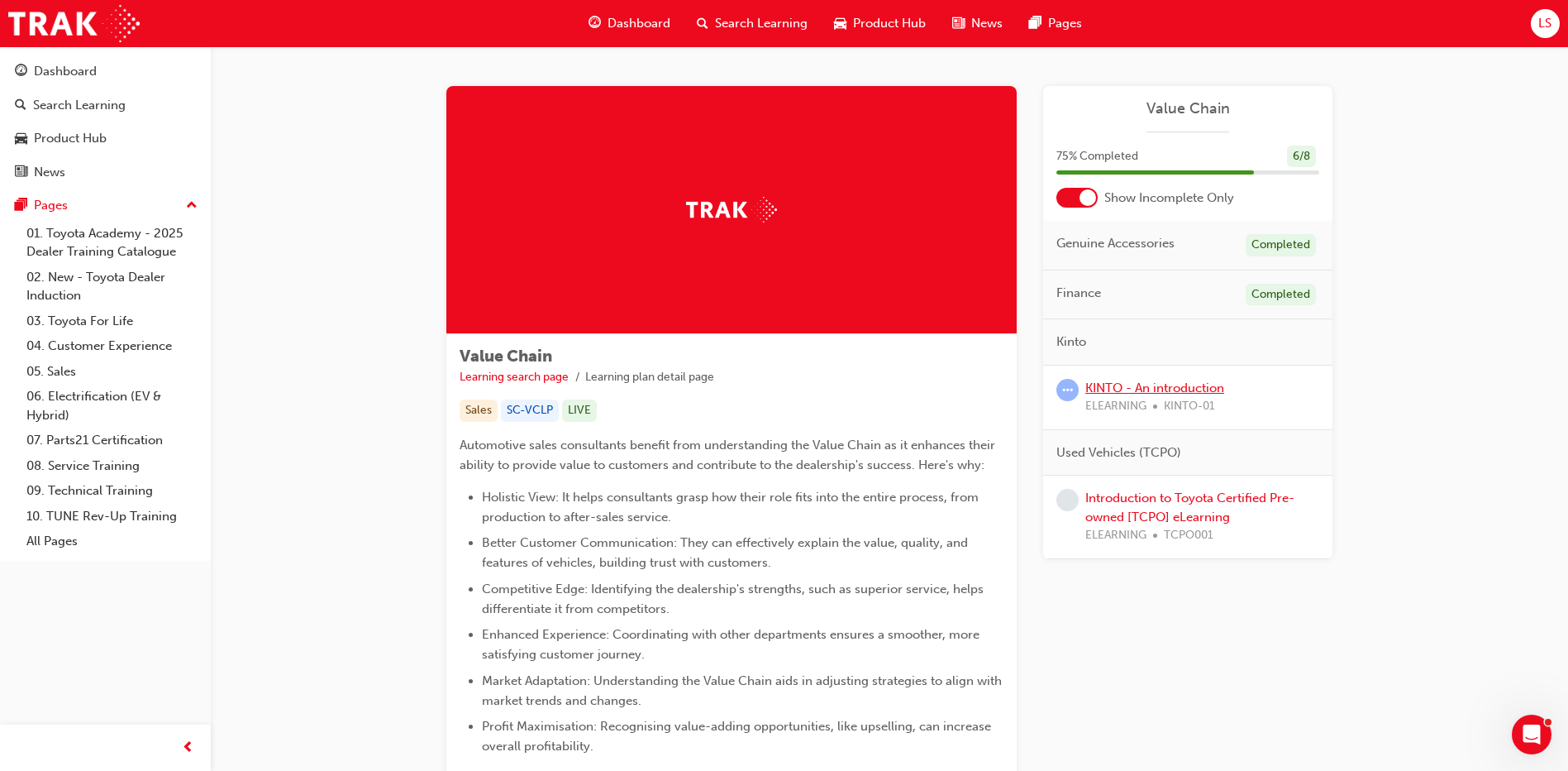
click at [1151, 387] on link "KINTO - An introduction" at bounding box center [1155, 388] width 139 height 15
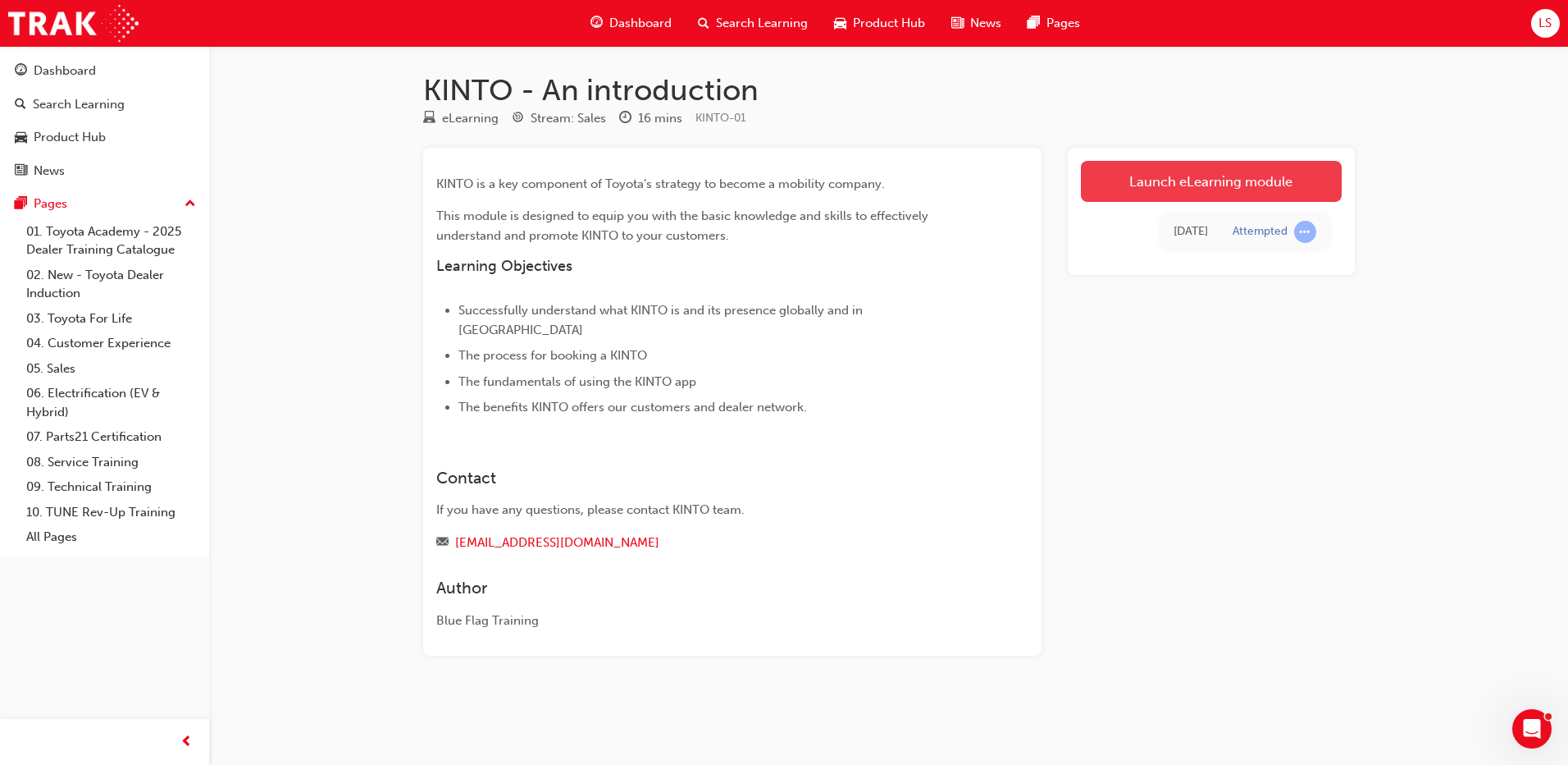
click at [1176, 186] on link "Launch eLearning module" at bounding box center [1211, 182] width 261 height 41
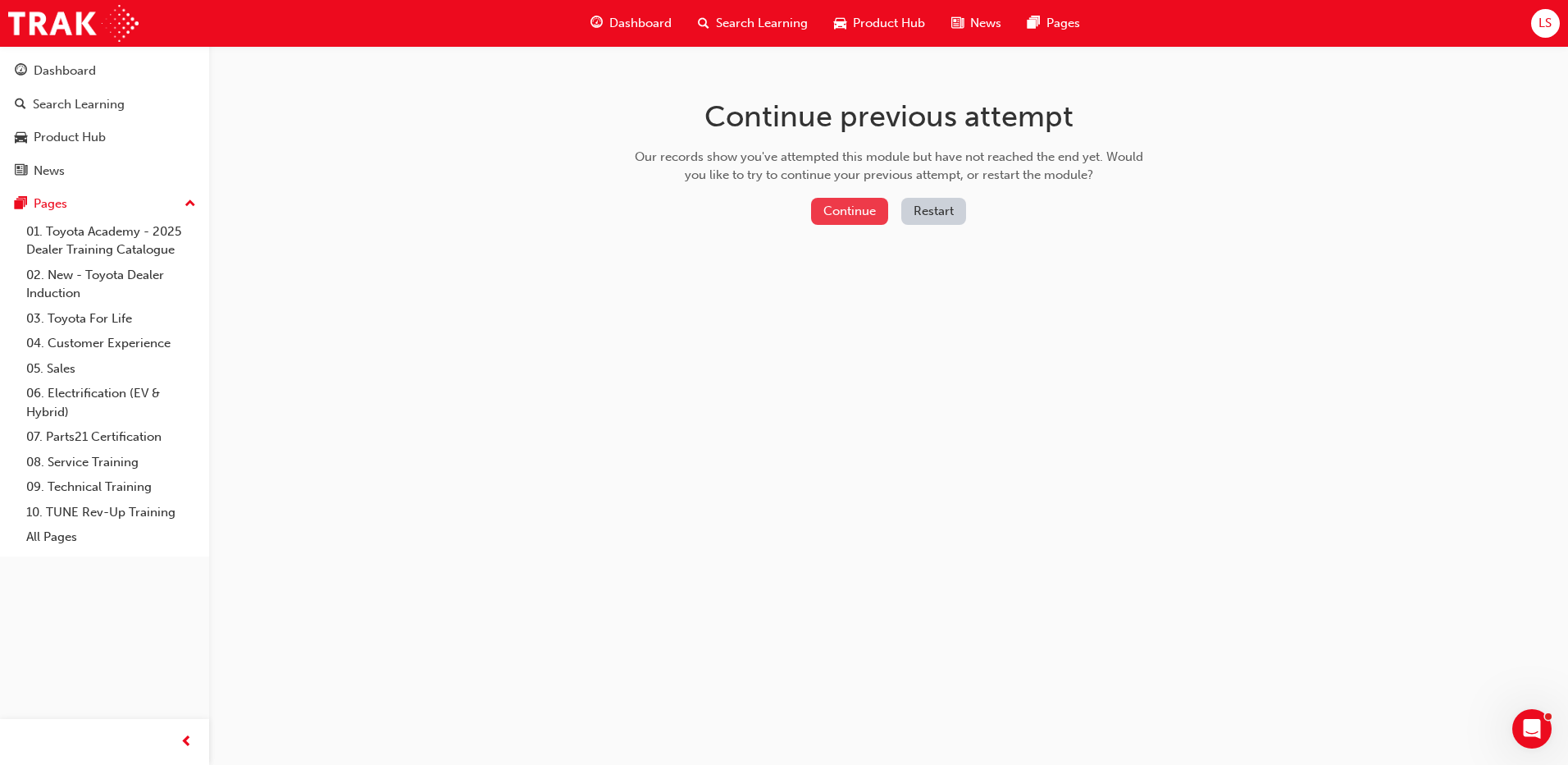
click at [867, 200] on button "Continue" at bounding box center [850, 211] width 77 height 27
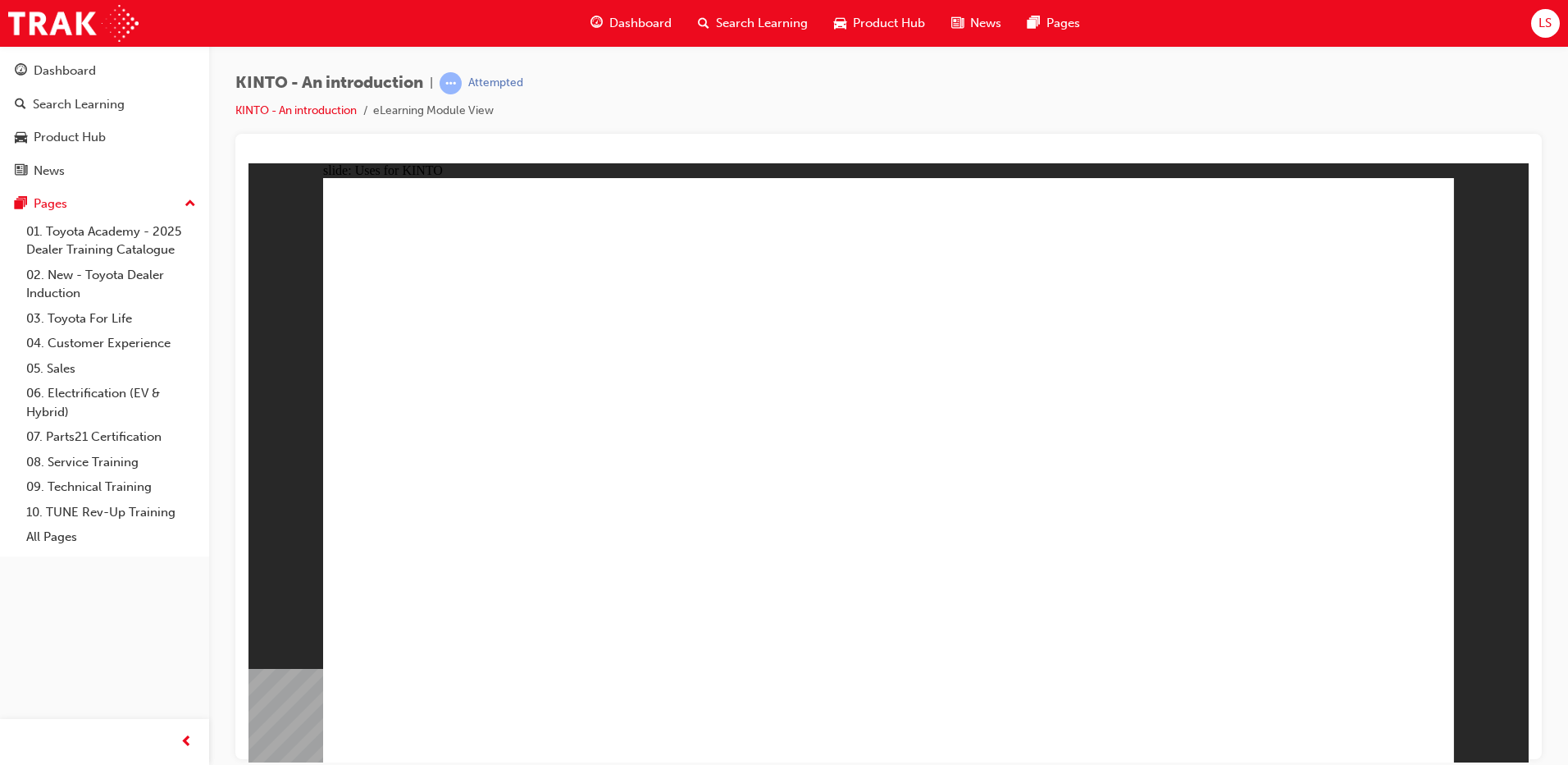
drag, startPoint x: 1176, startPoint y: 478, endPoint x: 1168, endPoint y: 488, distance: 12.8
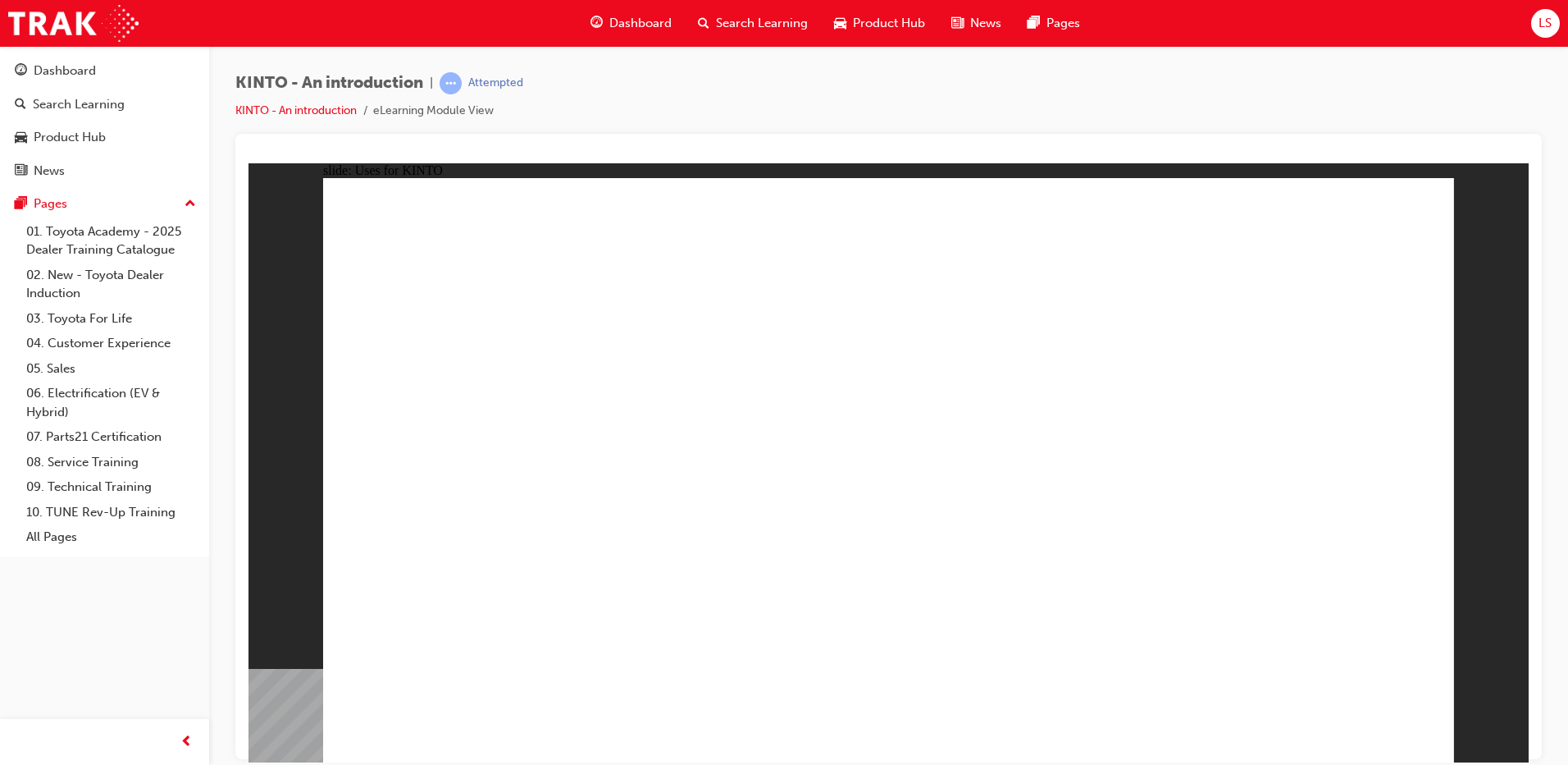
drag, startPoint x: 1226, startPoint y: 425, endPoint x: 1161, endPoint y: 590, distance: 177.3
drag, startPoint x: 1094, startPoint y: 701, endPoint x: 1077, endPoint y: 704, distance: 17.3
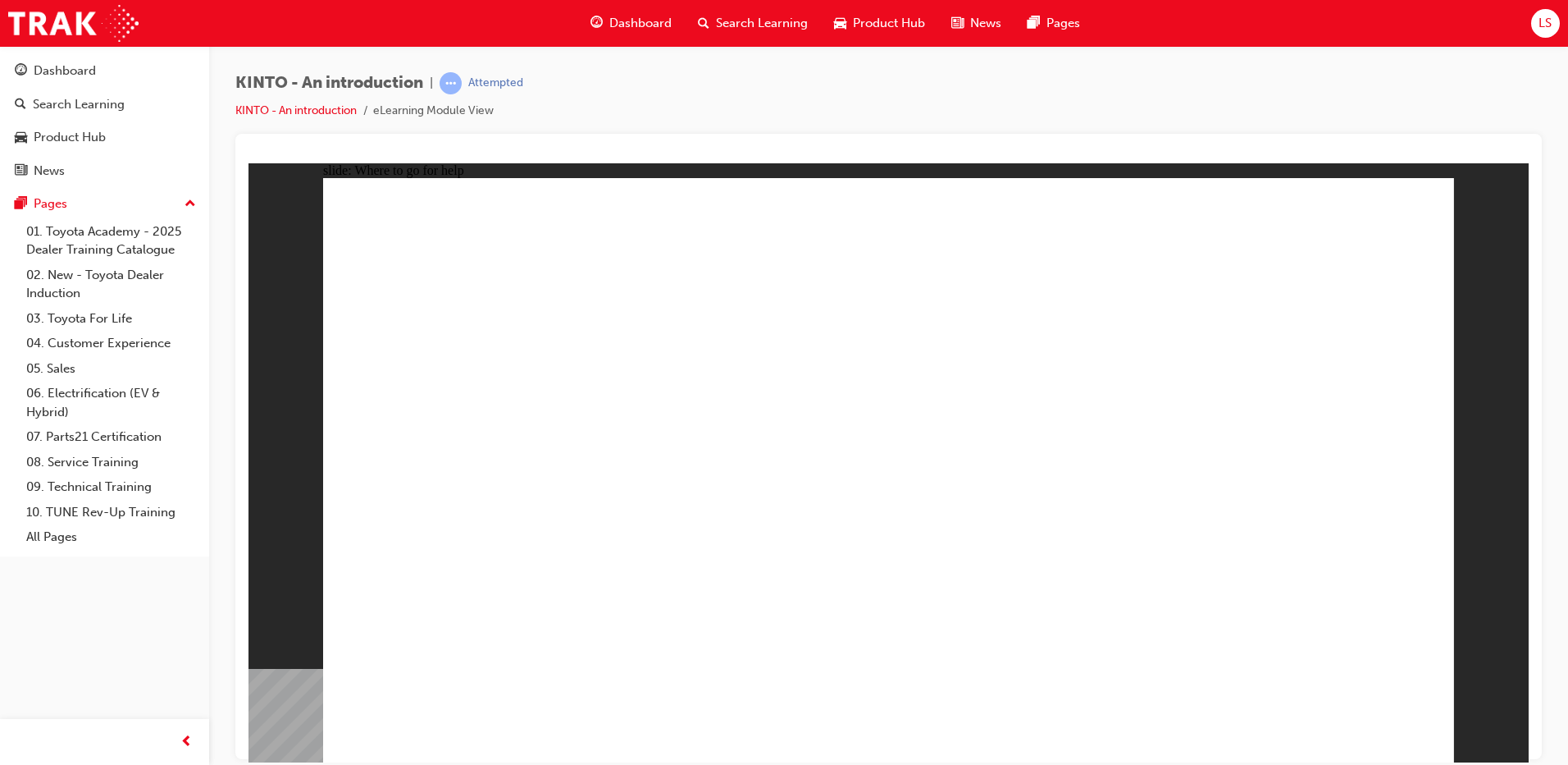
drag, startPoint x: 1322, startPoint y: 730, endPoint x: 1343, endPoint y: 712, distance: 27.7
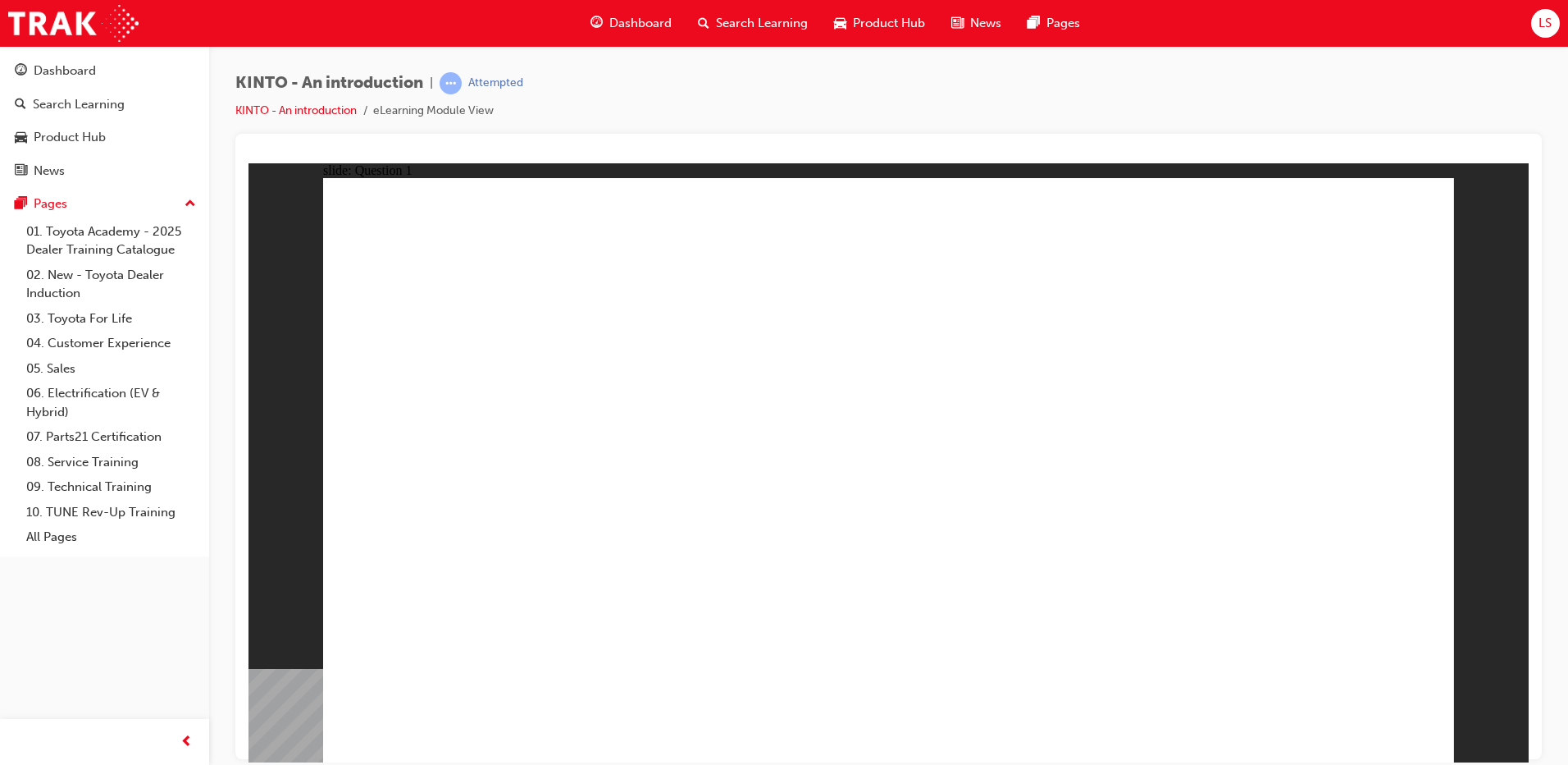
radio input "false"
drag, startPoint x: 1040, startPoint y: 521, endPoint x: 1056, endPoint y: 628, distance: 108.2
radio input "false"
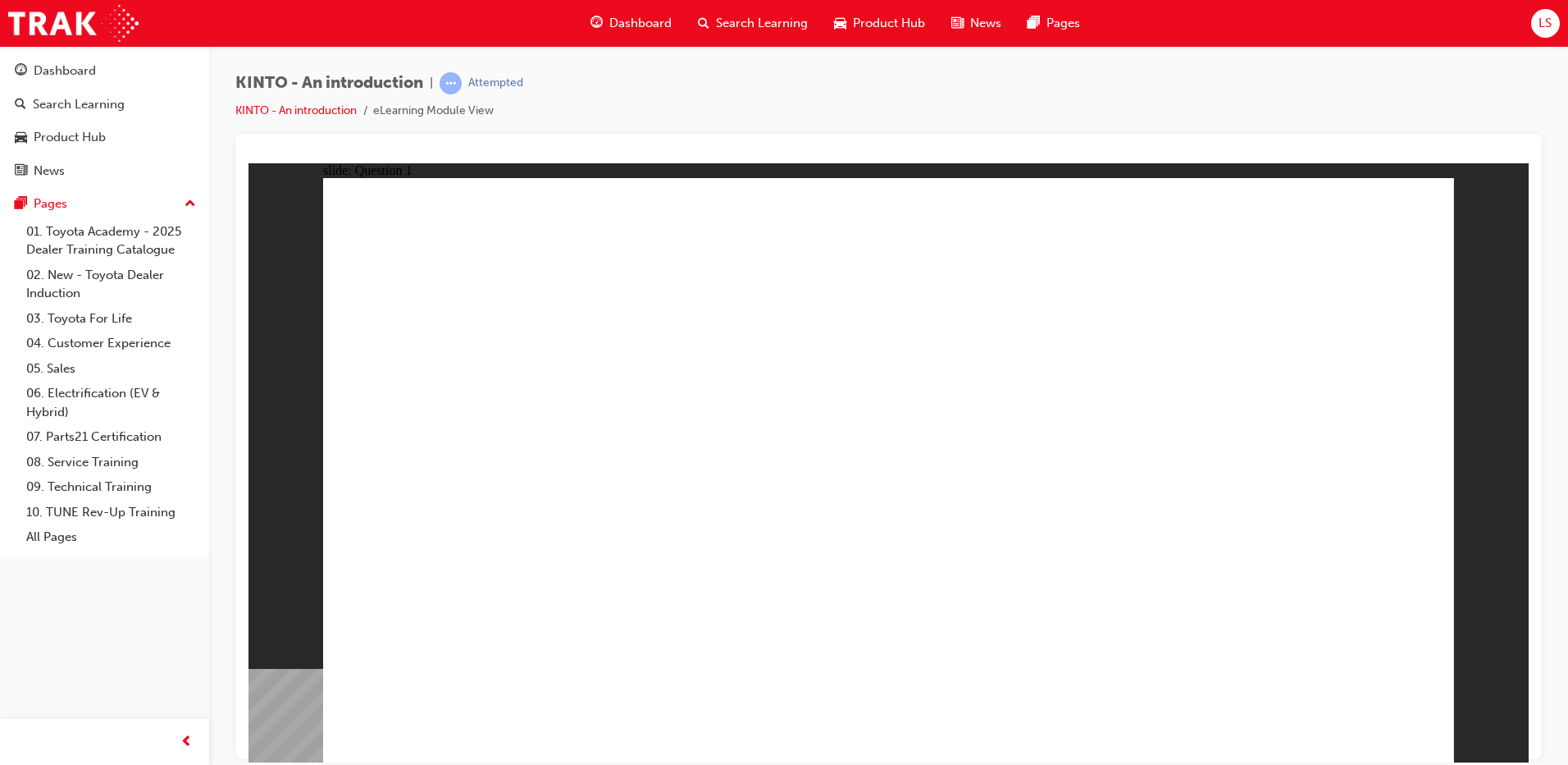
radio input "false"
radio input "true"
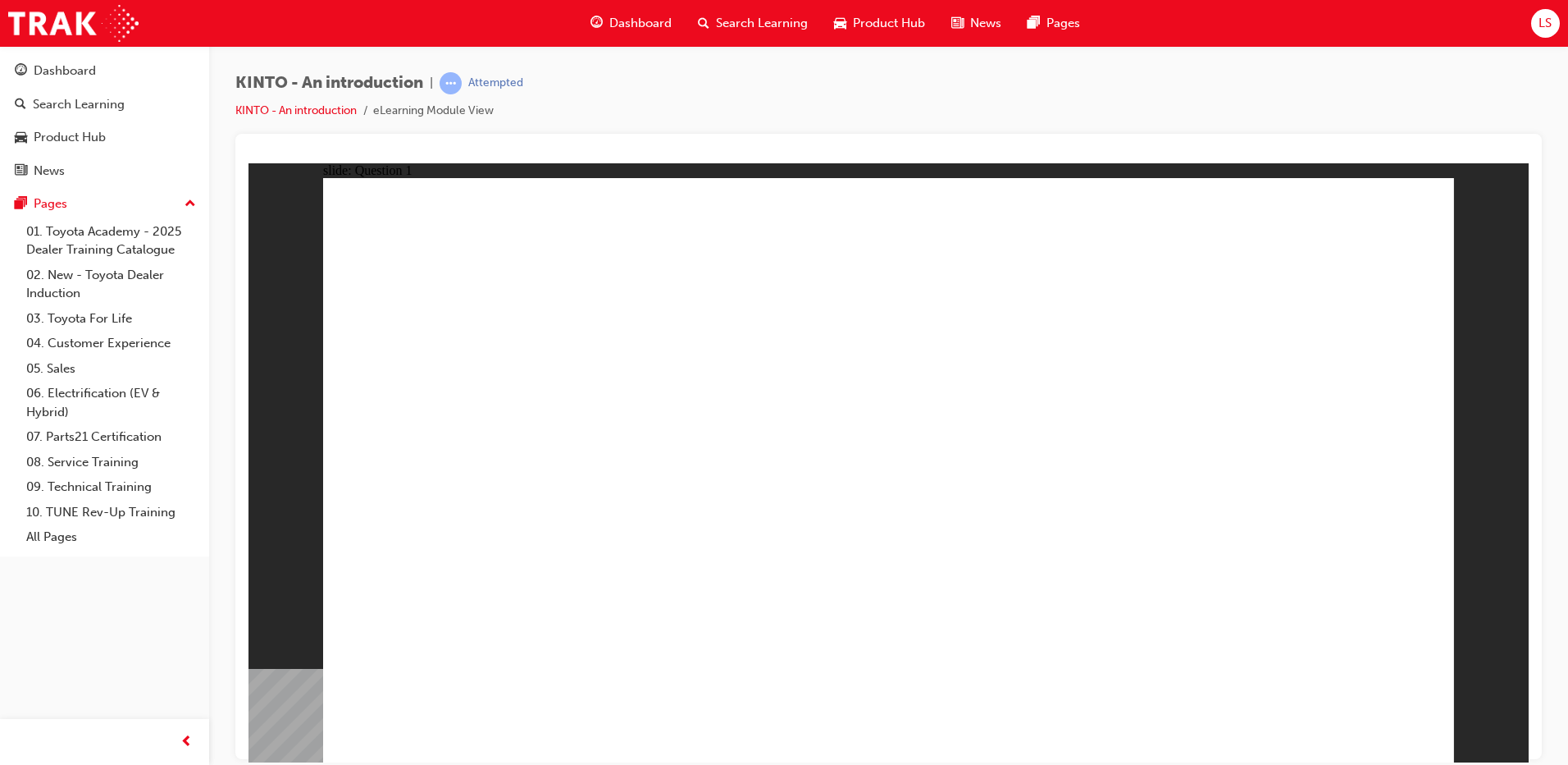
radio input "true"
radio input "false"
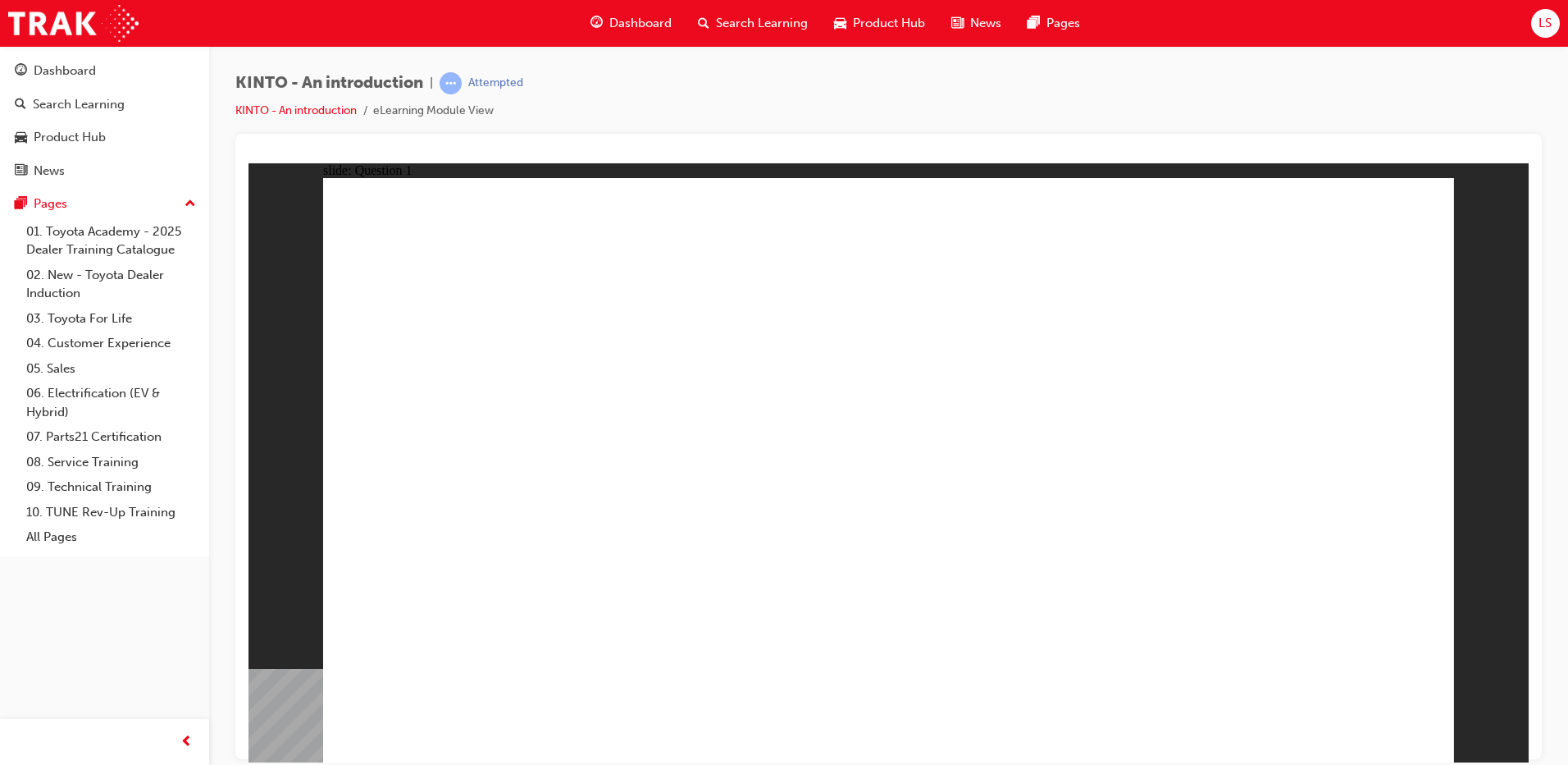
radio input "true"
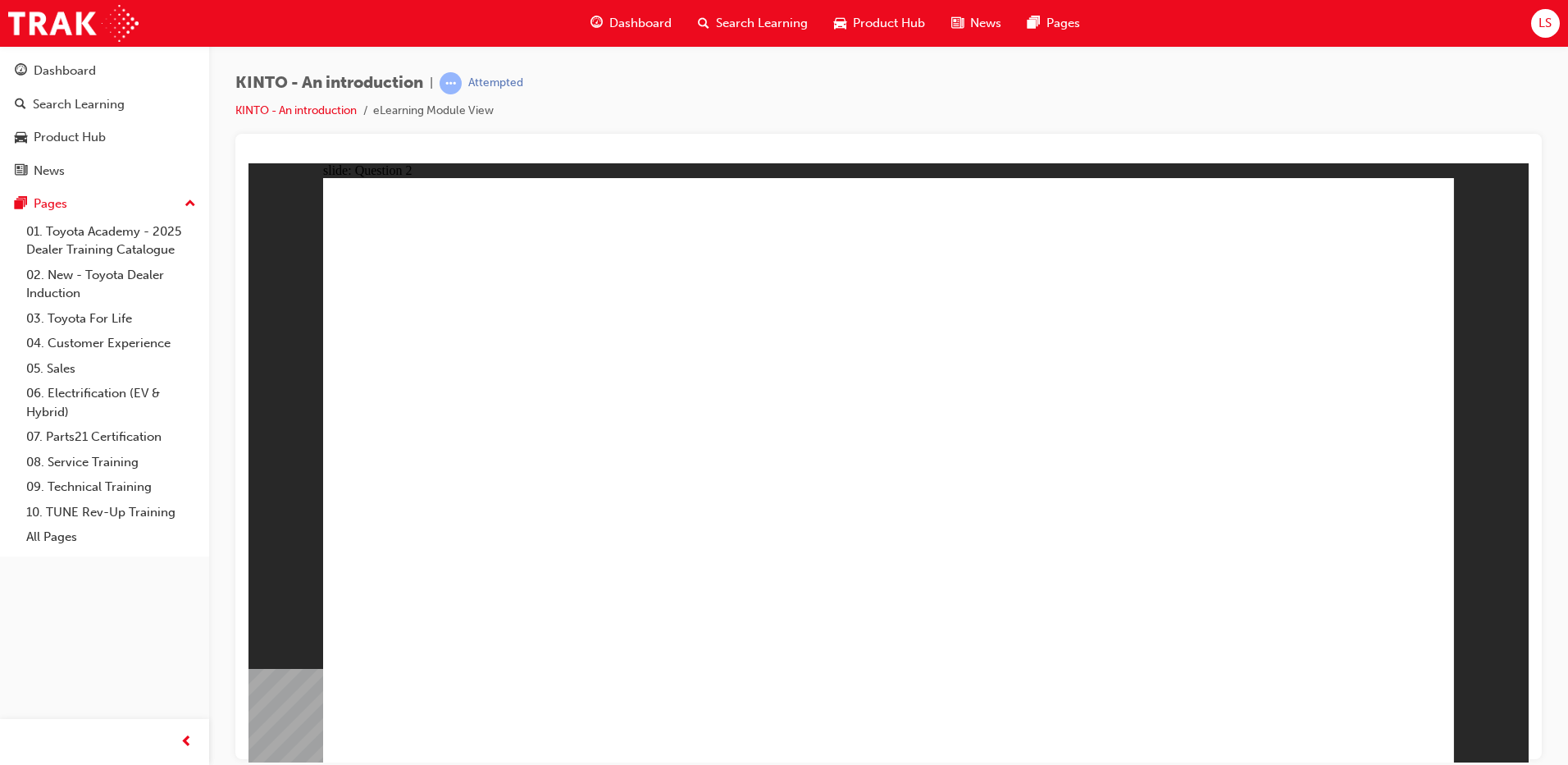
checkbox input "true"
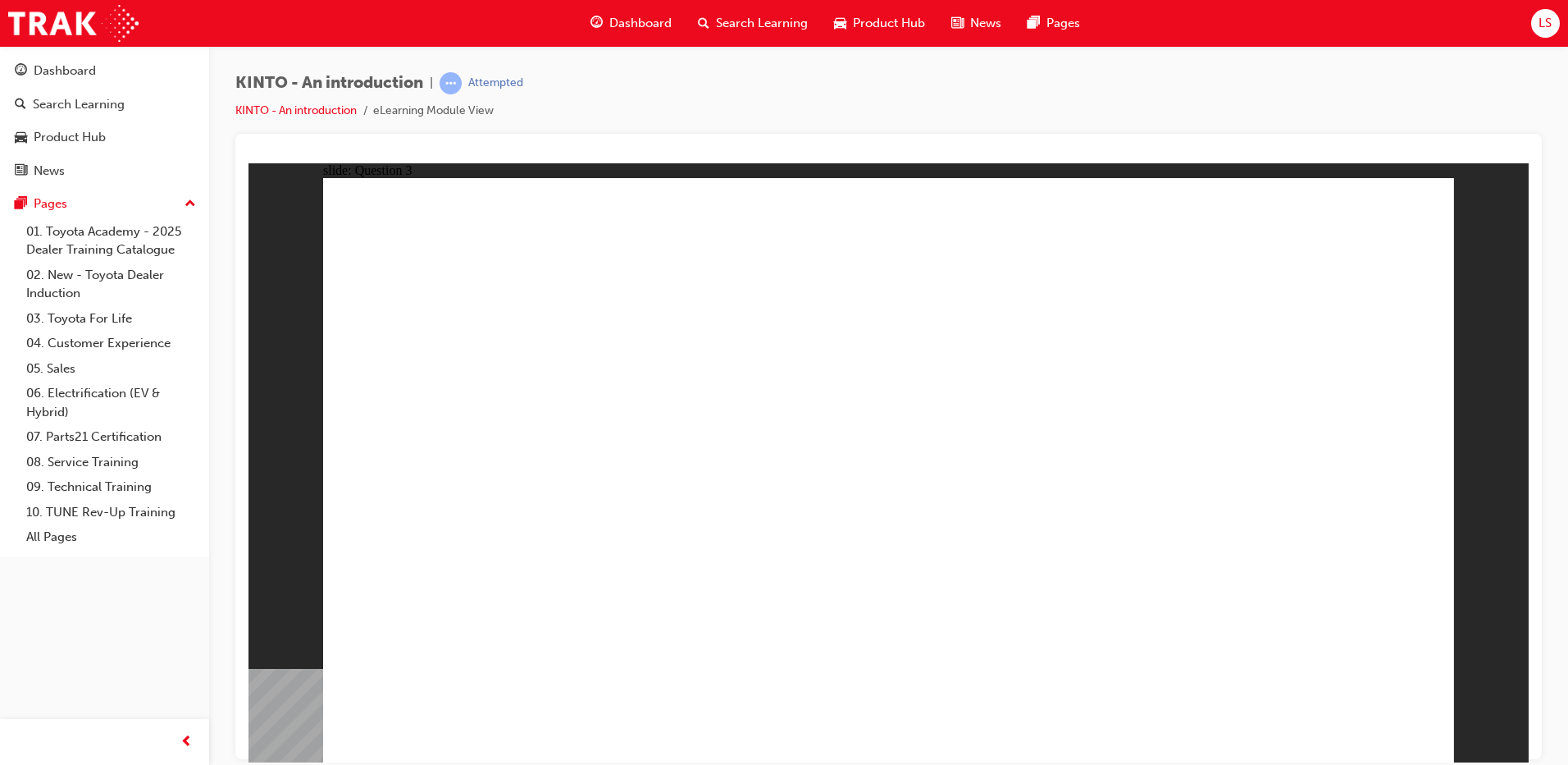
radio input "true"
drag, startPoint x: 432, startPoint y: 516, endPoint x: 442, endPoint y: 630, distance: 114.4
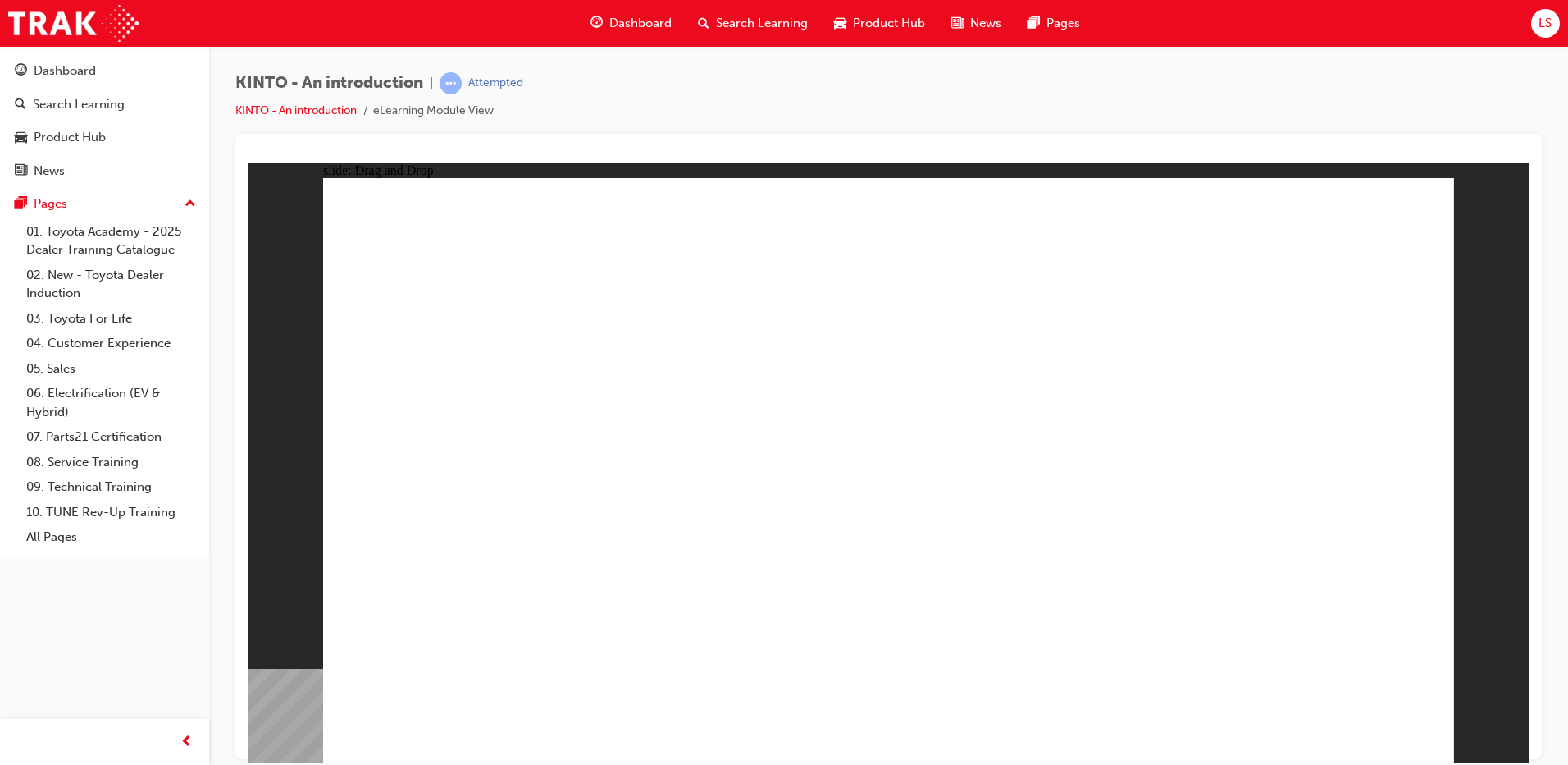
drag, startPoint x: 657, startPoint y: 524, endPoint x: 862, endPoint y: 660, distance: 246.0
drag, startPoint x: 864, startPoint y: 536, endPoint x: 652, endPoint y: 656, distance: 243.6
drag, startPoint x: 1029, startPoint y: 524, endPoint x: 1060, endPoint y: 649, distance: 128.8
drag, startPoint x: 1267, startPoint y: 549, endPoint x: 1270, endPoint y: 644, distance: 95.0
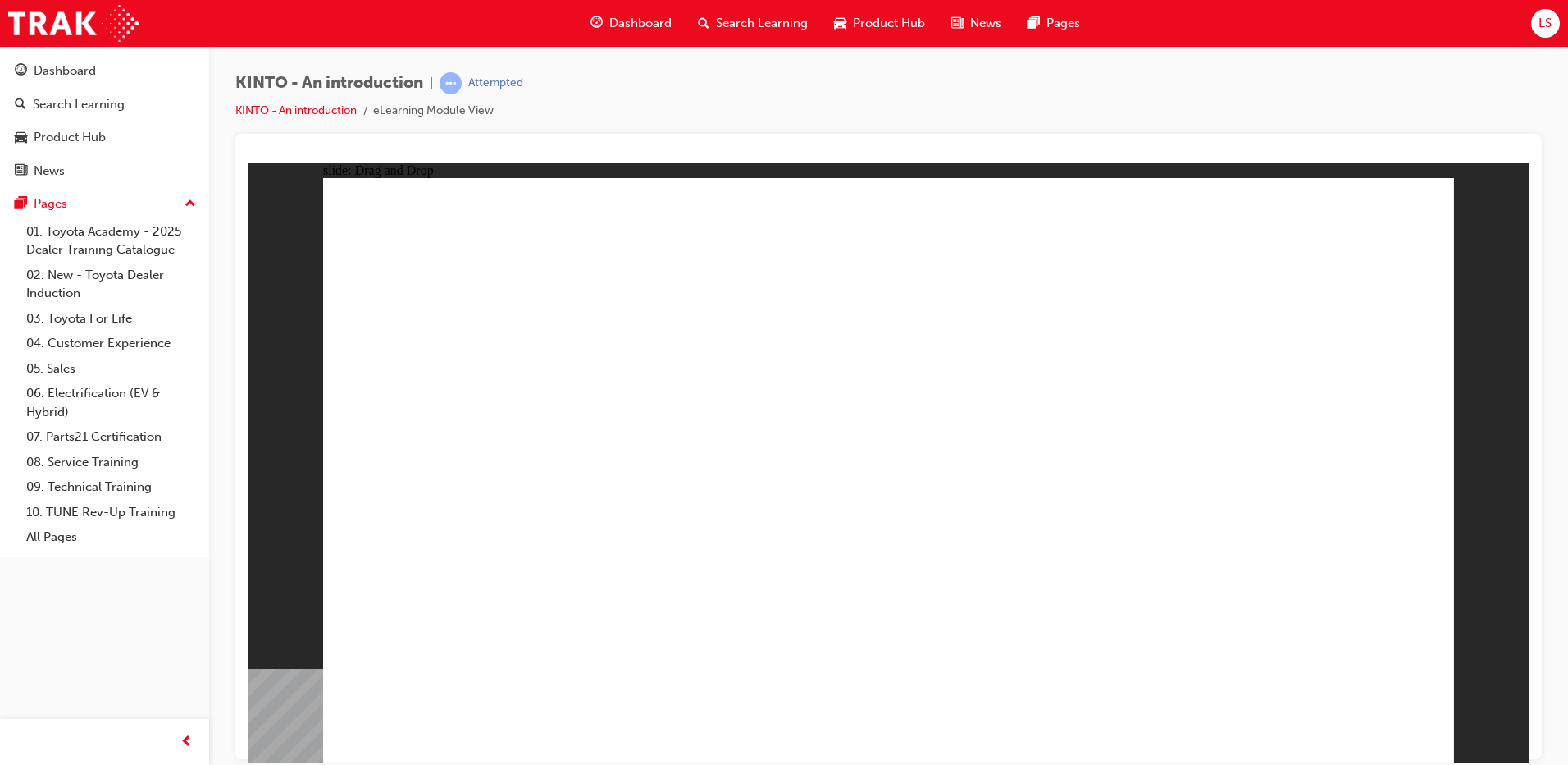
radio input "true"
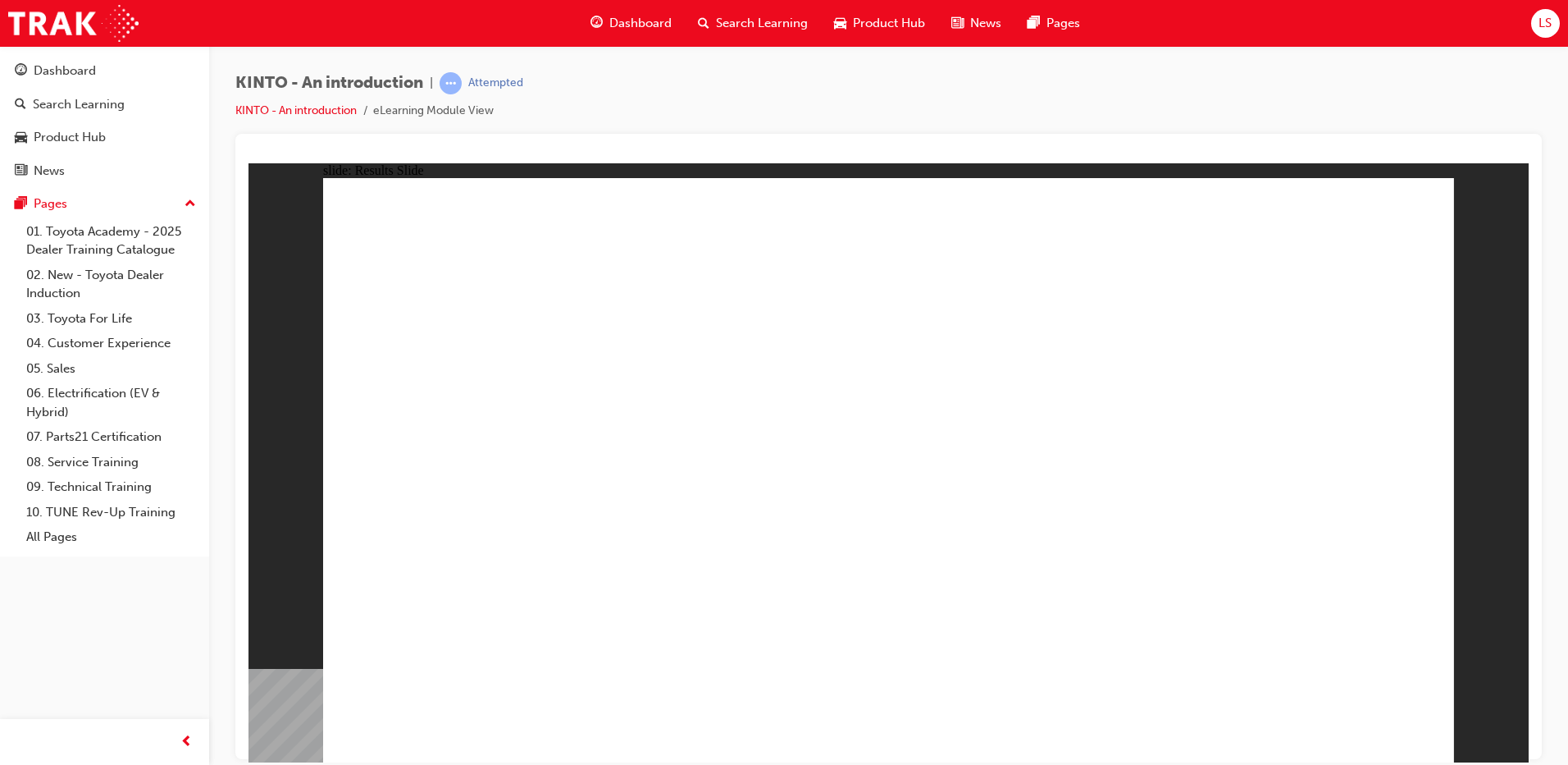
drag, startPoint x: 437, startPoint y: 438, endPoint x: 631, endPoint y: 474, distance: 197.3
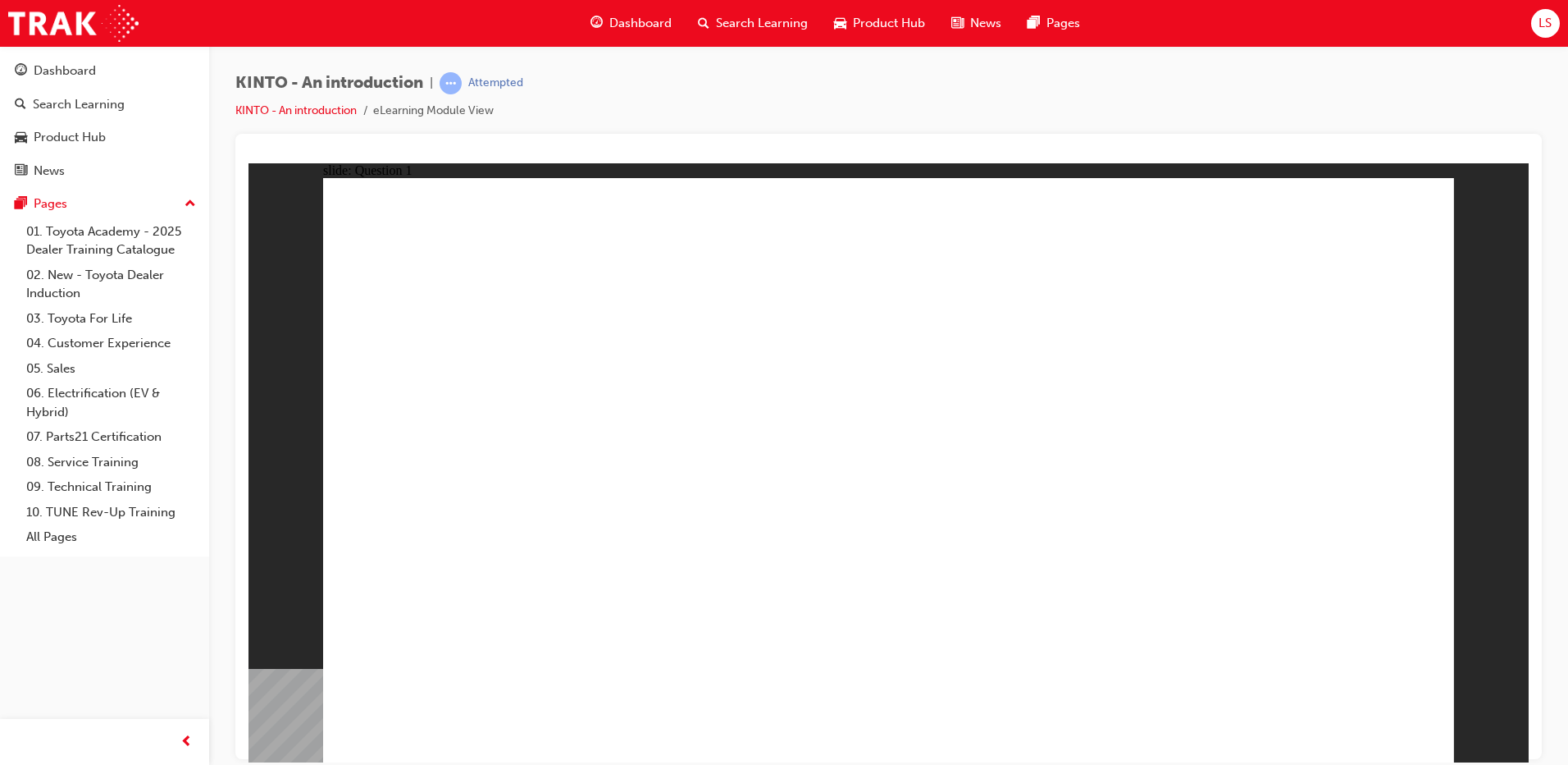
radio input "false"
radio input "true"
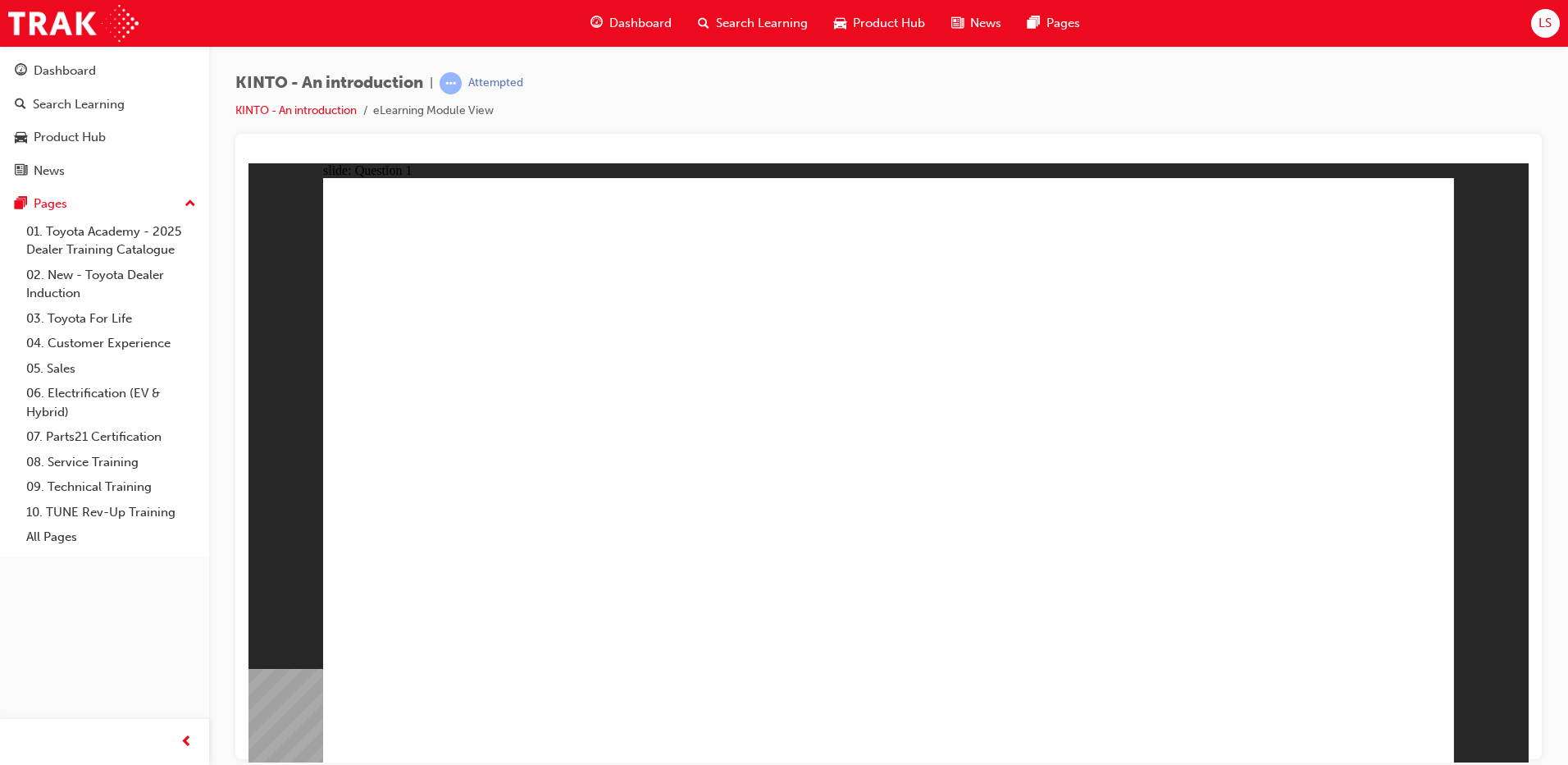
checkbox input "true"
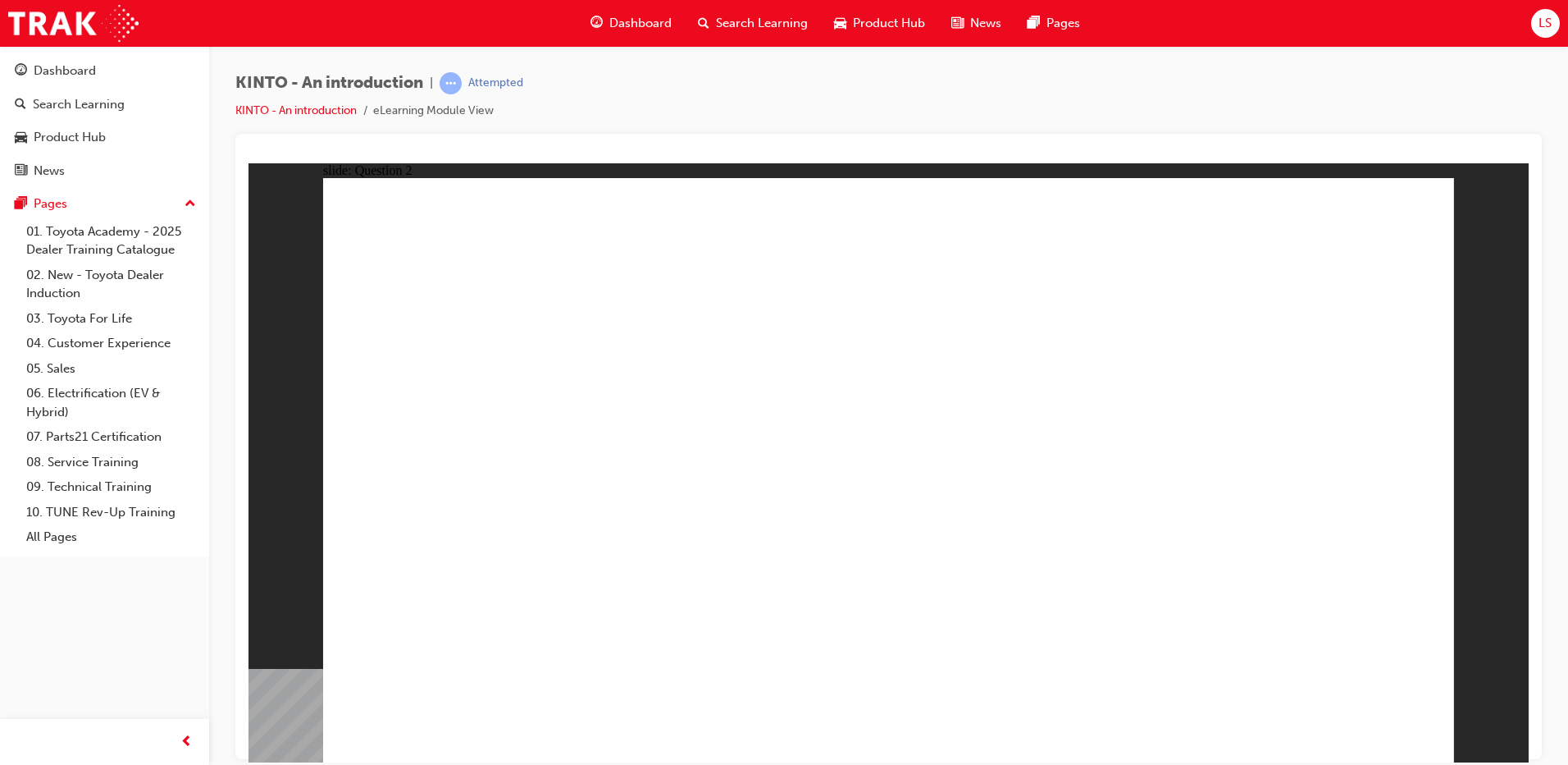
radio input "false"
radio input "true"
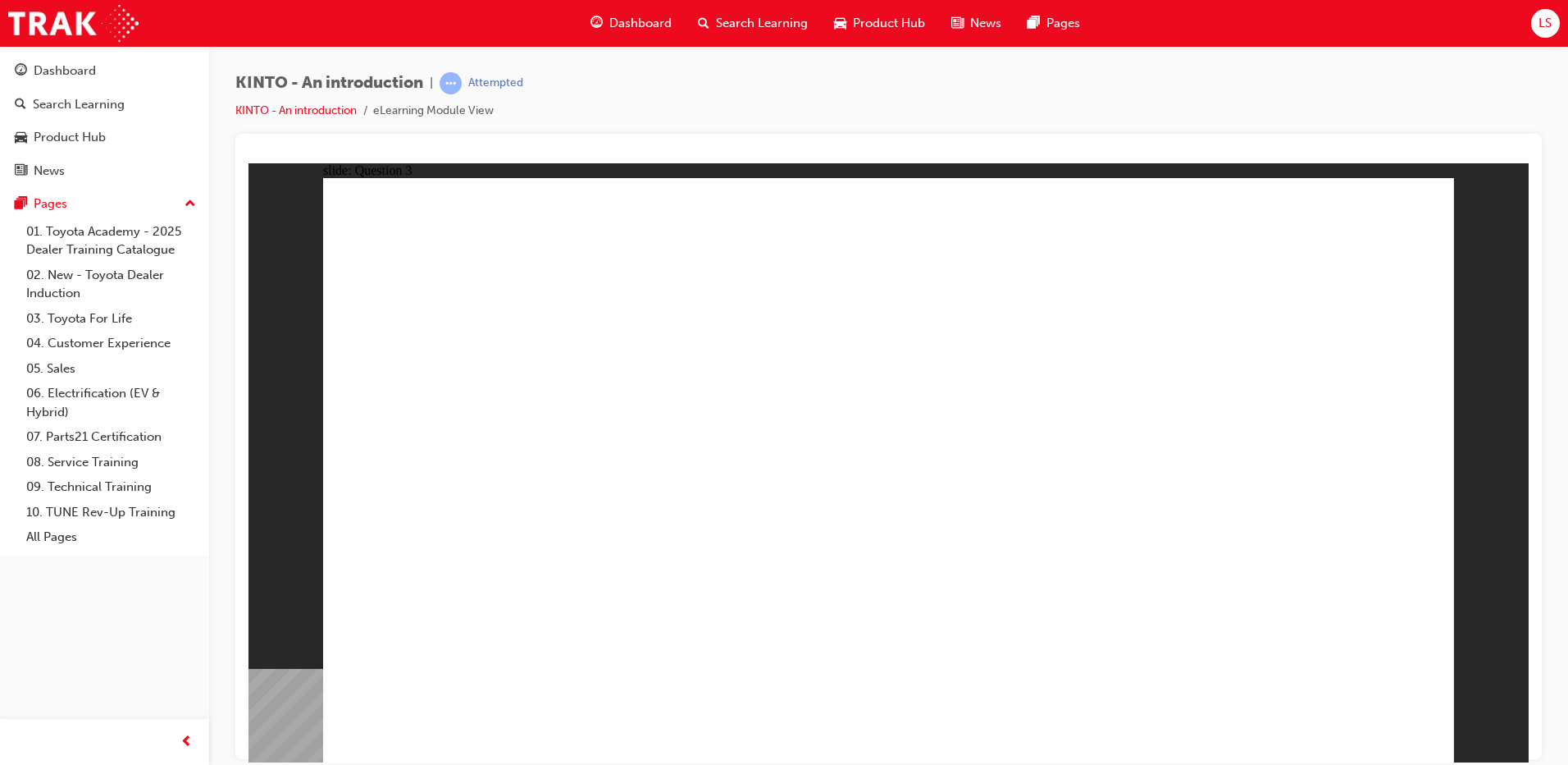
drag, startPoint x: 1165, startPoint y: 528, endPoint x: 545, endPoint y: 669, distance: 635.8
drag, startPoint x: 519, startPoint y: 530, endPoint x: 725, endPoint y: 661, distance: 244.1
drag, startPoint x: 932, startPoint y: 520, endPoint x: 922, endPoint y: 648, distance: 128.4
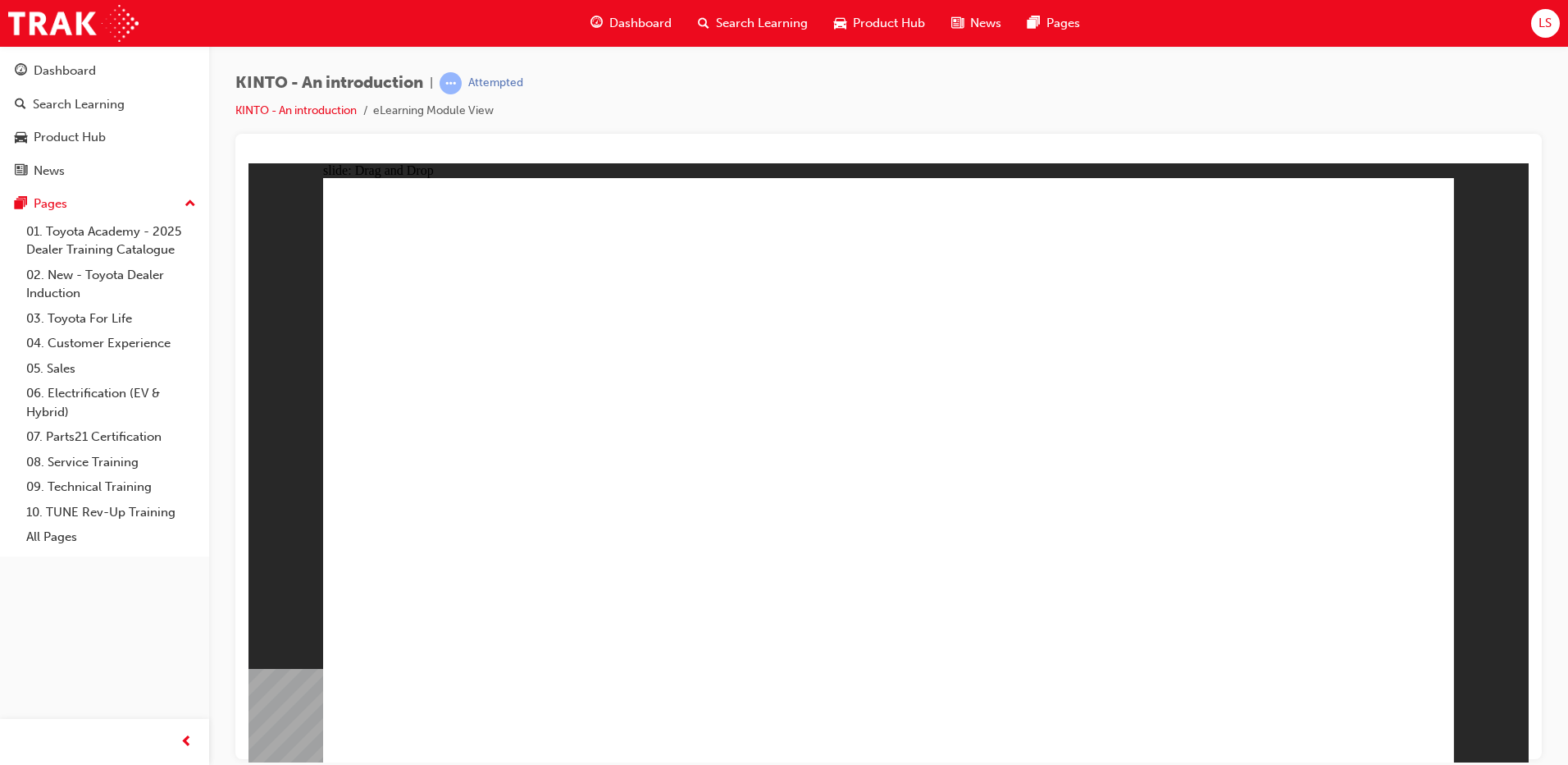
drag, startPoint x: 883, startPoint y: 670, endPoint x: 1116, endPoint y: 671, distance: 233.0
drag, startPoint x: 1344, startPoint y: 508, endPoint x: 927, endPoint y: 638, distance: 436.8
drag, startPoint x: 884, startPoint y: 646, endPoint x: 1297, endPoint y: 655, distance: 413.1
drag, startPoint x: 738, startPoint y: 524, endPoint x: 950, endPoint y: 658, distance: 250.8
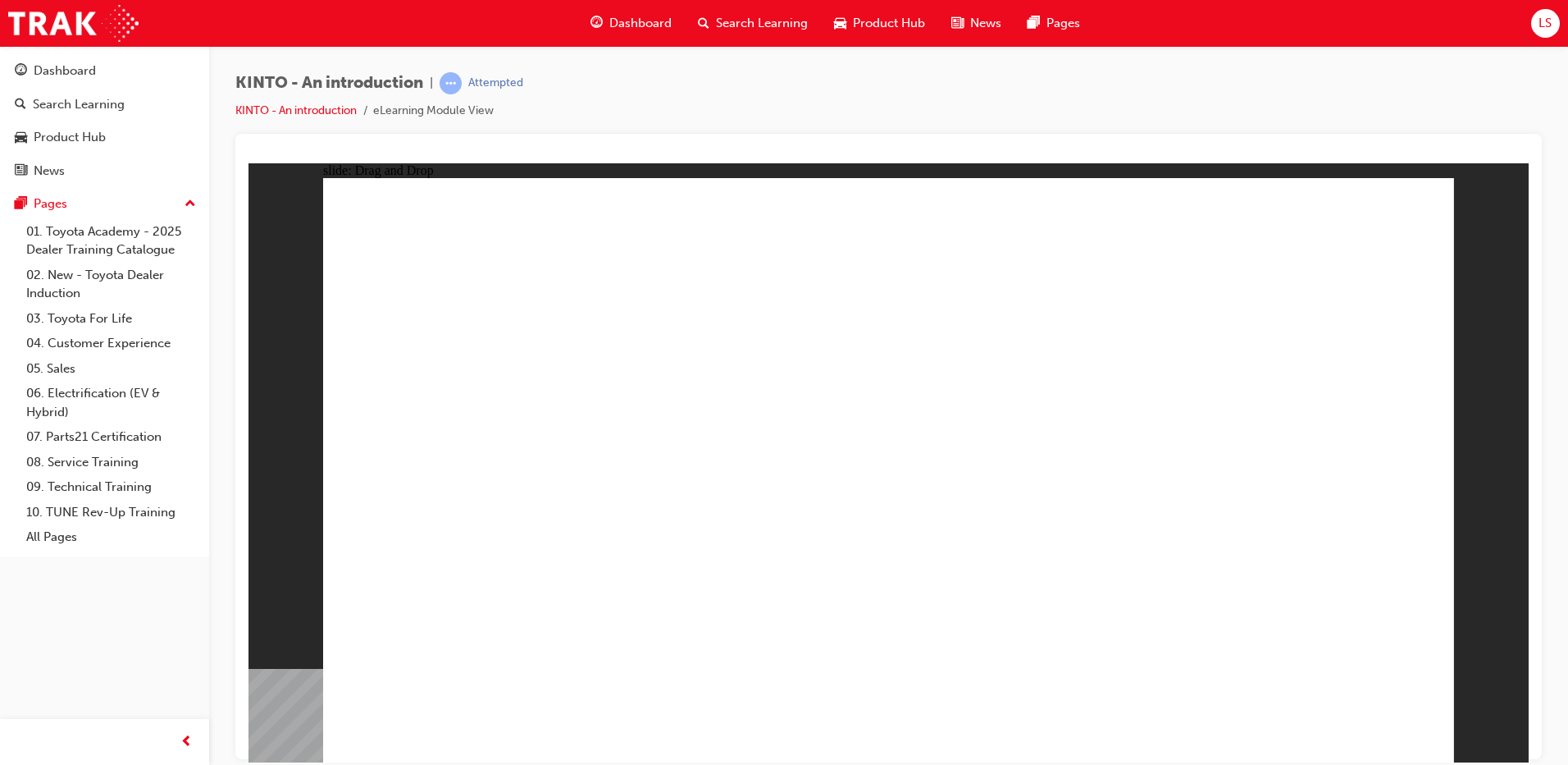
radio input "true"
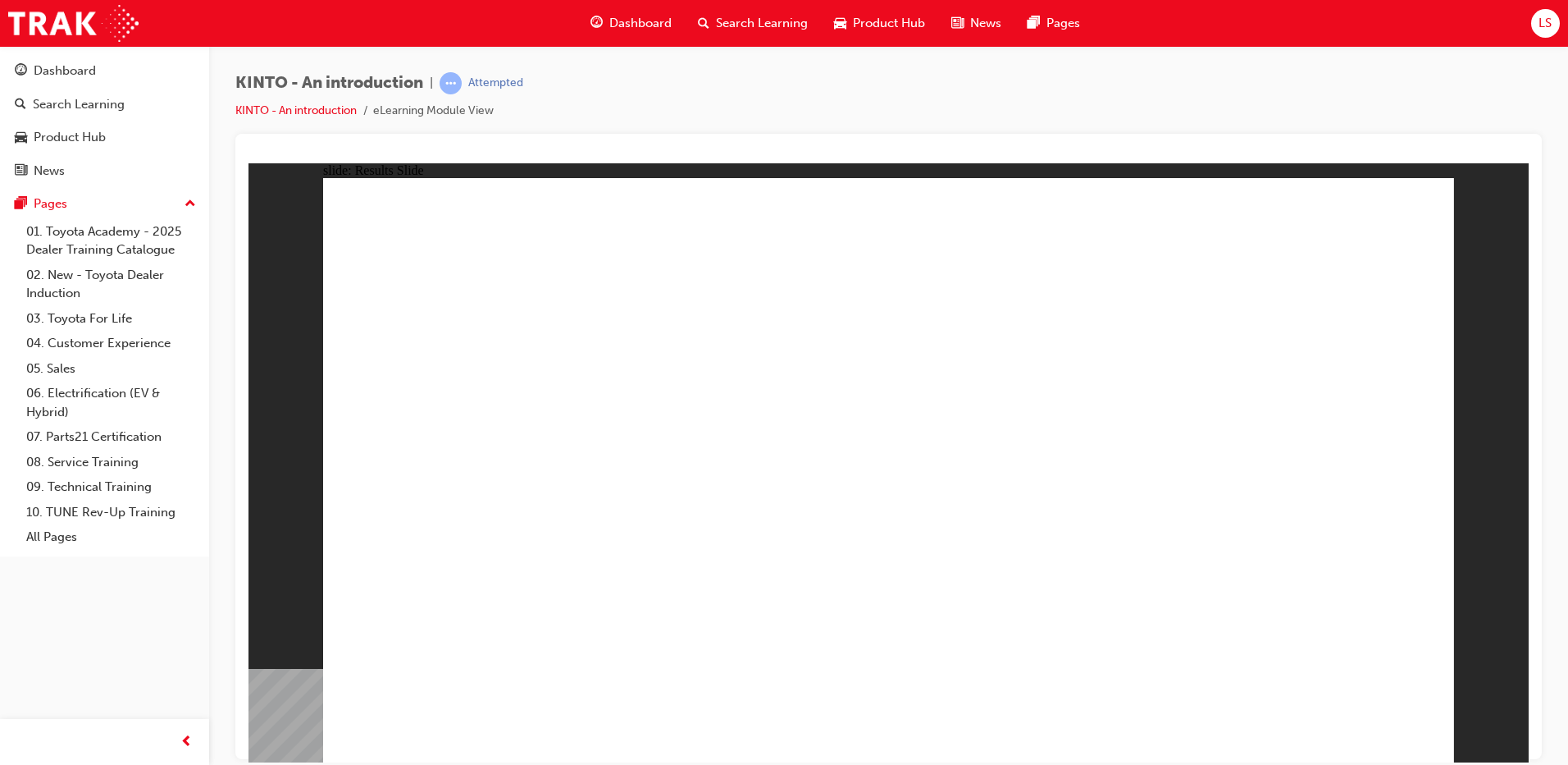
radio input "true"
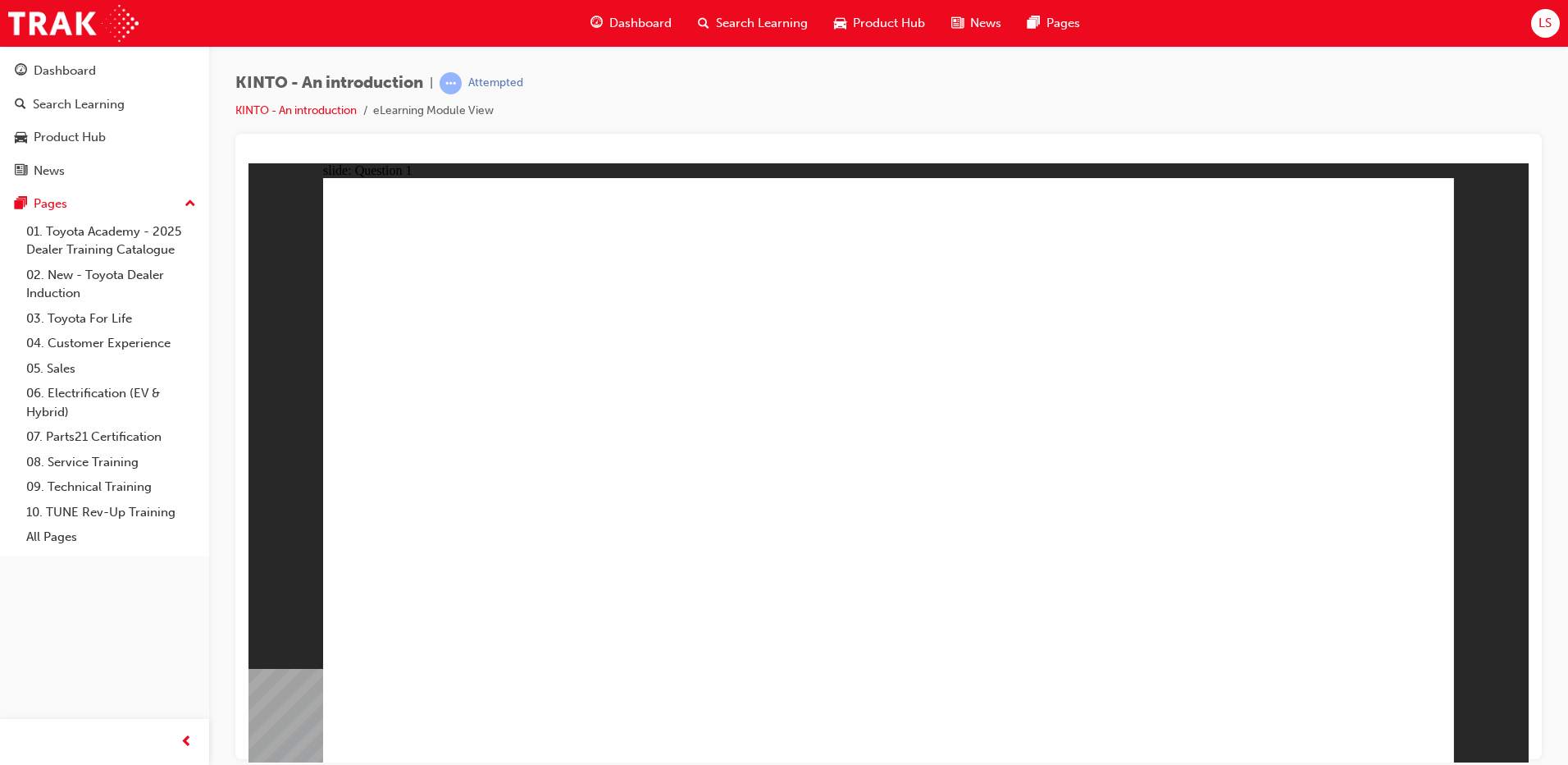
checkbox input "true"
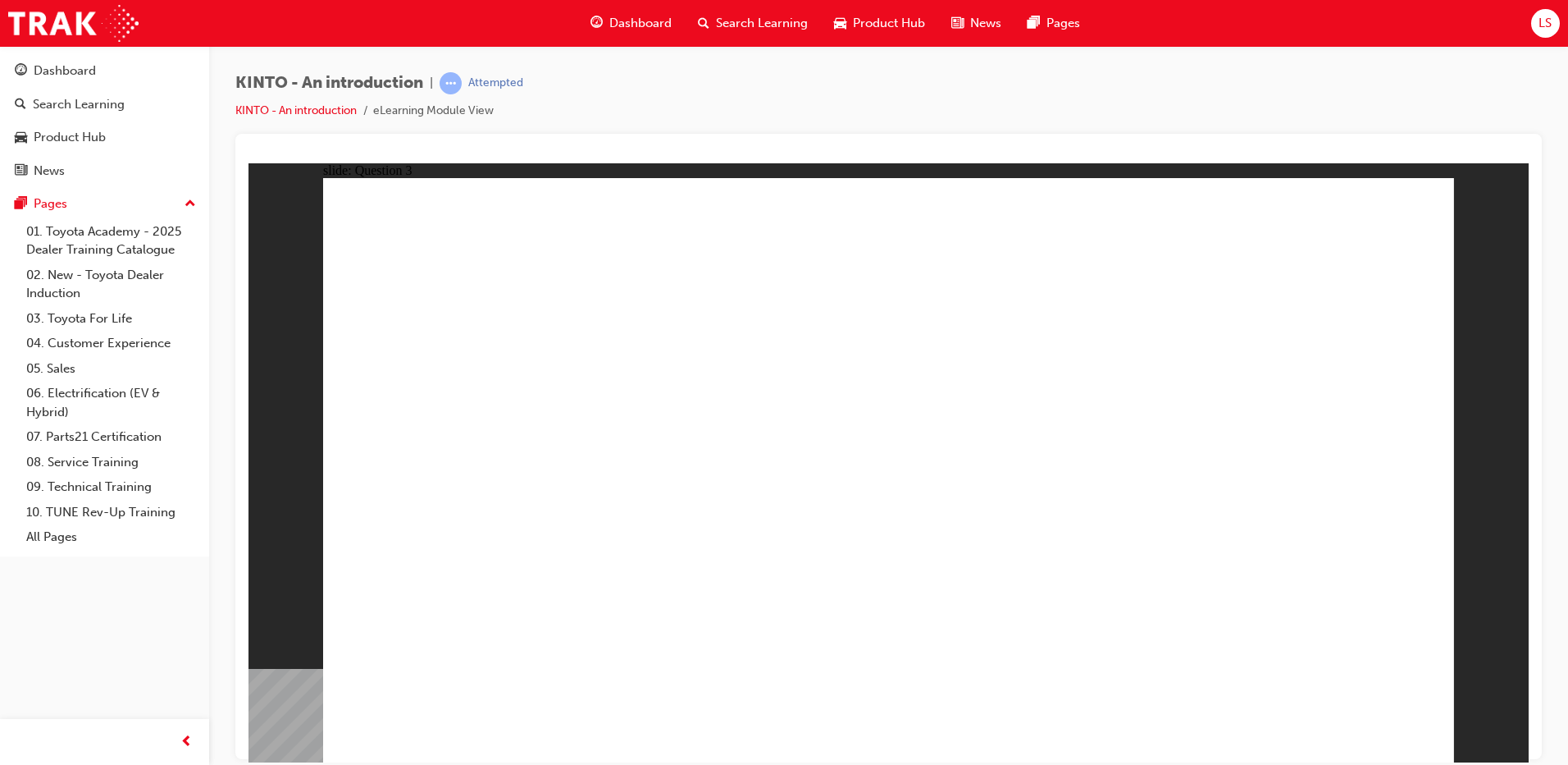
radio input "true"
drag, startPoint x: 1125, startPoint y: 524, endPoint x: 492, endPoint y: 665, distance: 648.5
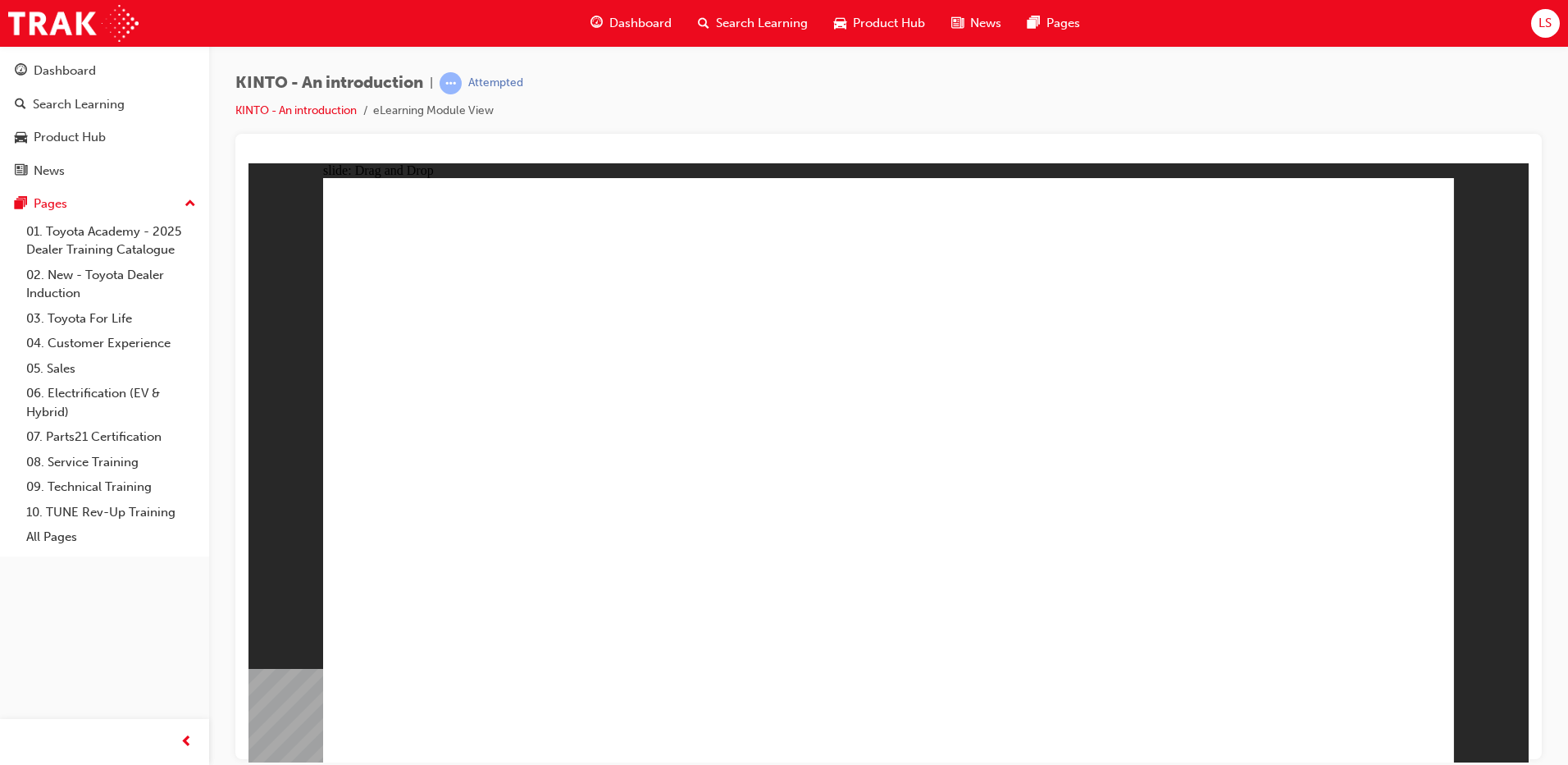
drag, startPoint x: 446, startPoint y: 528, endPoint x: 1274, endPoint y: 663, distance: 838.9
drag, startPoint x: 913, startPoint y: 522, endPoint x: 705, endPoint y: 656, distance: 247.4
drag, startPoint x: 1351, startPoint y: 514, endPoint x: 945, endPoint y: 646, distance: 426.9
drag, startPoint x: 685, startPoint y: 639, endPoint x: 1113, endPoint y: 654, distance: 428.3
drag, startPoint x: 918, startPoint y: 639, endPoint x: 707, endPoint y: 642, distance: 211.0
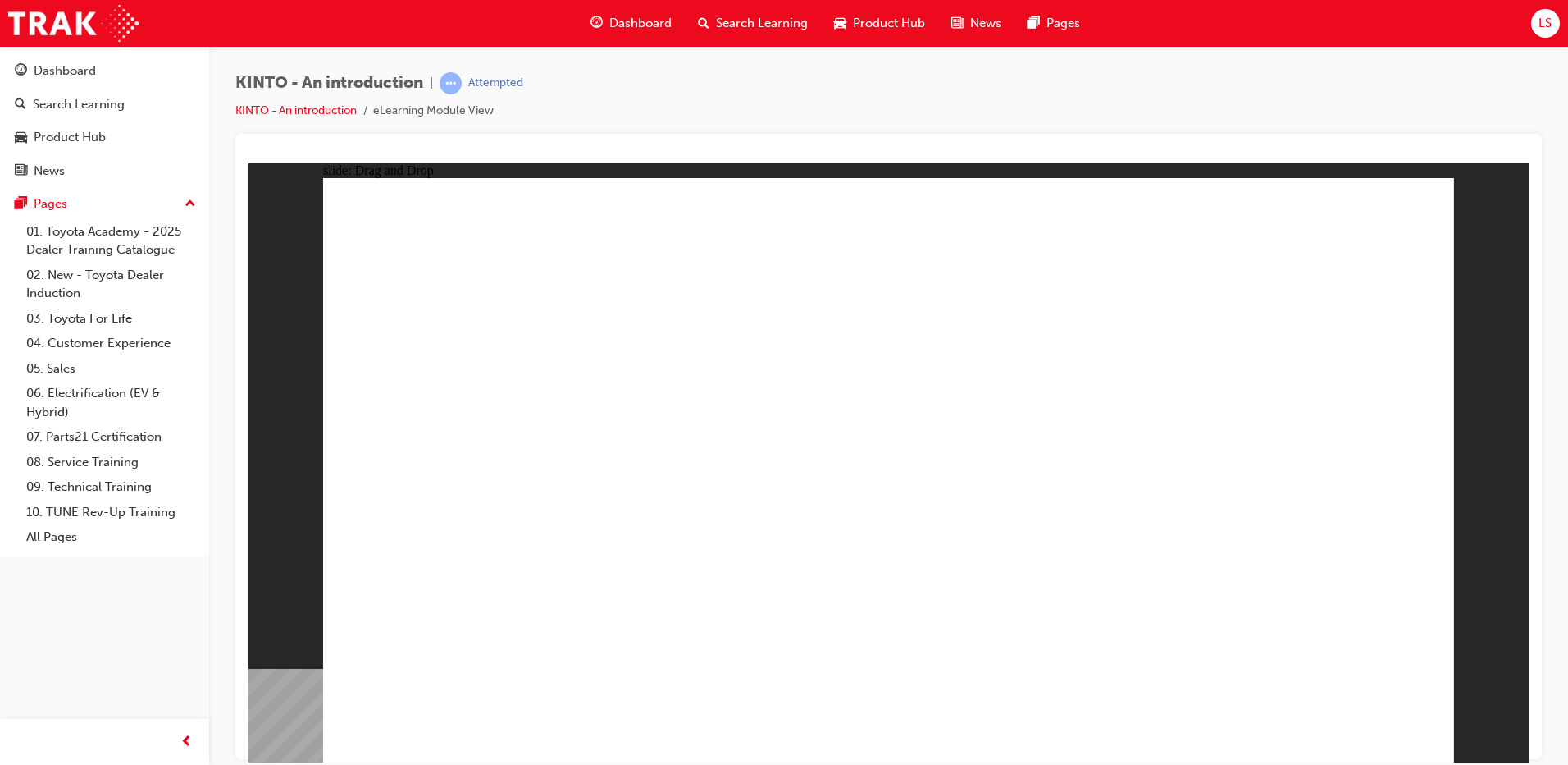
drag, startPoint x: 722, startPoint y: 527, endPoint x: 937, endPoint y: 657, distance: 251.2
radio input "true"
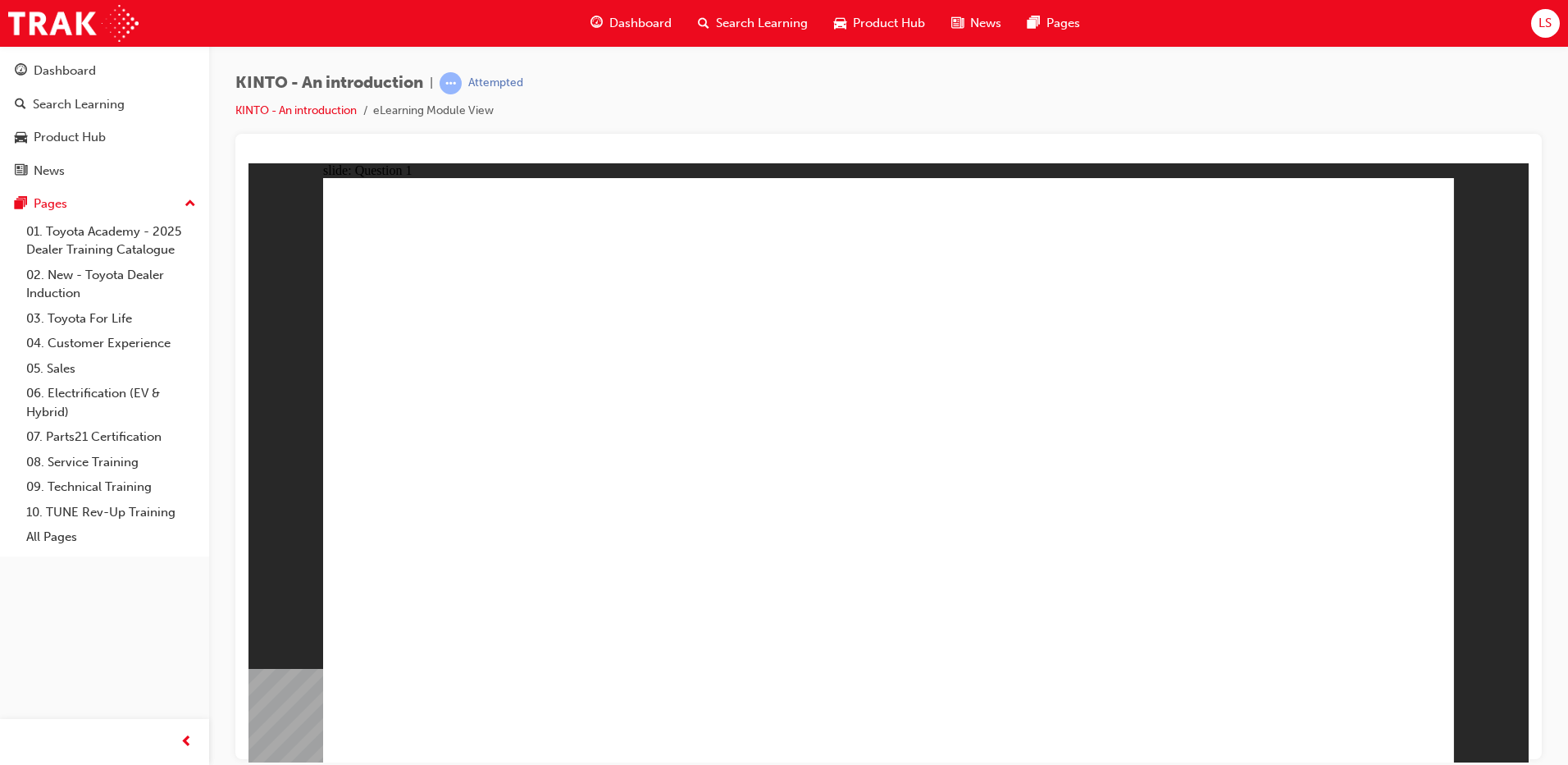
radio input "true"
checkbox input "true"
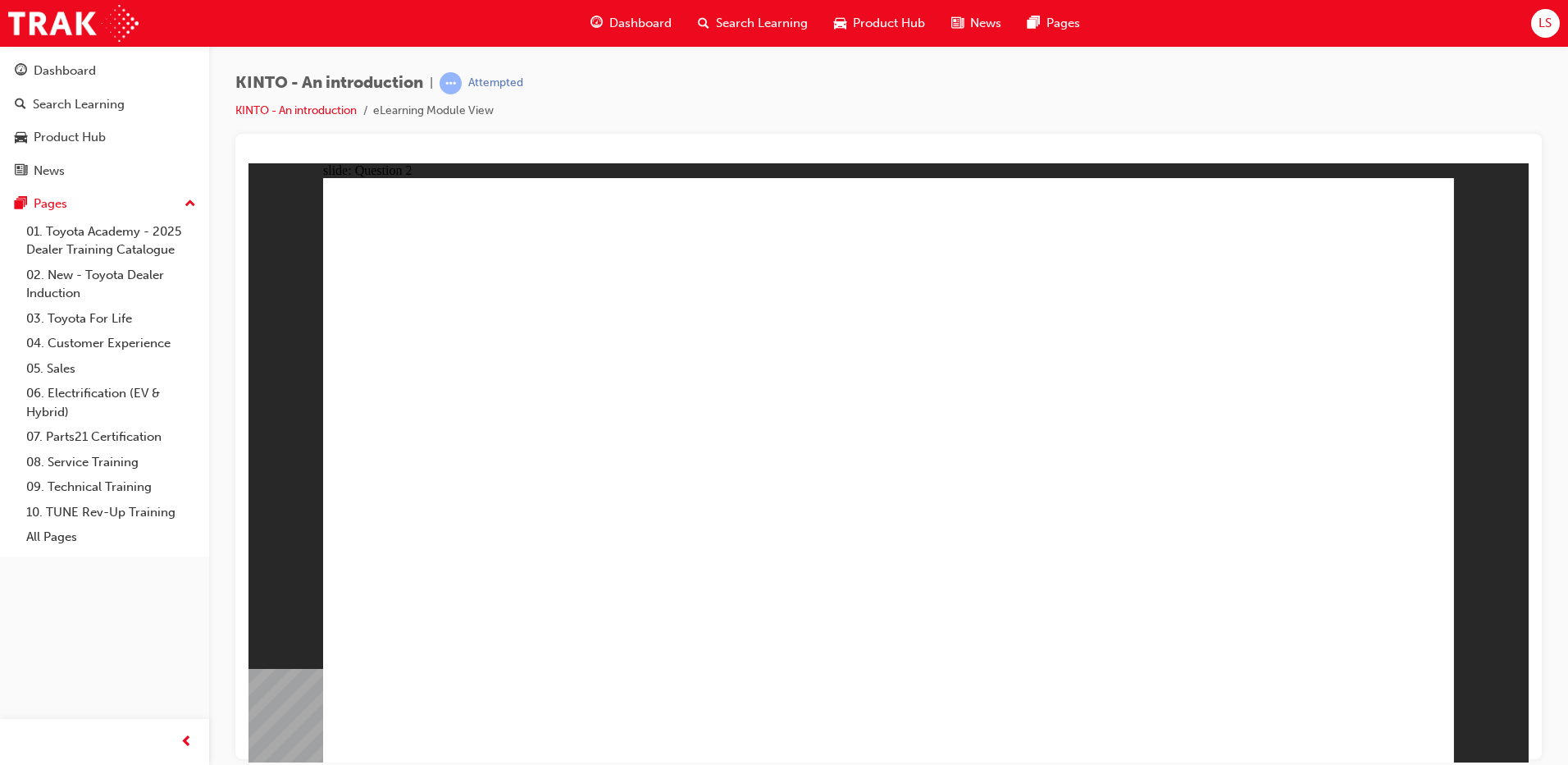
radio input "true"
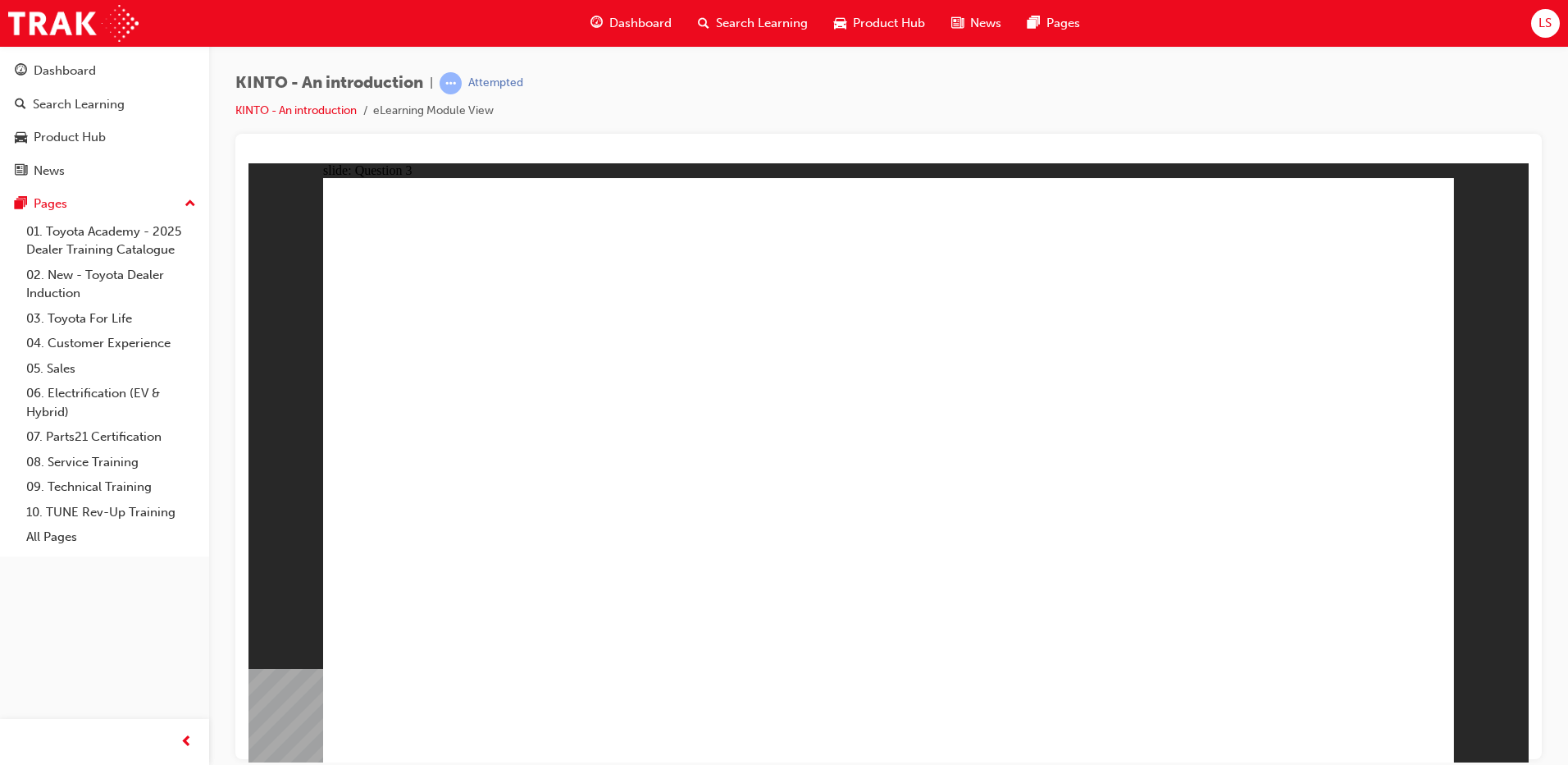
drag, startPoint x: 1142, startPoint y: 512, endPoint x: 518, endPoint y: 642, distance: 637.4
drag, startPoint x: 503, startPoint y: 529, endPoint x: 710, endPoint y: 667, distance: 248.8
drag, startPoint x: 1265, startPoint y: 523, endPoint x: 851, endPoint y: 659, distance: 435.8
click at [1494, 357] on div "slide: Drag and Drop Rectangle 1 Question 4 Rectangle 1 What is the correct ord…" at bounding box center [888, 462] width 1280 height 599
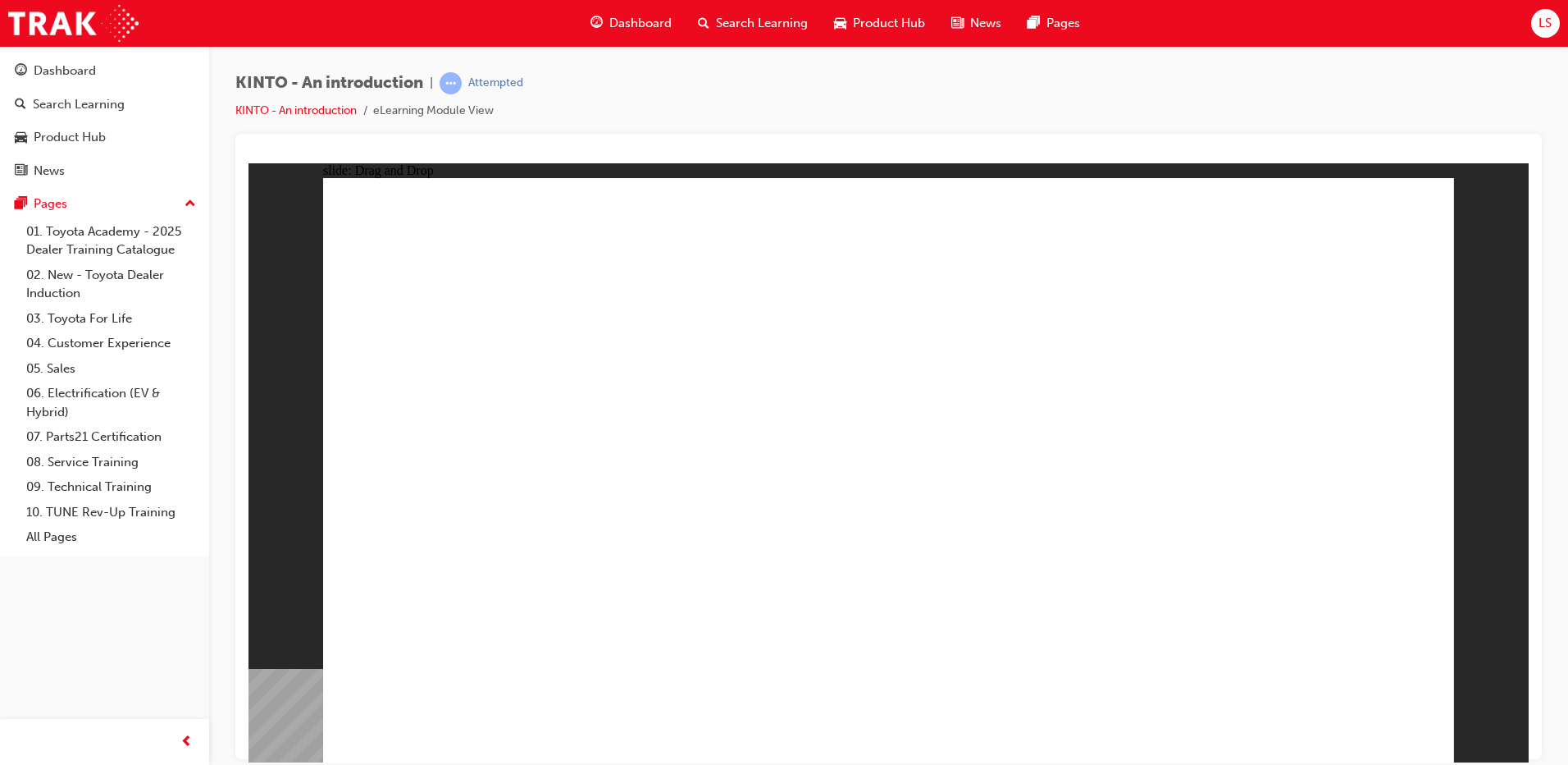
drag, startPoint x: 923, startPoint y: 526, endPoint x: 1118, endPoint y: 658, distance: 235.5
drag, startPoint x: 1117, startPoint y: 658, endPoint x: 1297, endPoint y: 668, distance: 180.3
drag, startPoint x: 876, startPoint y: 570, endPoint x: 1107, endPoint y: 647, distance: 243.5
drag, startPoint x: 1120, startPoint y: 617, endPoint x: 1120, endPoint y: 466, distance: 151.0
drag, startPoint x: 1310, startPoint y: 647, endPoint x: 1122, endPoint y: 649, distance: 188.0
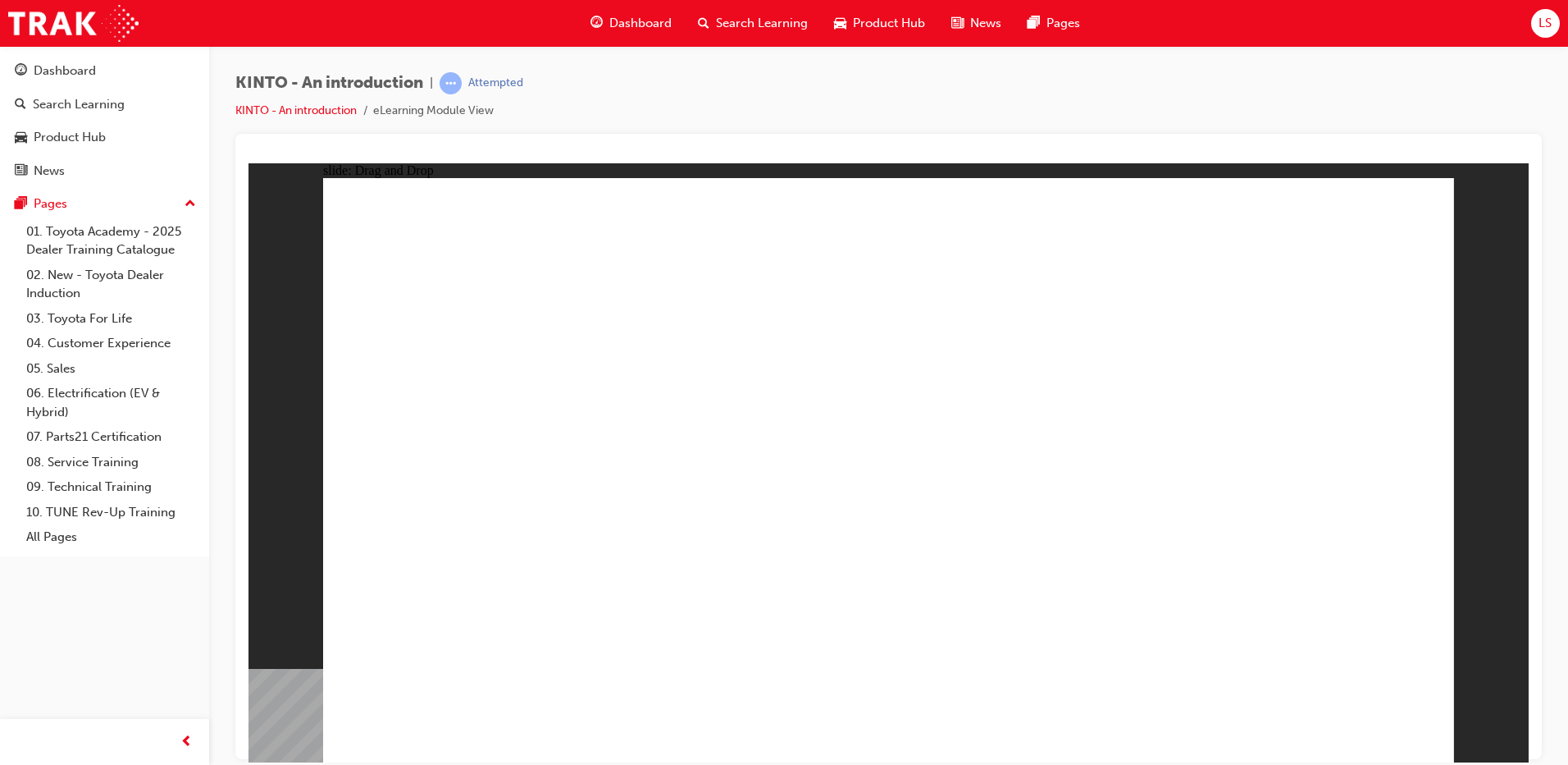
drag, startPoint x: 1112, startPoint y: 489, endPoint x: 1322, endPoint y: 639, distance: 258.1
drag, startPoint x: 884, startPoint y: 646, endPoint x: 642, endPoint y: 537, distance: 265.4
drag, startPoint x: 729, startPoint y: 585, endPoint x: 892, endPoint y: 482, distance: 192.8
drag, startPoint x: 725, startPoint y: 583, endPoint x: 749, endPoint y: 661, distance: 81.6
drag, startPoint x: 1295, startPoint y: 650, endPoint x: 883, endPoint y: 651, distance: 412.0
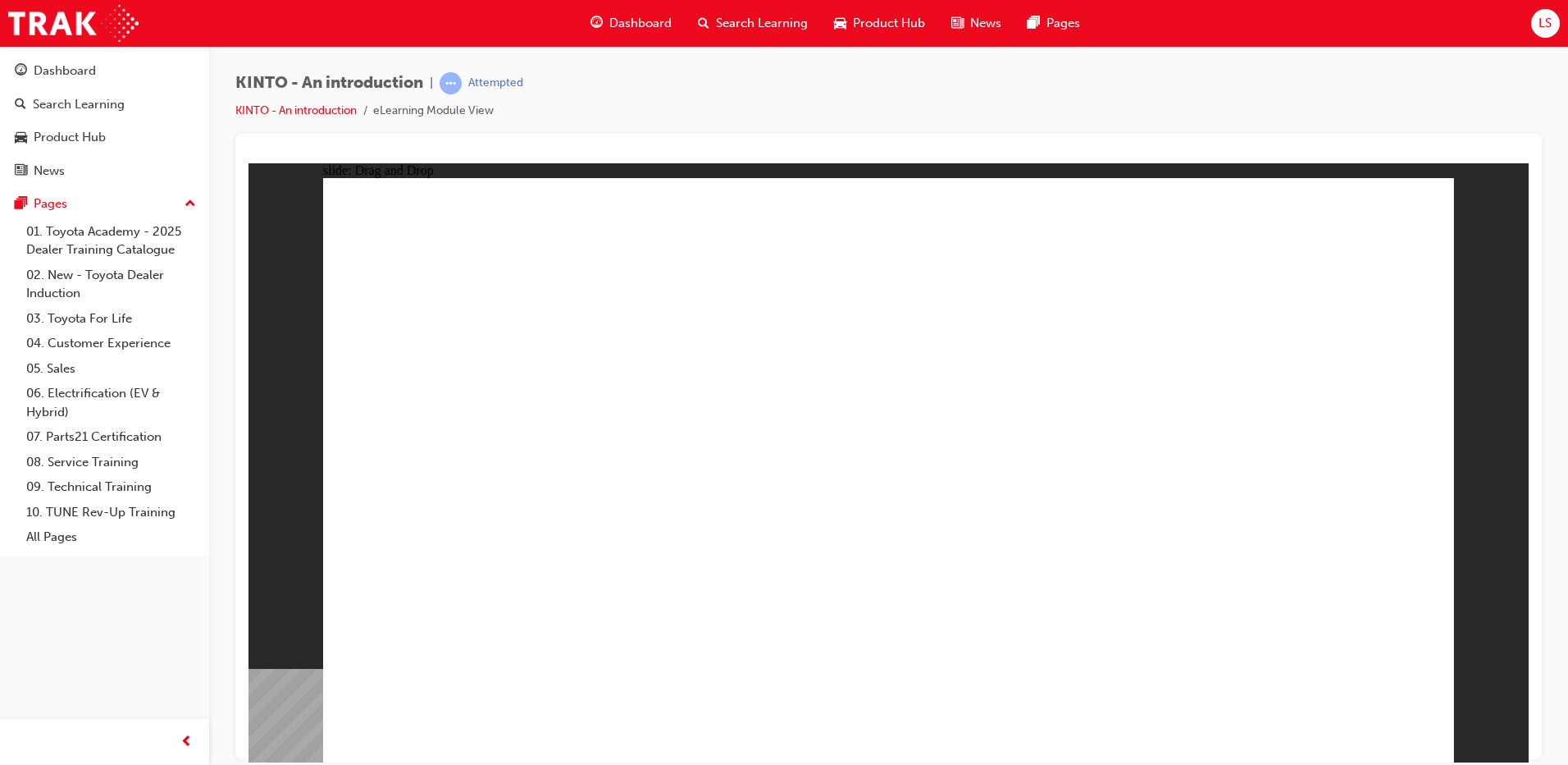
drag, startPoint x: 913, startPoint y: 512, endPoint x: 1124, endPoint y: 531, distance: 211.9
drag, startPoint x: 1132, startPoint y: 642, endPoint x: 1349, endPoint y: 642, distance: 217.0
drag, startPoint x: 1182, startPoint y: 531, endPoint x: 1191, endPoint y: 663, distance: 132.3
